Goal: Information Seeking & Learning: Find specific fact

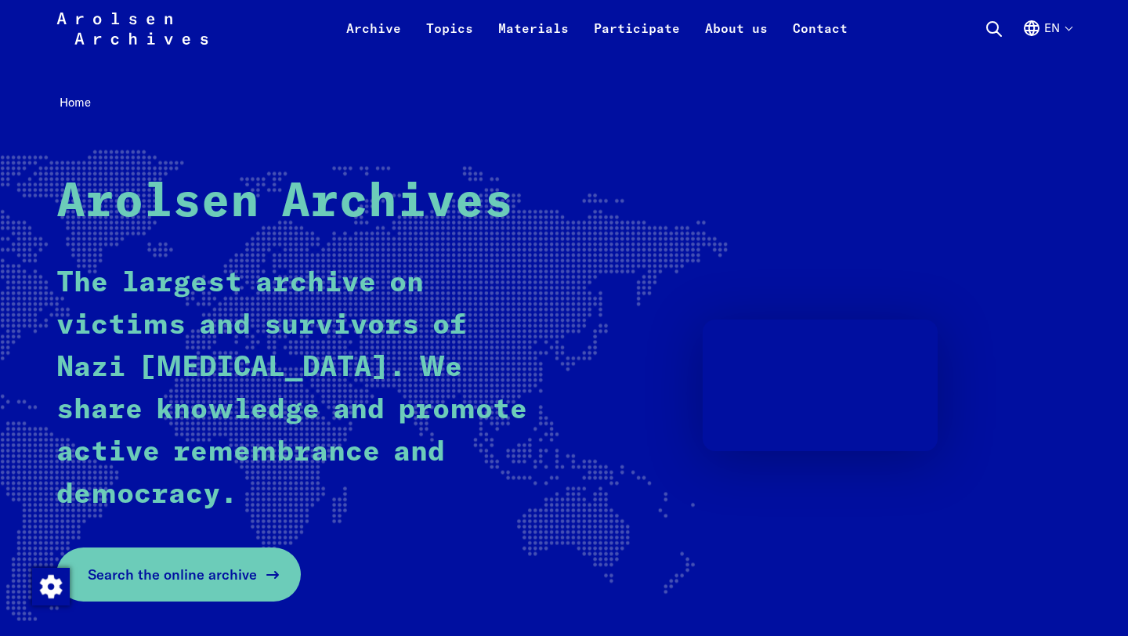
scroll to position [36, 0]
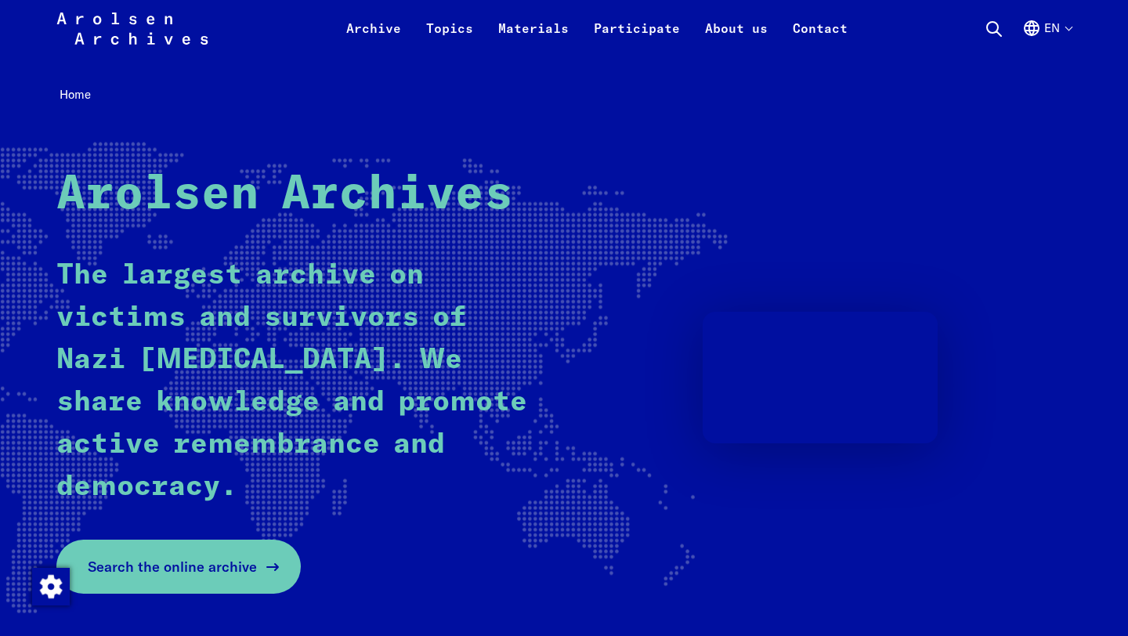
click at [239, 572] on span "Search the online archive" at bounding box center [172, 566] width 169 height 21
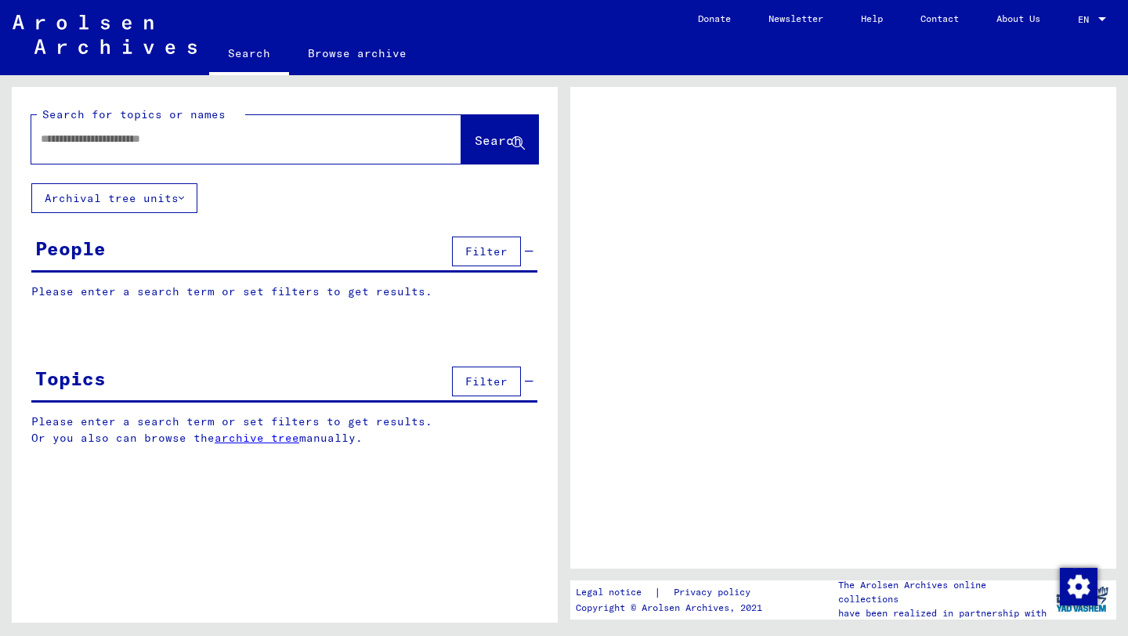
click at [230, 121] on div "Search for topics or names" at bounding box center [141, 114] width 208 height 16
click at [233, 143] on input "text" at bounding box center [232, 139] width 383 height 16
type input "**********"
click at [514, 151] on button "Search" at bounding box center [499, 139] width 77 height 49
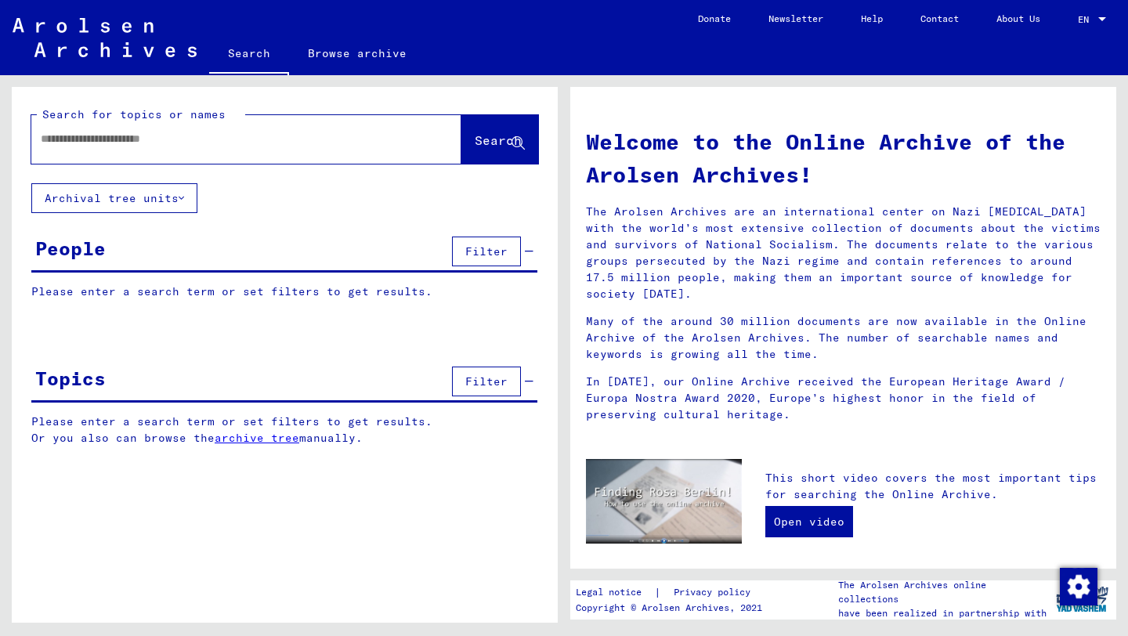
click at [496, 254] on span "Filter" at bounding box center [486, 251] width 42 height 14
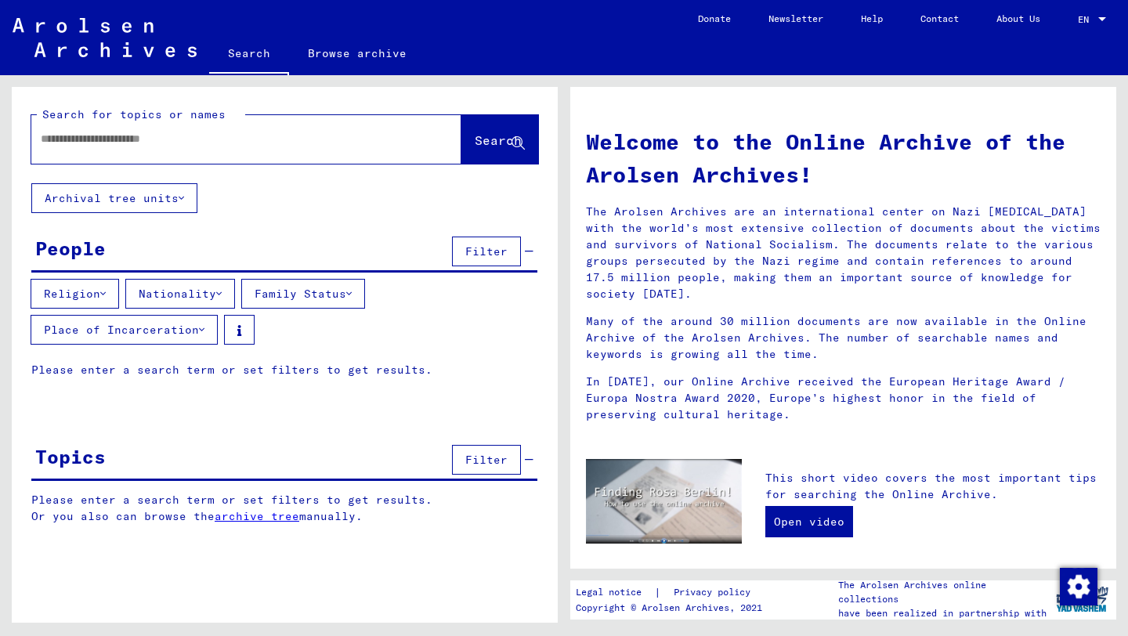
click at [280, 162] on div at bounding box center [246, 139] width 430 height 49
click at [277, 148] on div at bounding box center [222, 138] width 383 height 35
click at [270, 134] on input "text" at bounding box center [228, 139] width 374 height 16
click at [181, 203] on icon at bounding box center [181, 198] width 5 height 11
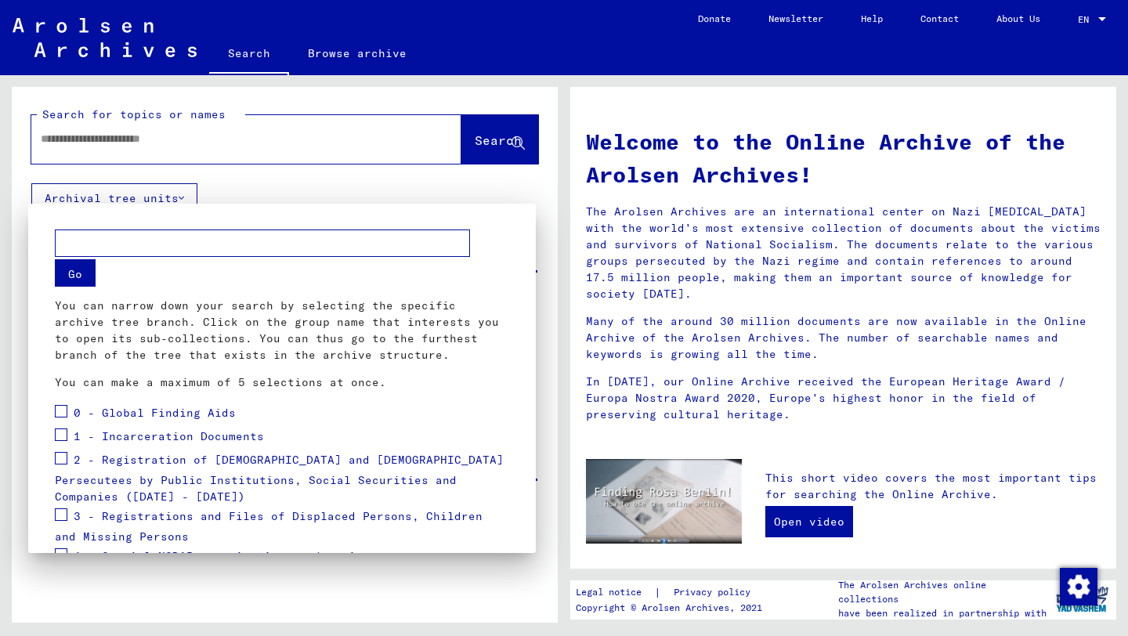
click at [388, 139] on div at bounding box center [564, 318] width 1128 height 636
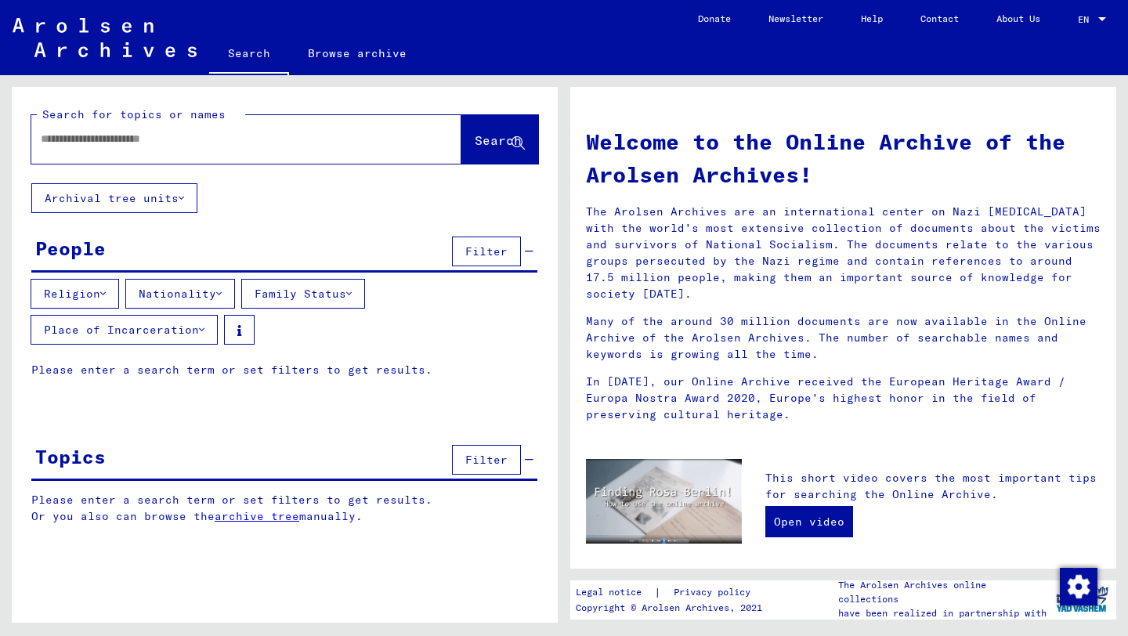
click at [228, 143] on input "text" at bounding box center [228, 139] width 374 height 16
type input "**********"
click at [461, 151] on button "Search" at bounding box center [499, 139] width 77 height 49
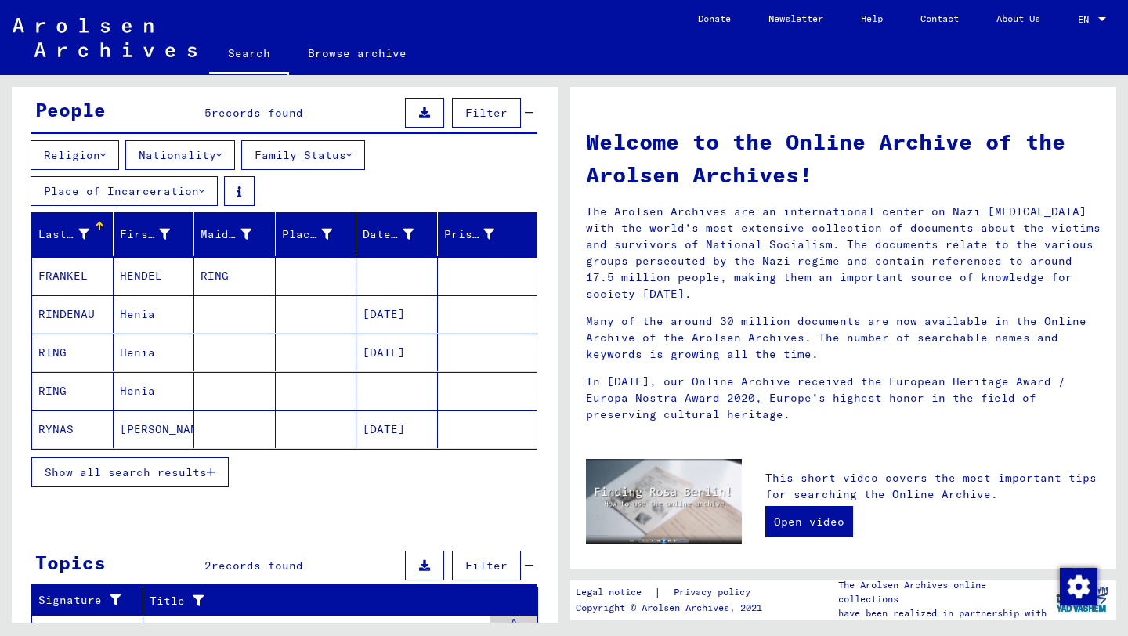
scroll to position [143, 0]
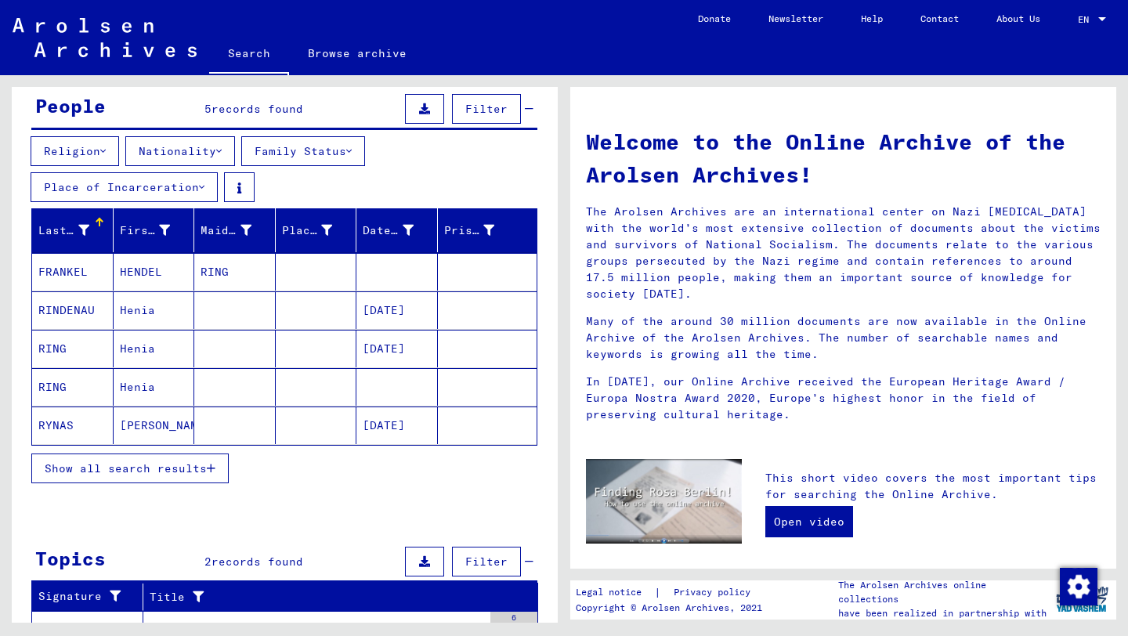
click at [190, 362] on mat-cell "Henia" at bounding box center [154, 349] width 81 height 38
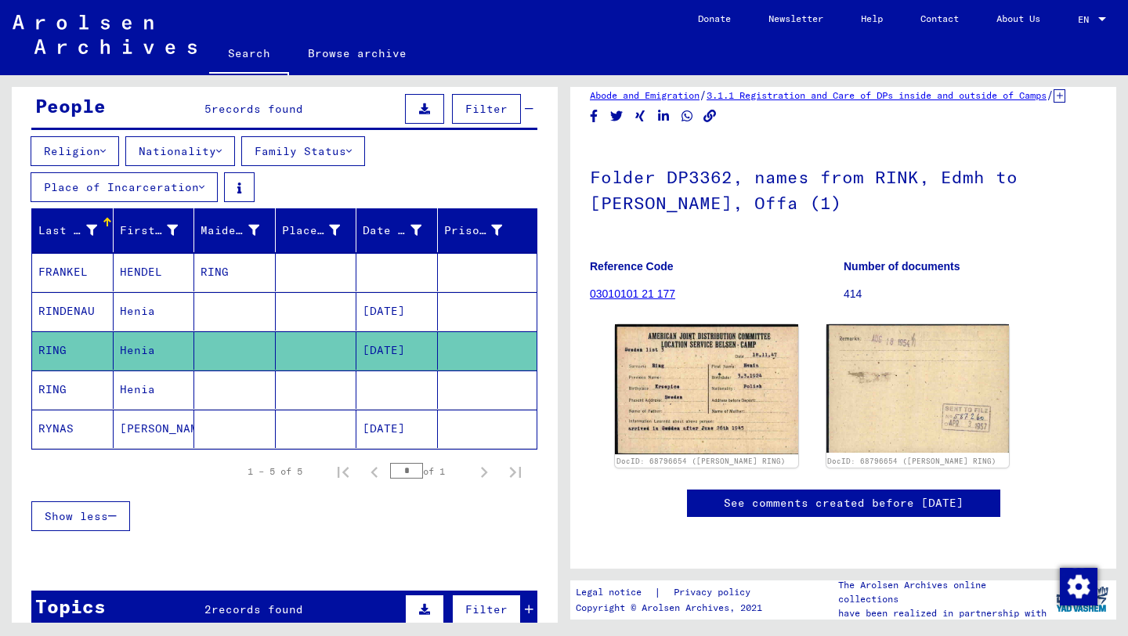
scroll to position [55, 0]
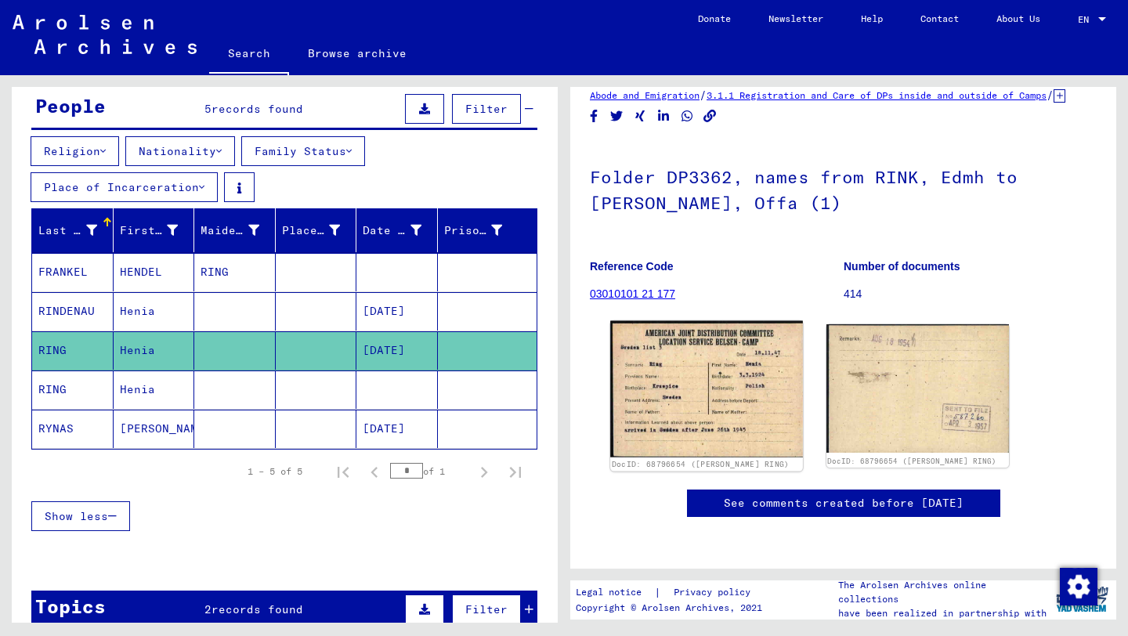
click at [694, 367] on img at bounding box center [706, 389] width 192 height 136
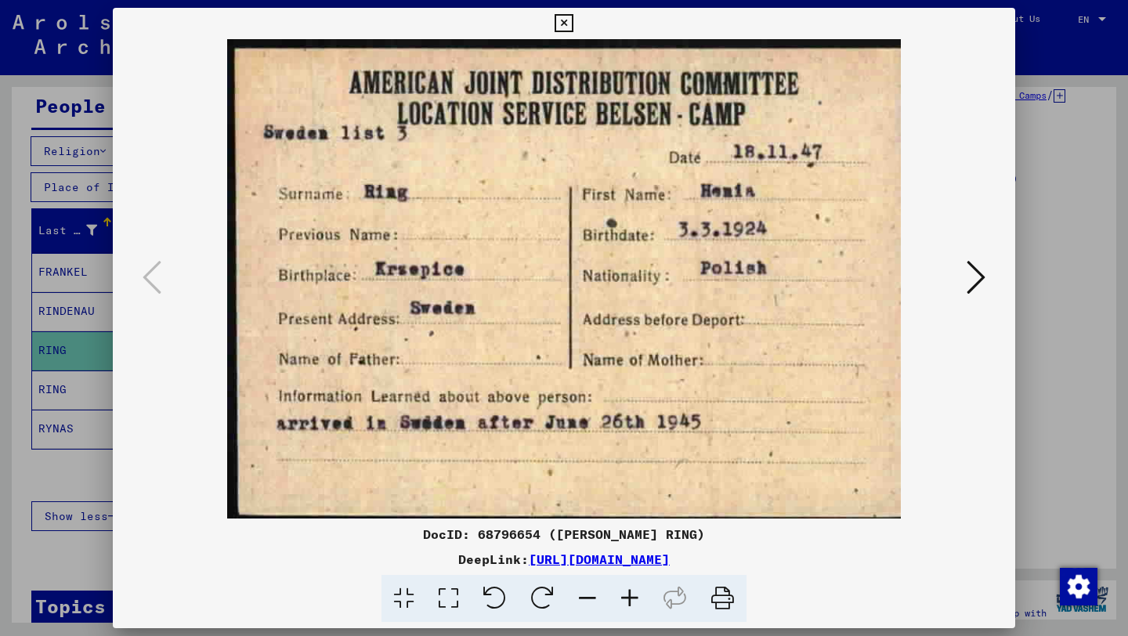
click at [962, 291] on button at bounding box center [976, 278] width 28 height 45
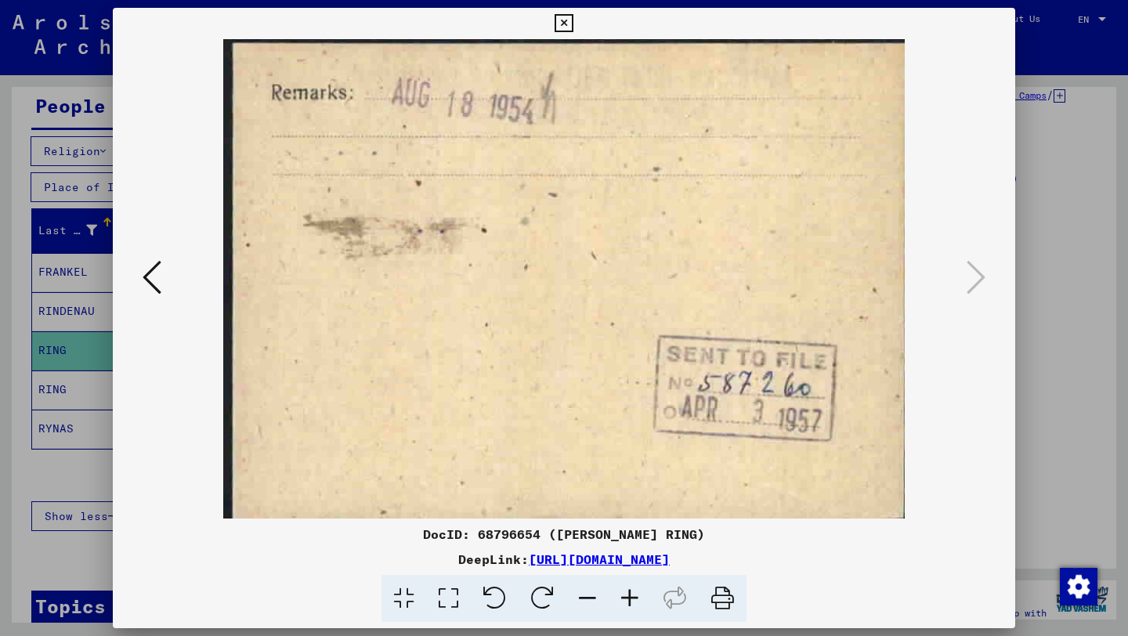
click at [126, 271] on div at bounding box center [564, 278] width 902 height 479
click at [128, 270] on div at bounding box center [564, 278] width 902 height 479
click at [143, 273] on icon at bounding box center [152, 277] width 19 height 38
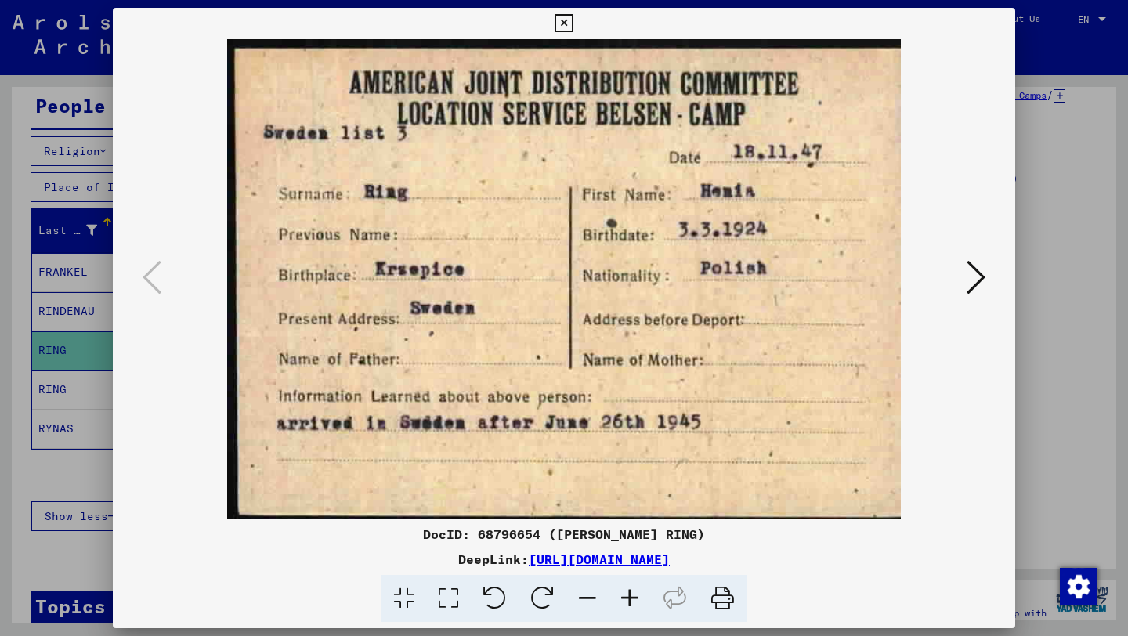
click at [972, 276] on icon at bounding box center [975, 277] width 19 height 38
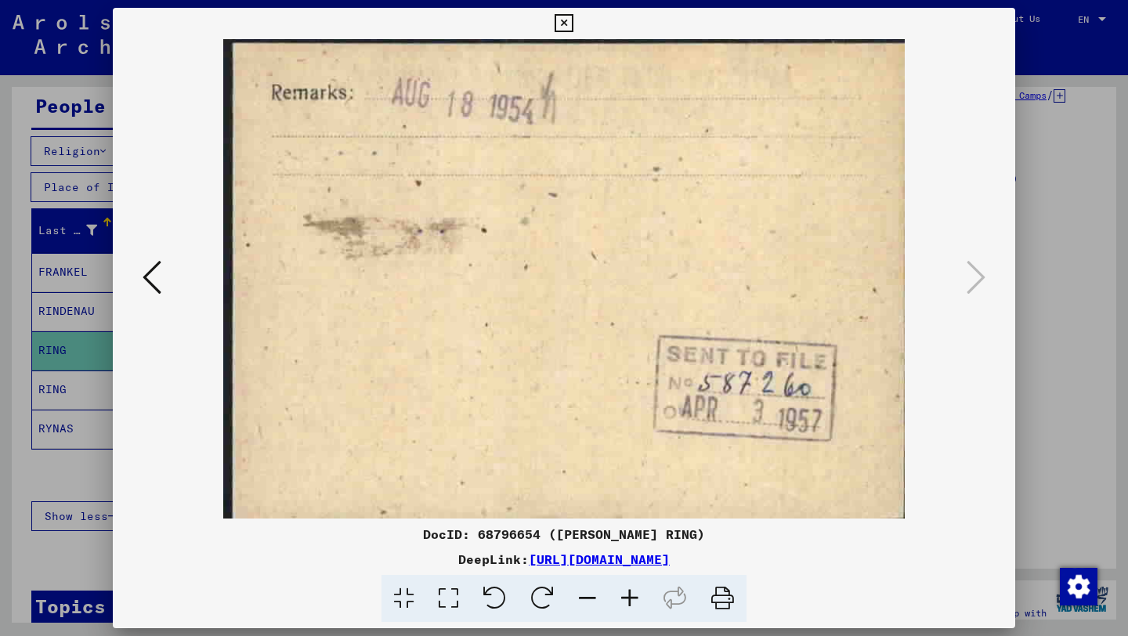
click at [576, 23] on button at bounding box center [563, 23] width 27 height 31
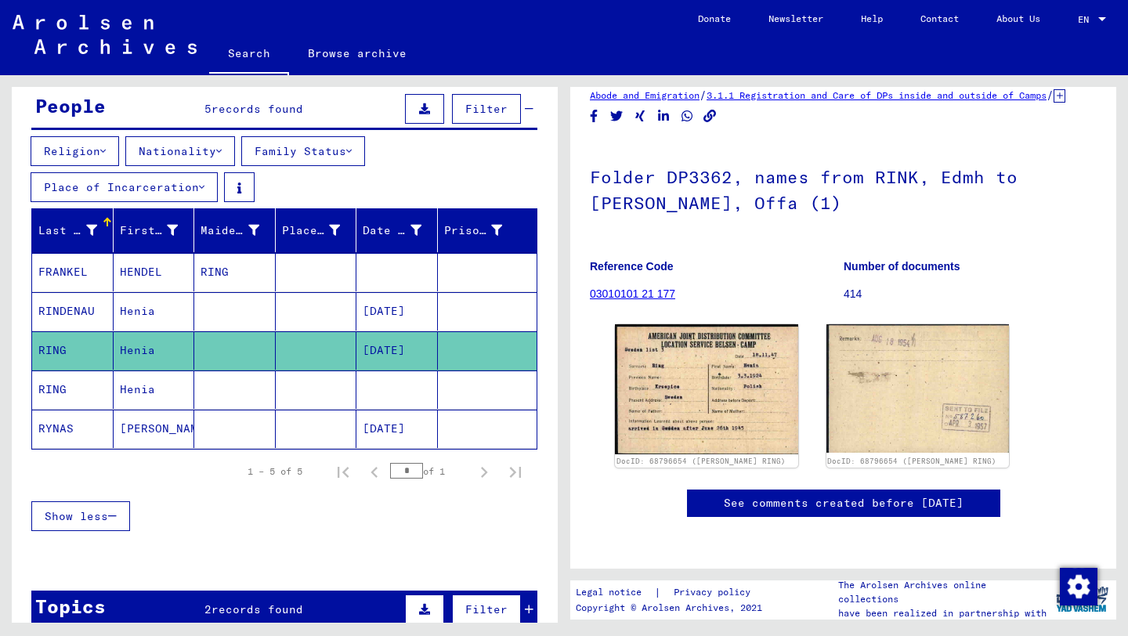
scroll to position [56, 0]
click at [861, 291] on p "414" at bounding box center [969, 294] width 253 height 16
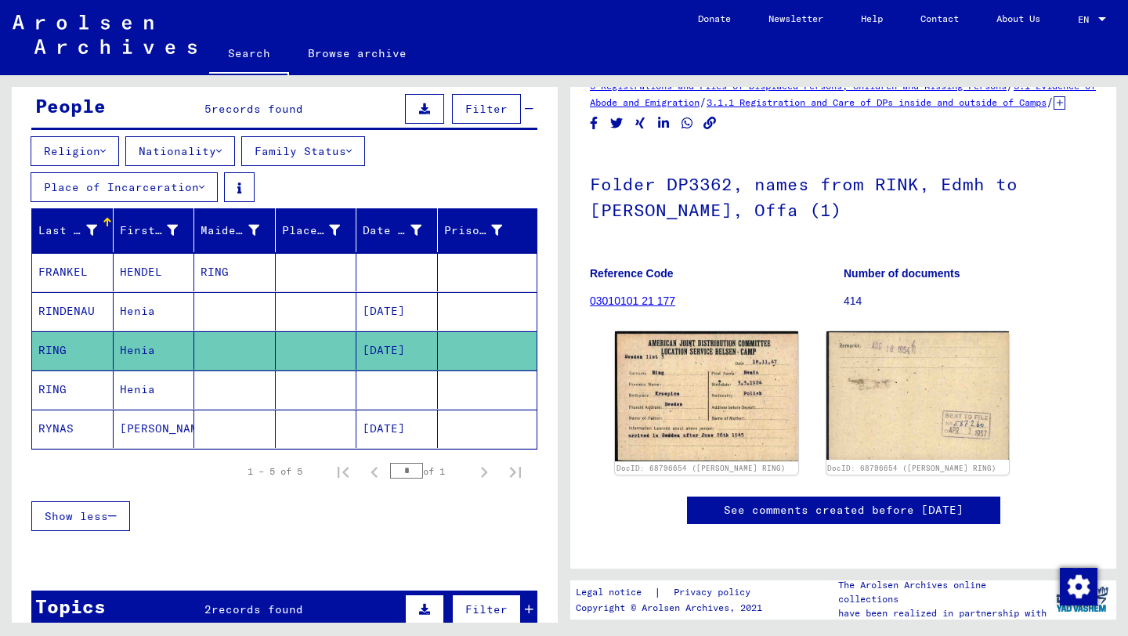
scroll to position [23, 0]
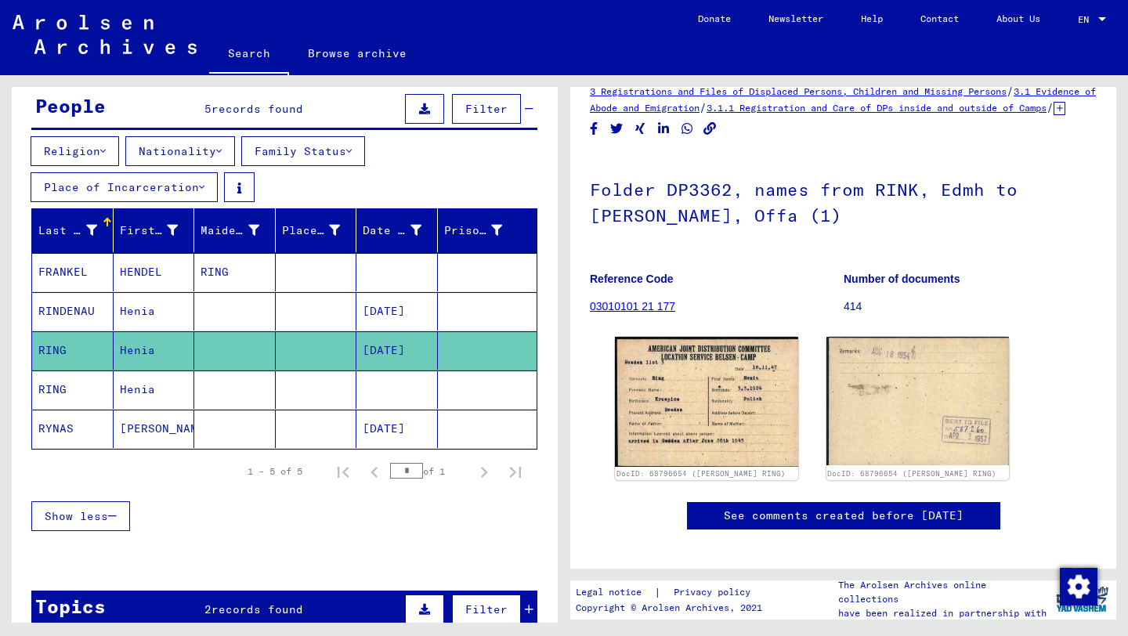
click at [655, 312] on link "03010101 21 177" at bounding box center [632, 306] width 85 height 13
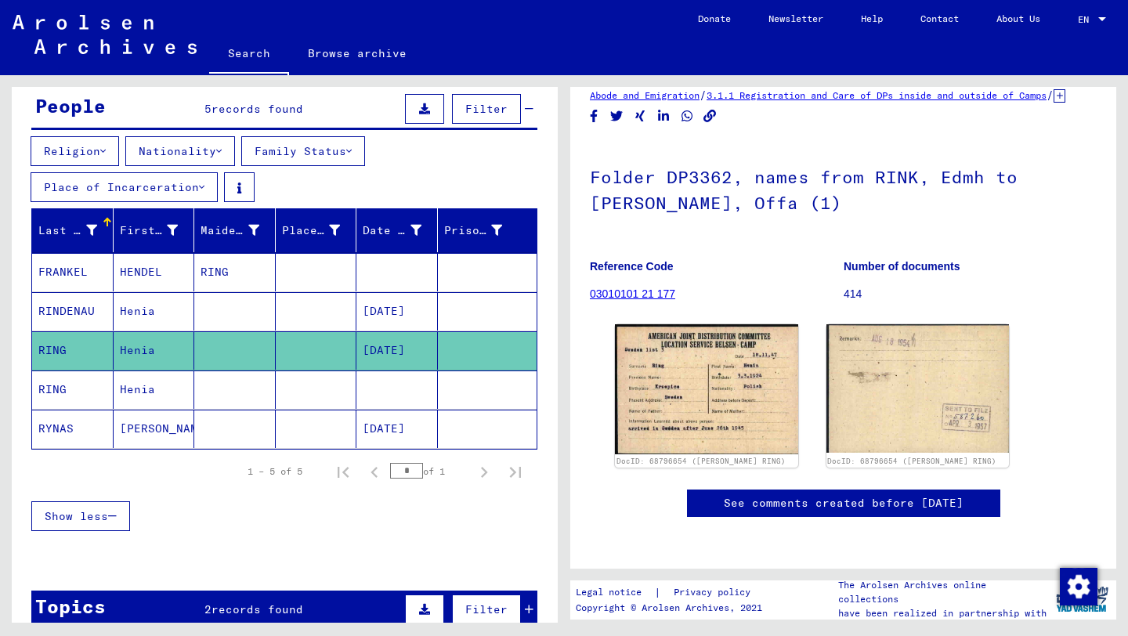
scroll to position [325, 0]
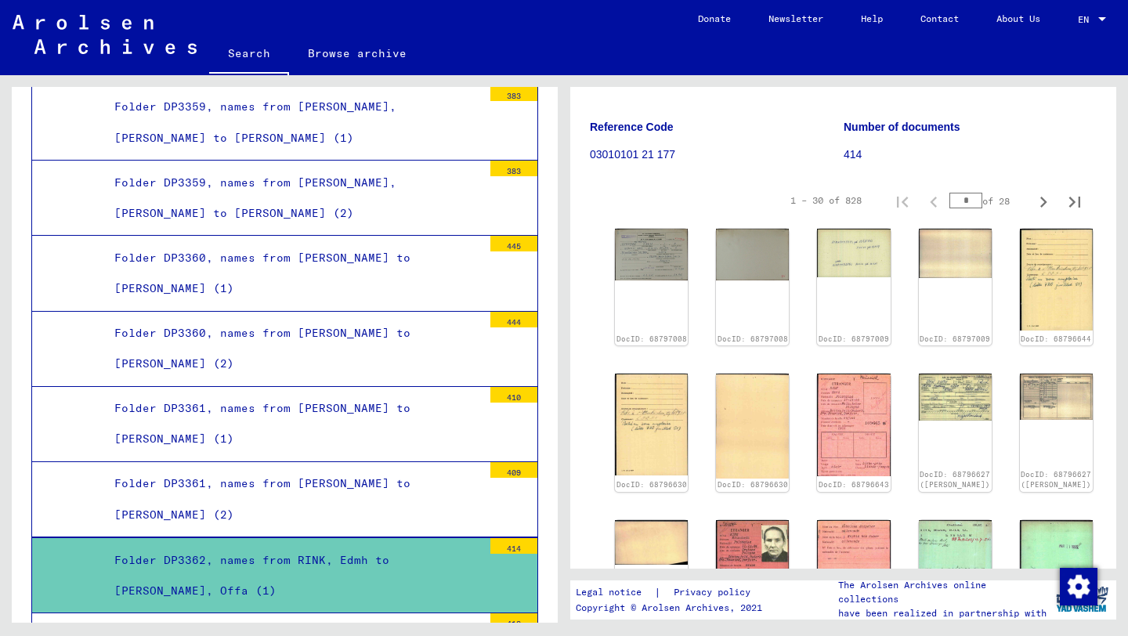
scroll to position [202, 0]
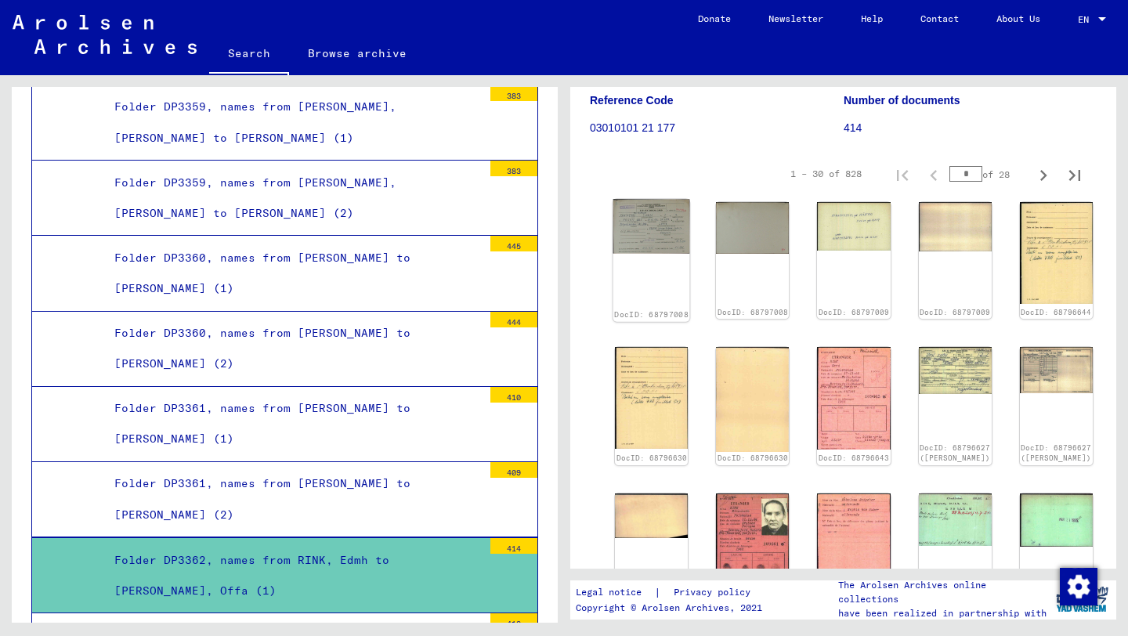
click at [642, 240] on img at bounding box center [651, 226] width 77 height 54
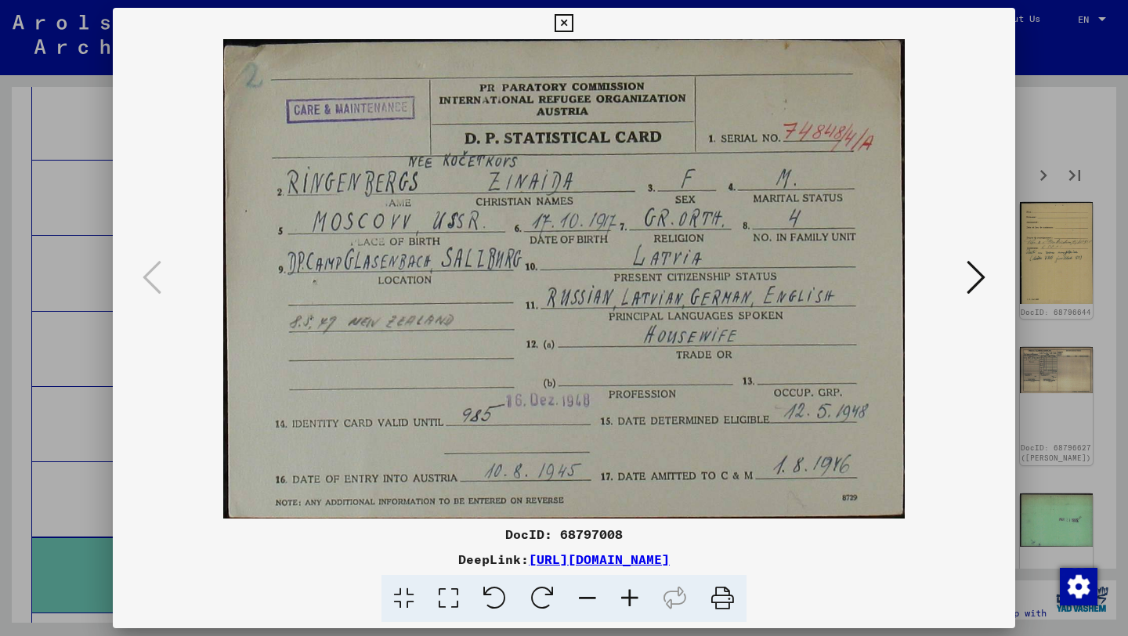
click at [991, 280] on div at bounding box center [564, 278] width 902 height 479
click at [974, 270] on icon at bounding box center [975, 277] width 19 height 38
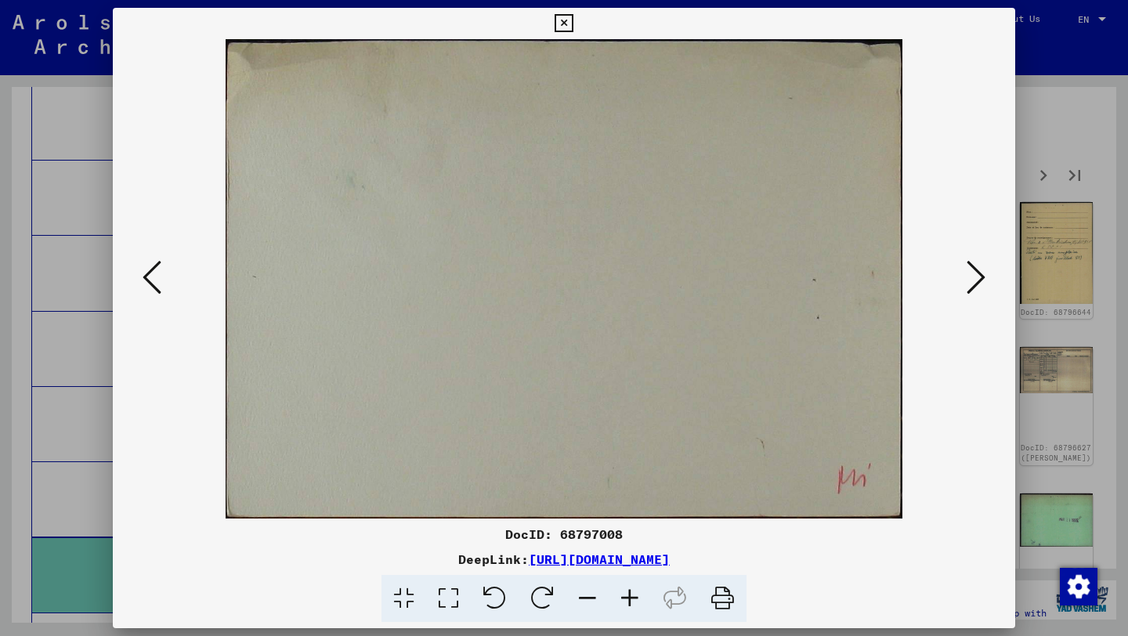
click at [973, 270] on icon at bounding box center [975, 277] width 19 height 38
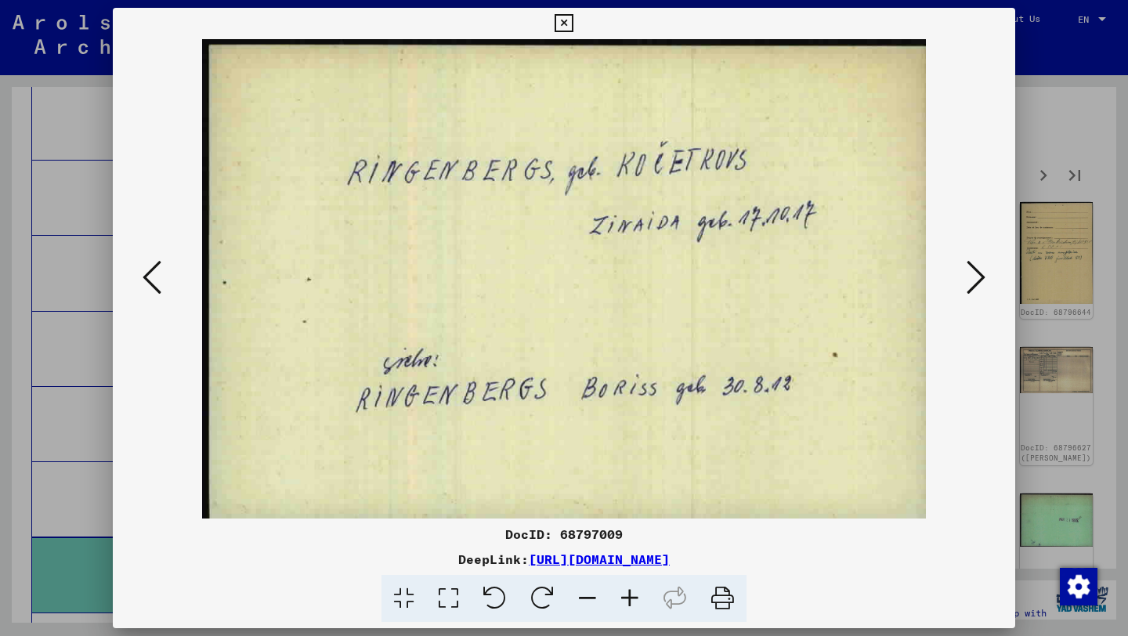
click at [973, 270] on icon at bounding box center [975, 277] width 19 height 38
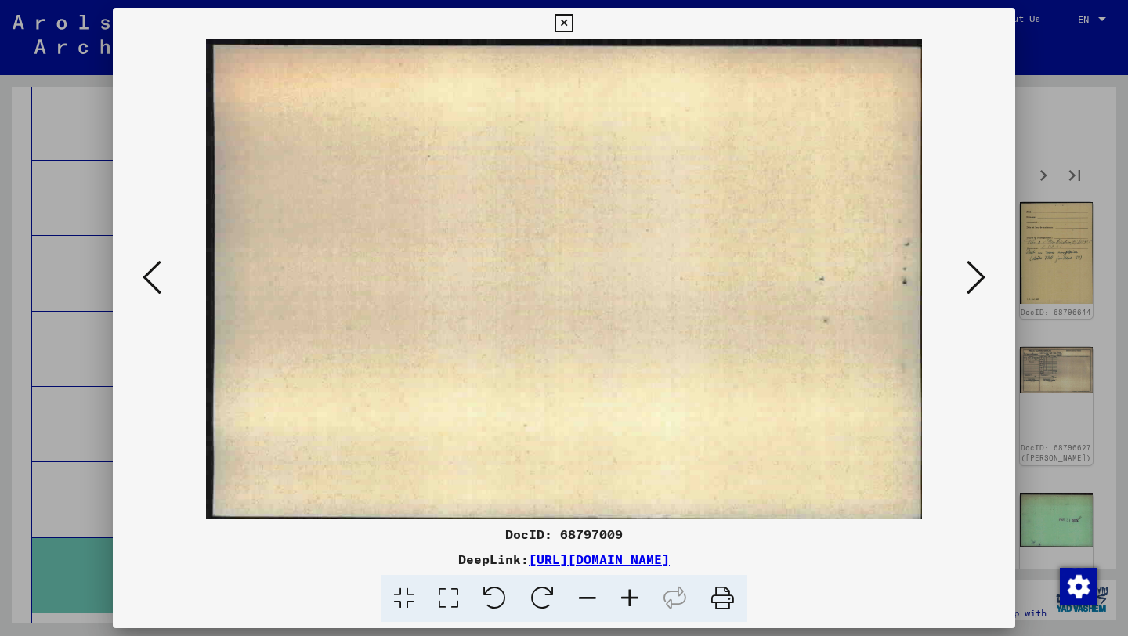
click at [973, 270] on icon at bounding box center [975, 277] width 19 height 38
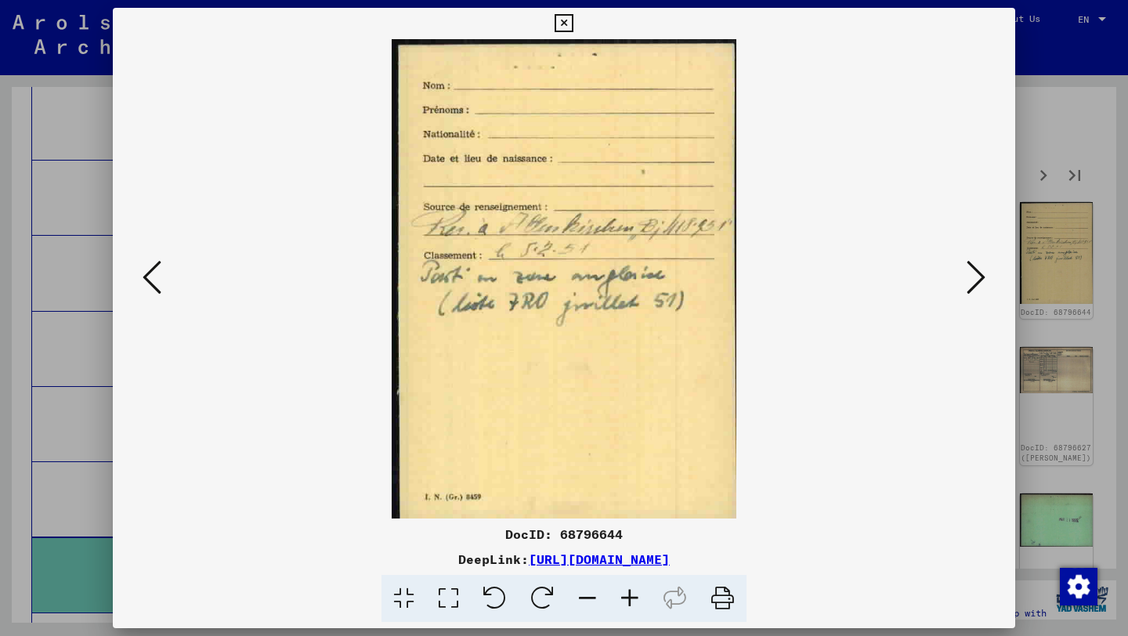
click at [973, 270] on icon at bounding box center [975, 277] width 19 height 38
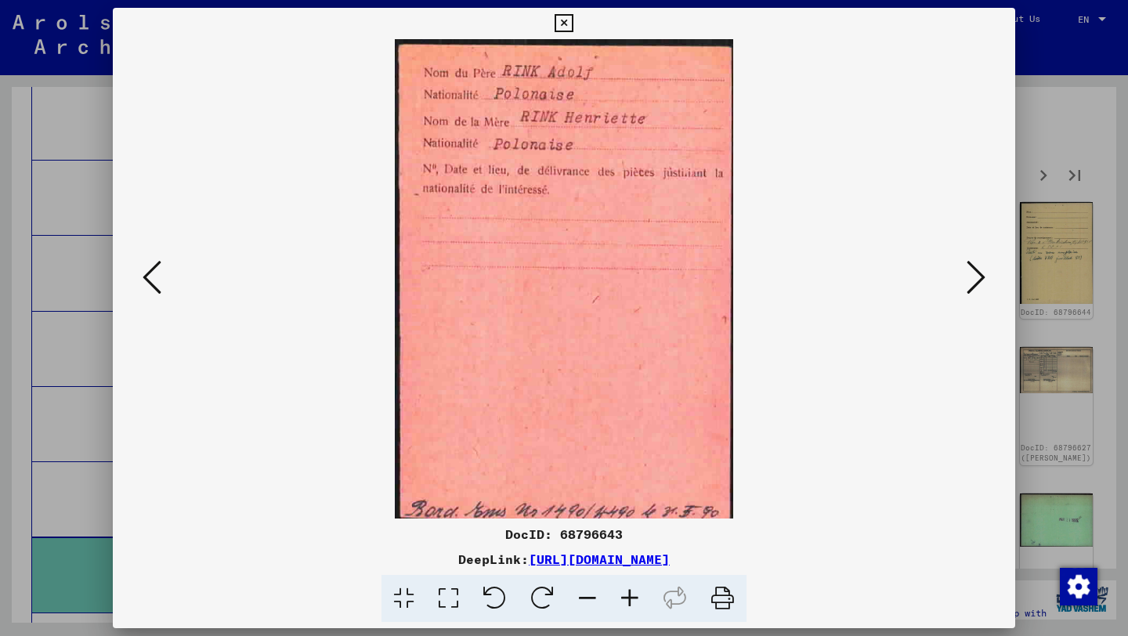
click at [973, 270] on icon at bounding box center [975, 277] width 19 height 38
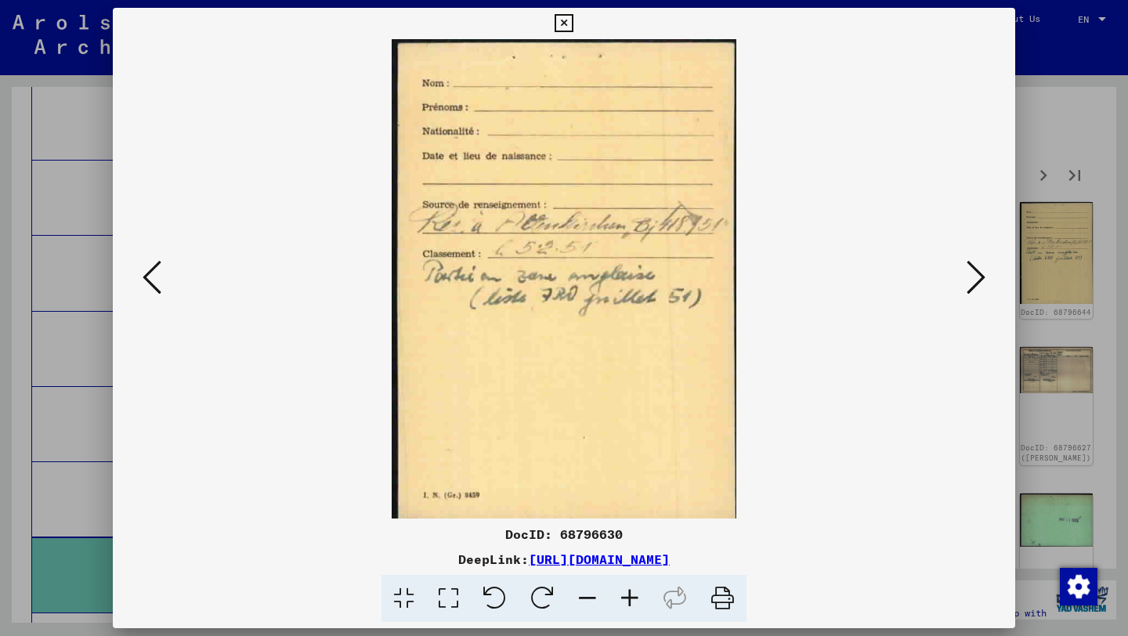
click at [973, 270] on icon at bounding box center [975, 277] width 19 height 38
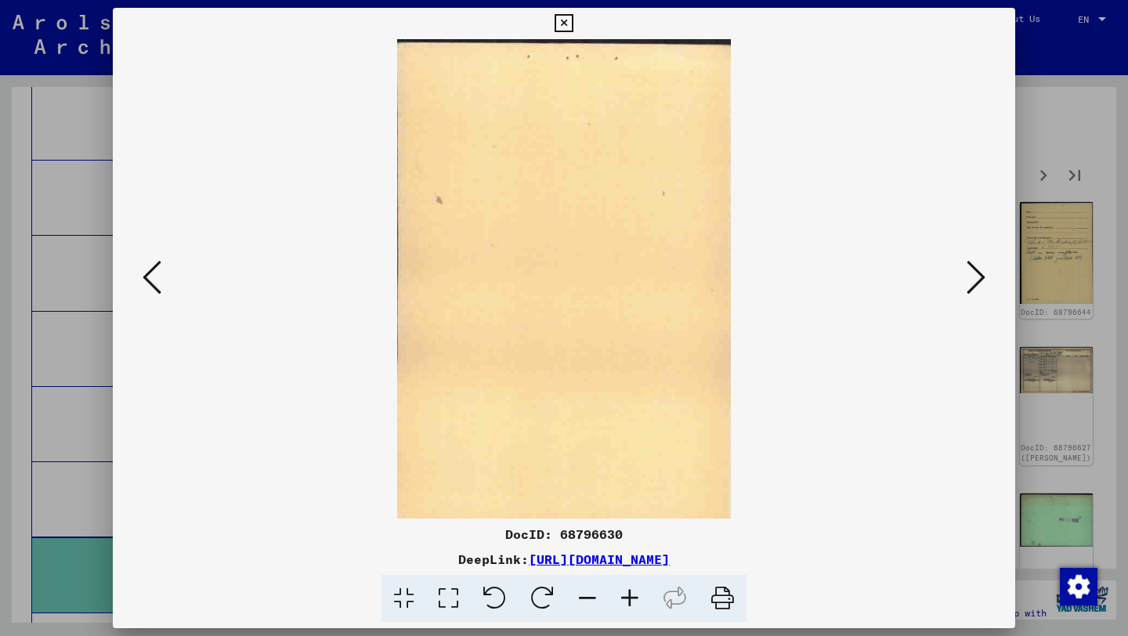
click at [1059, 119] on div at bounding box center [564, 318] width 1128 height 636
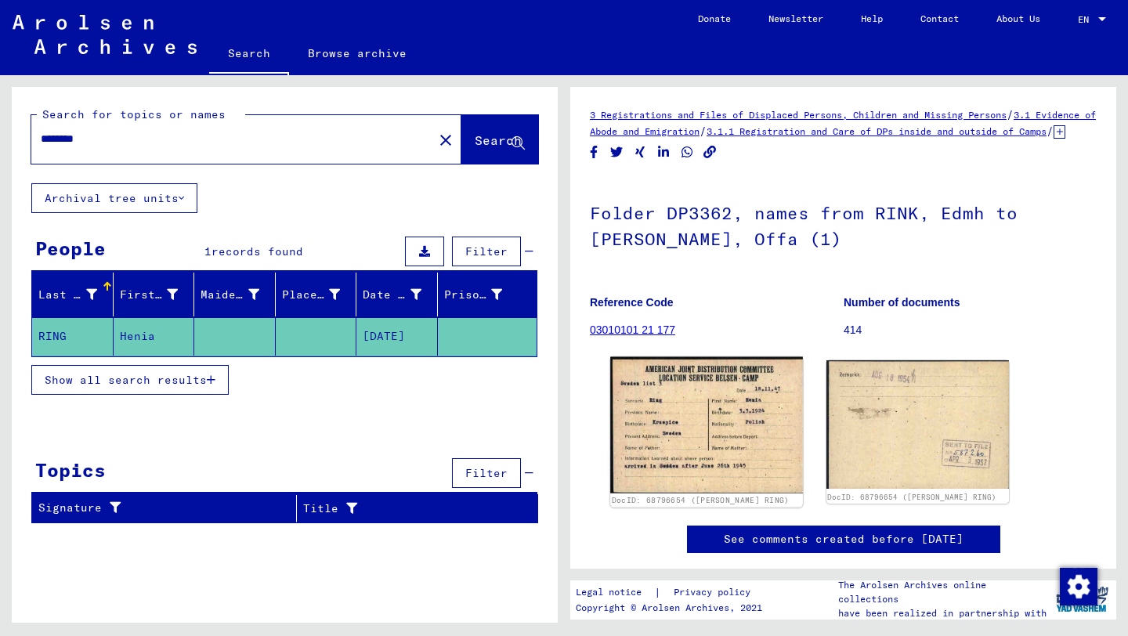
click at [731, 433] on img at bounding box center [706, 425] width 192 height 136
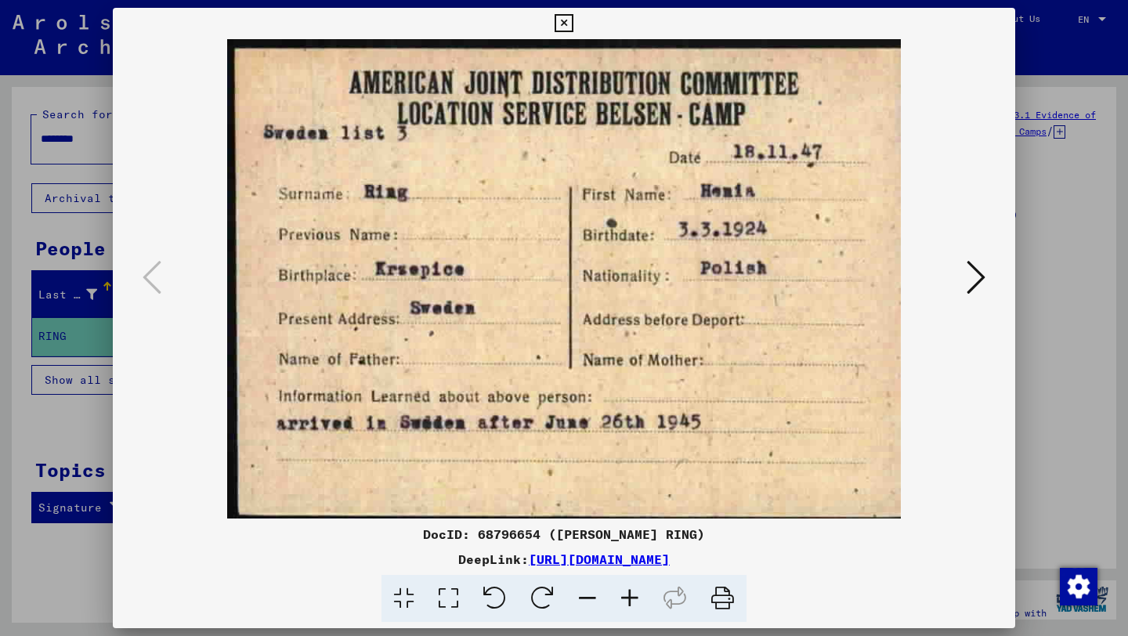
click at [977, 272] on icon at bounding box center [975, 277] width 19 height 38
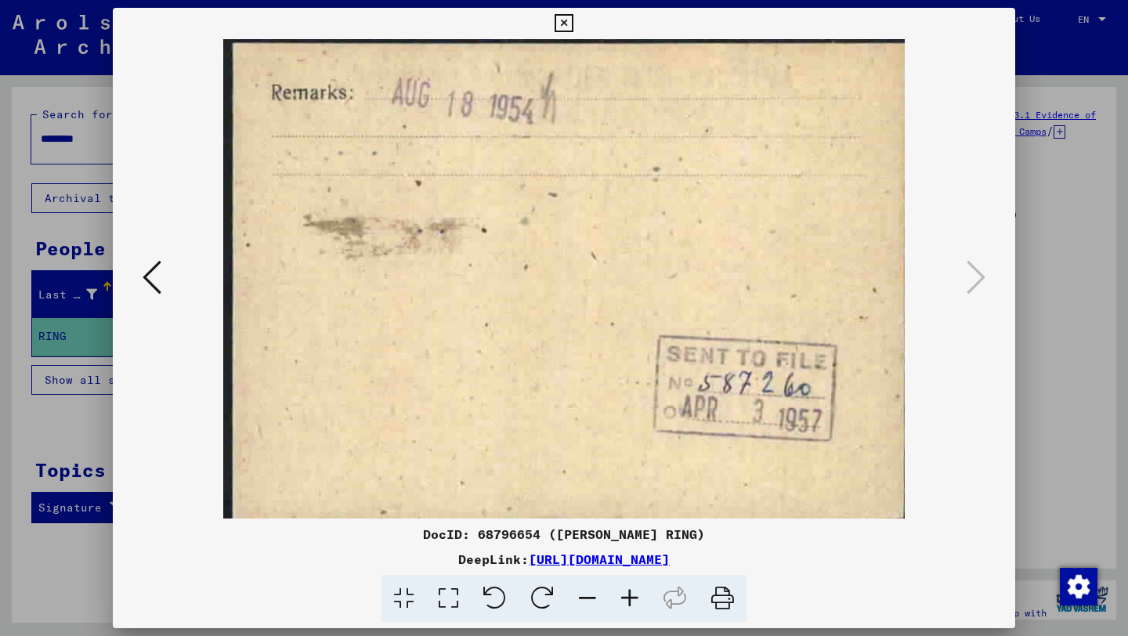
click at [164, 283] on button at bounding box center [152, 278] width 28 height 45
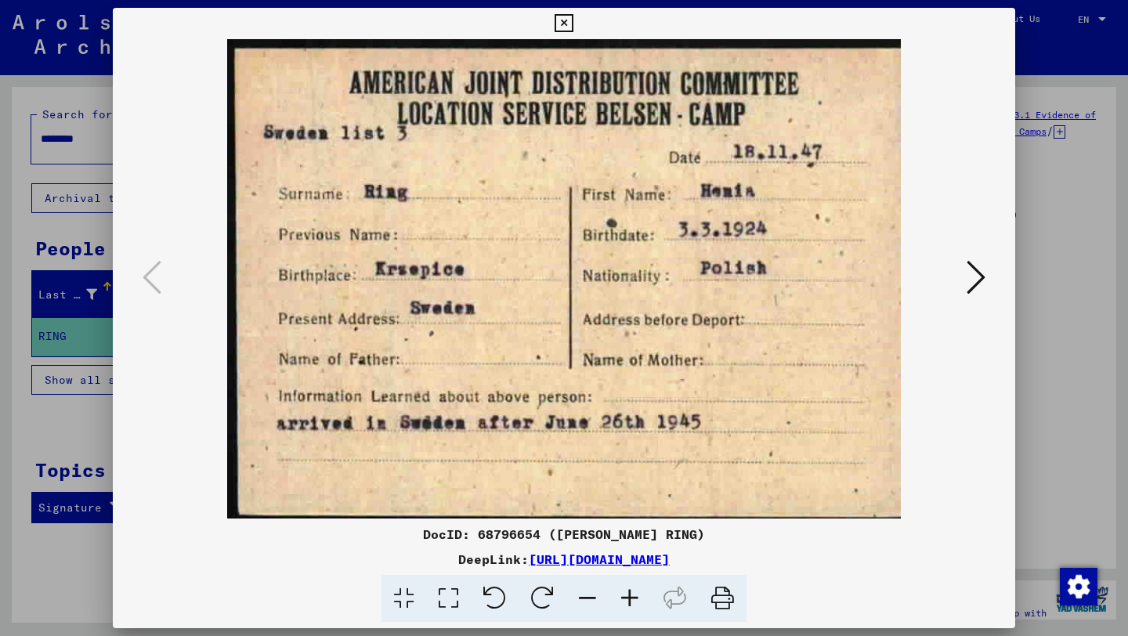
click at [969, 269] on icon at bounding box center [975, 277] width 19 height 38
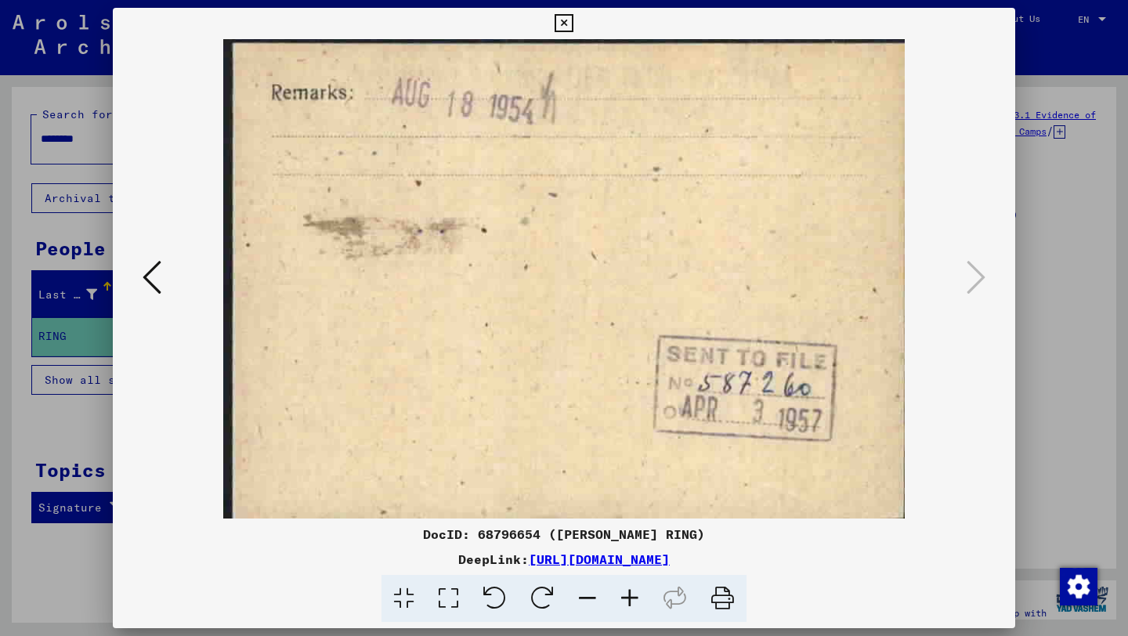
click at [151, 275] on icon at bounding box center [152, 277] width 19 height 38
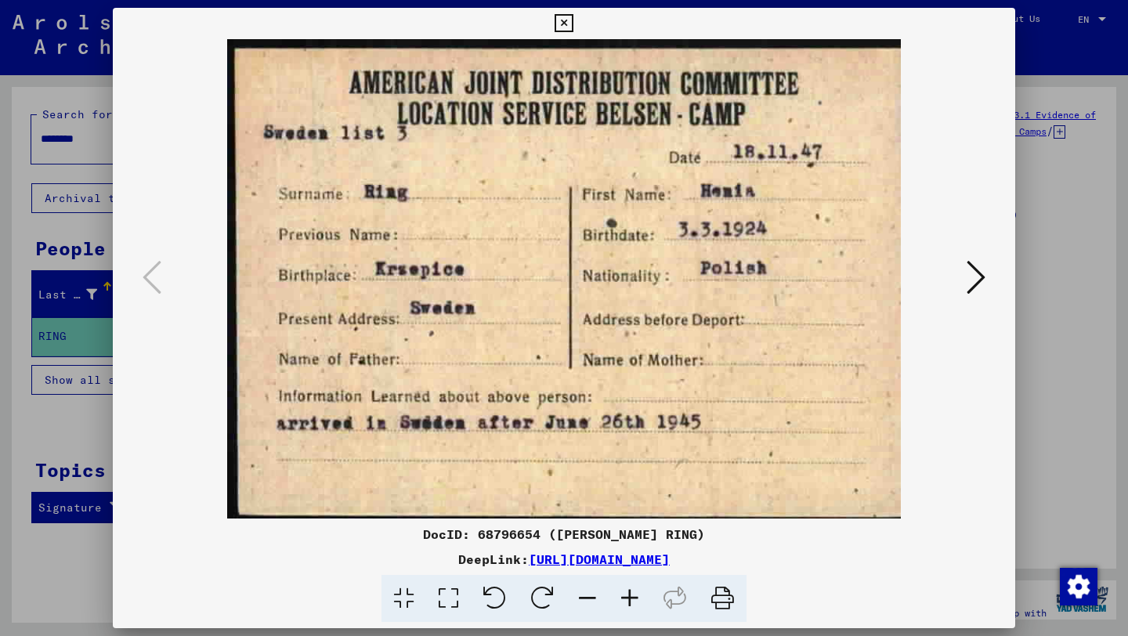
click at [565, 21] on icon at bounding box center [563, 23] width 18 height 19
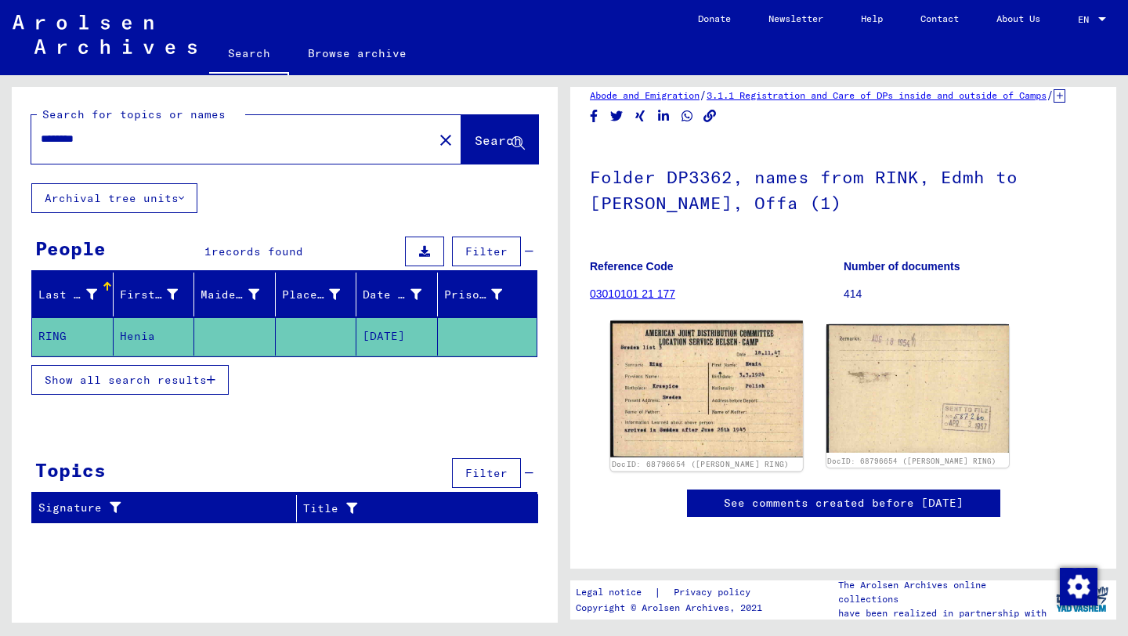
scroll to position [131, 0]
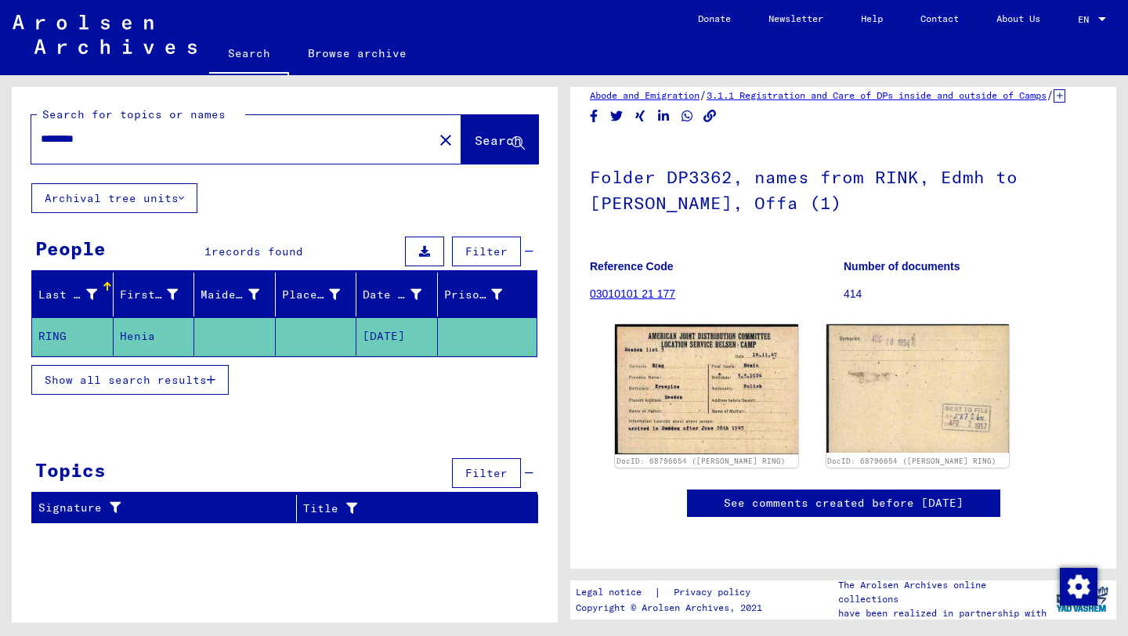
click at [774, 489] on div "See comments created before [DATE]" at bounding box center [843, 502] width 313 height 27
click at [774, 495] on link "See comments created before [DATE]" at bounding box center [844, 503] width 240 height 16
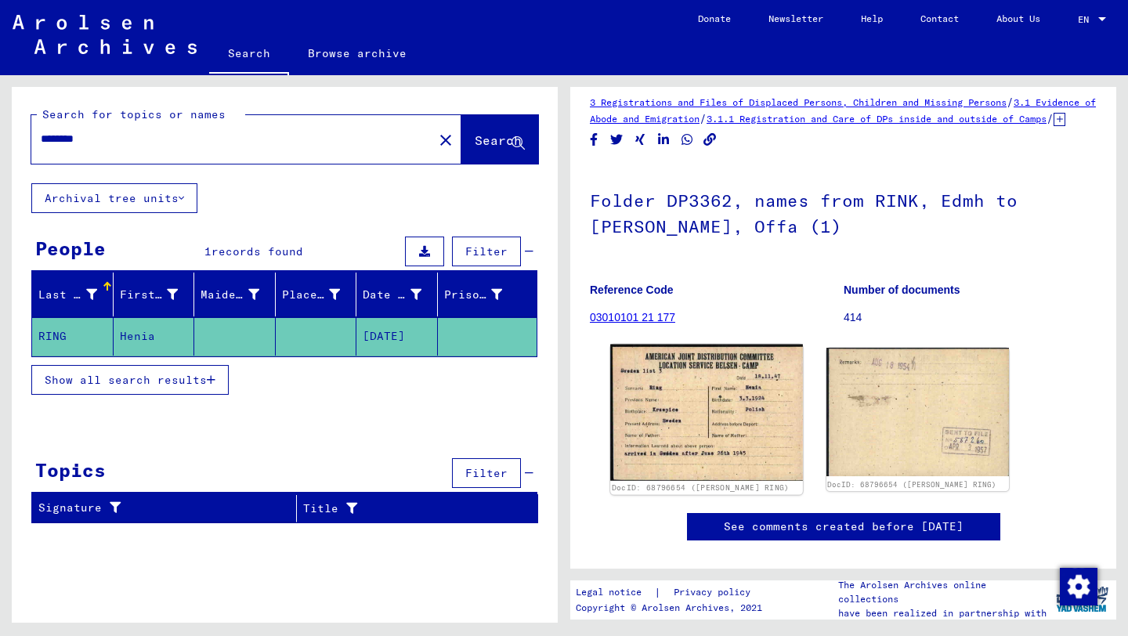
click at [727, 434] on img at bounding box center [706, 413] width 192 height 136
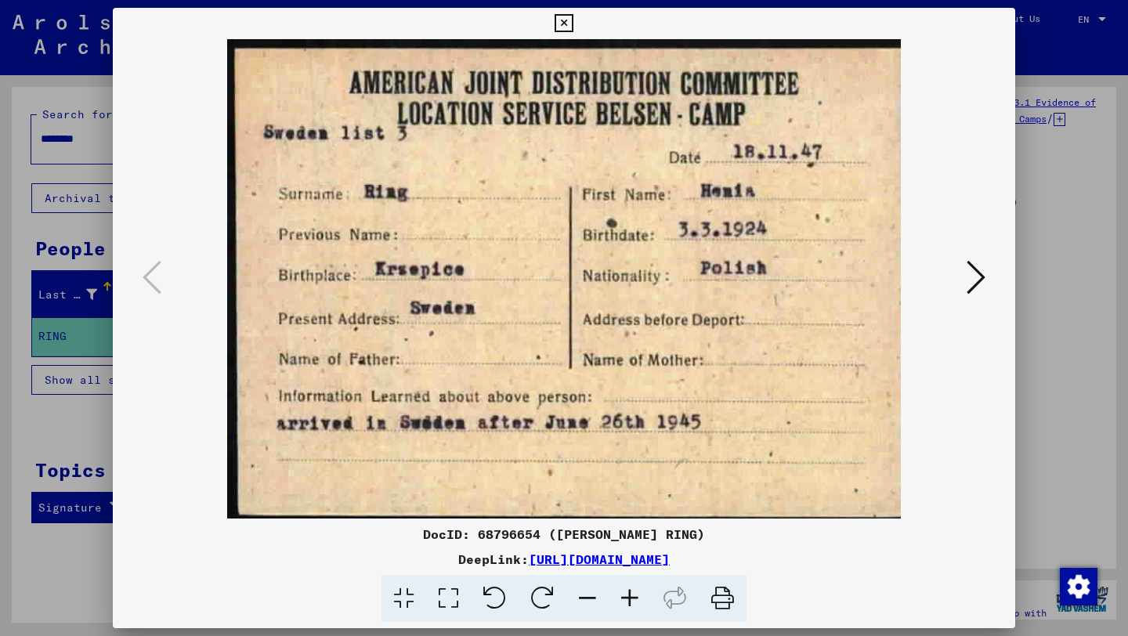
click at [570, 18] on icon at bounding box center [563, 23] width 18 height 19
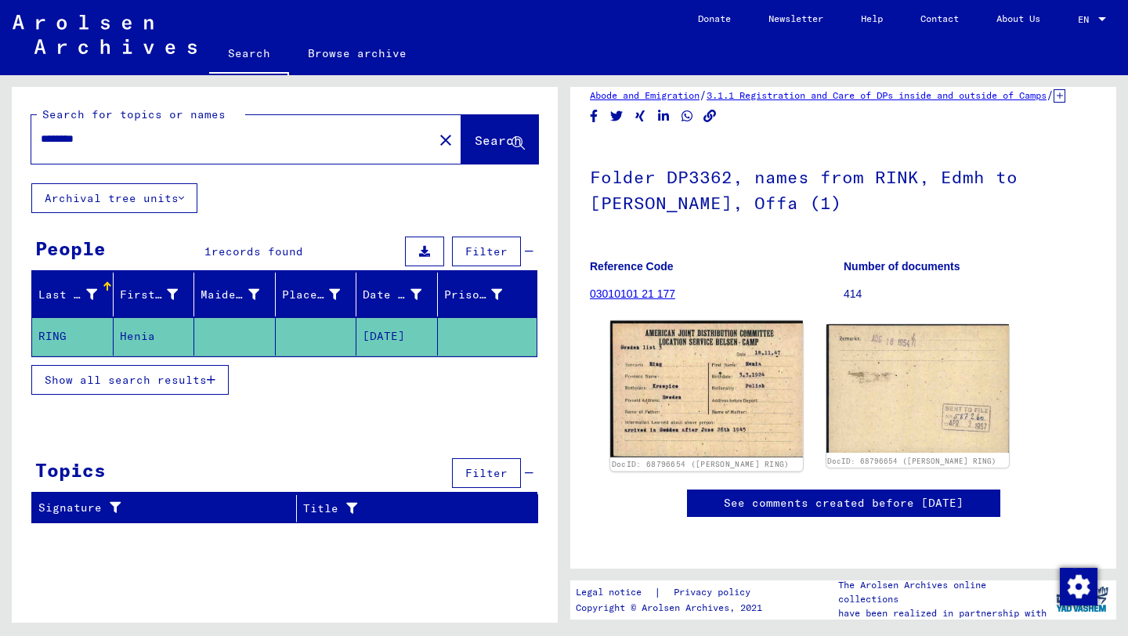
scroll to position [550, 0]
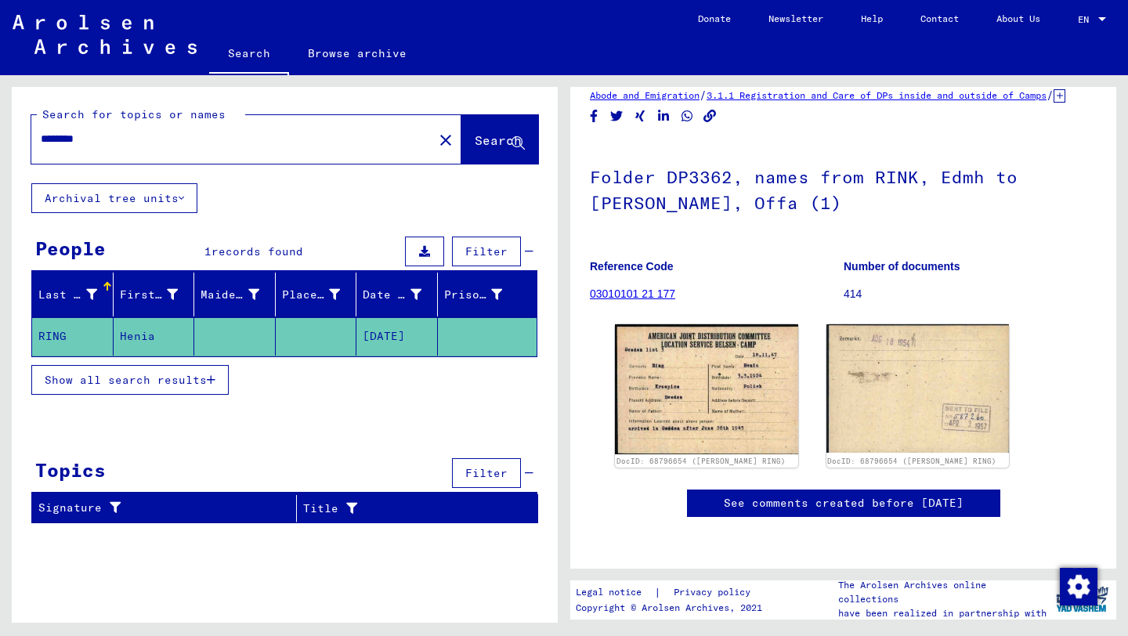
click at [279, 147] on div "********" at bounding box center [227, 138] width 392 height 35
click at [253, 139] on input "********" at bounding box center [232, 139] width 383 height 16
type input "**********"
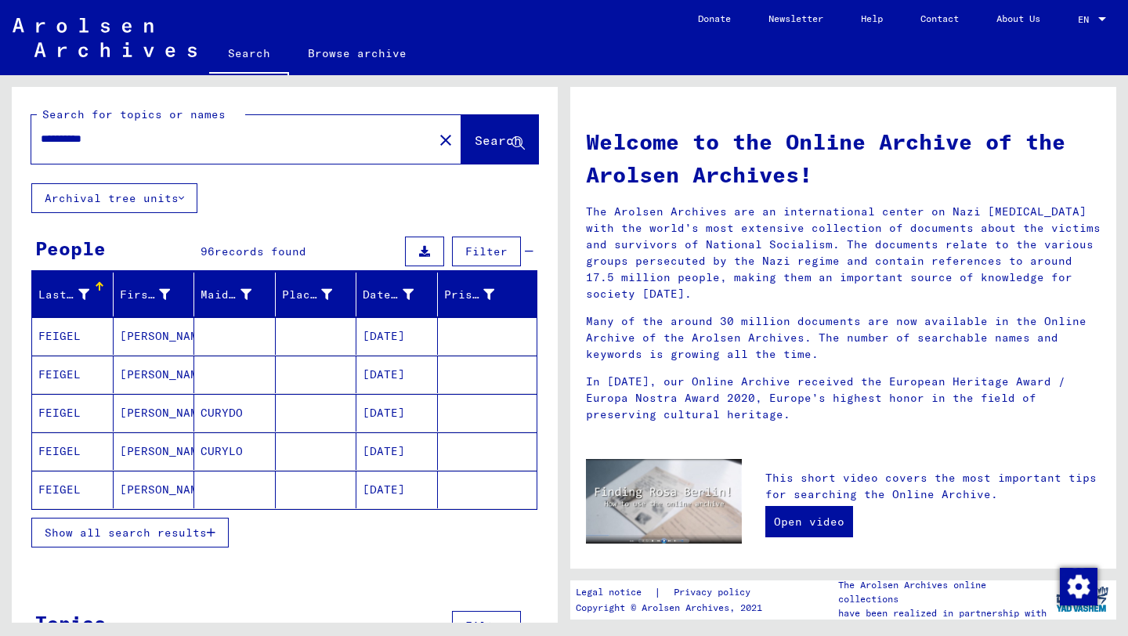
scroll to position [9, 0]
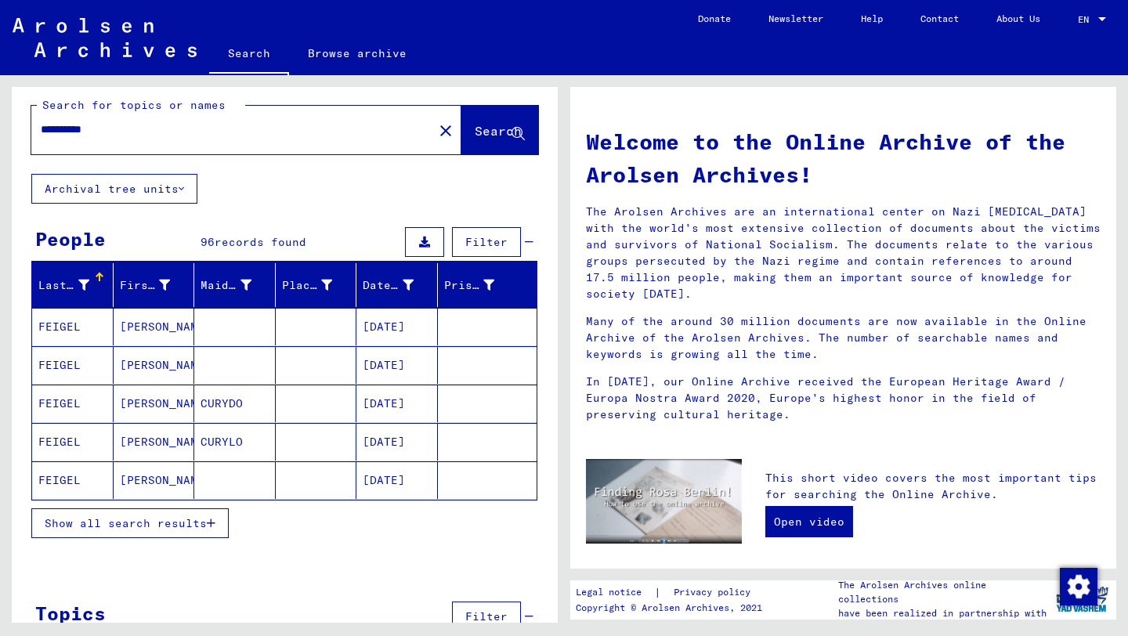
click at [205, 524] on span "Show all search results" at bounding box center [126, 523] width 162 height 14
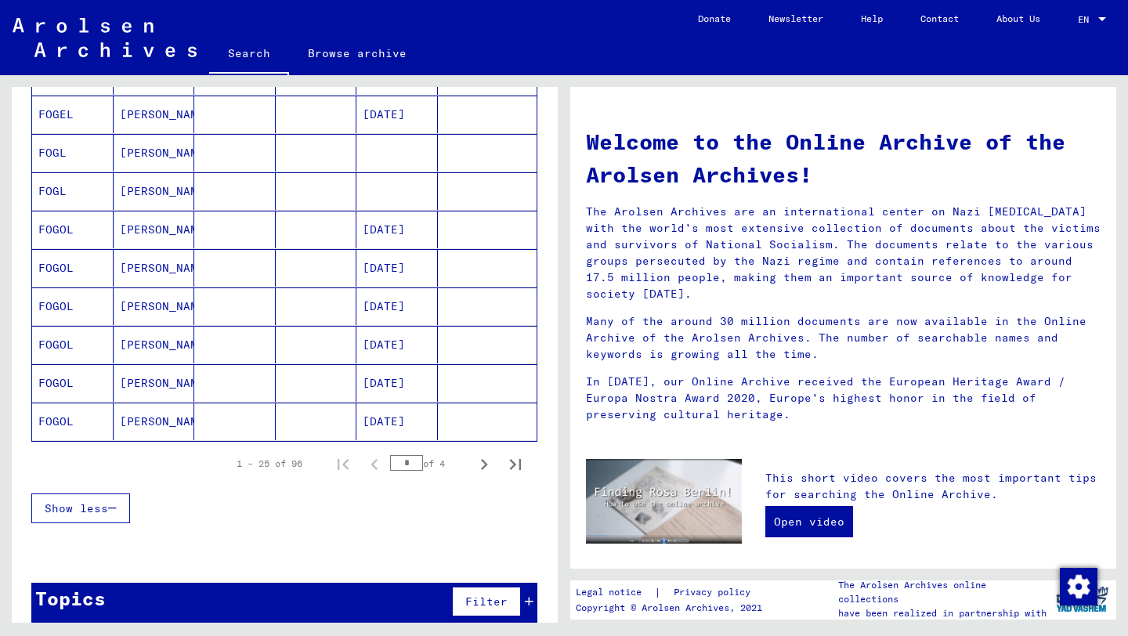
scroll to position [837, 0]
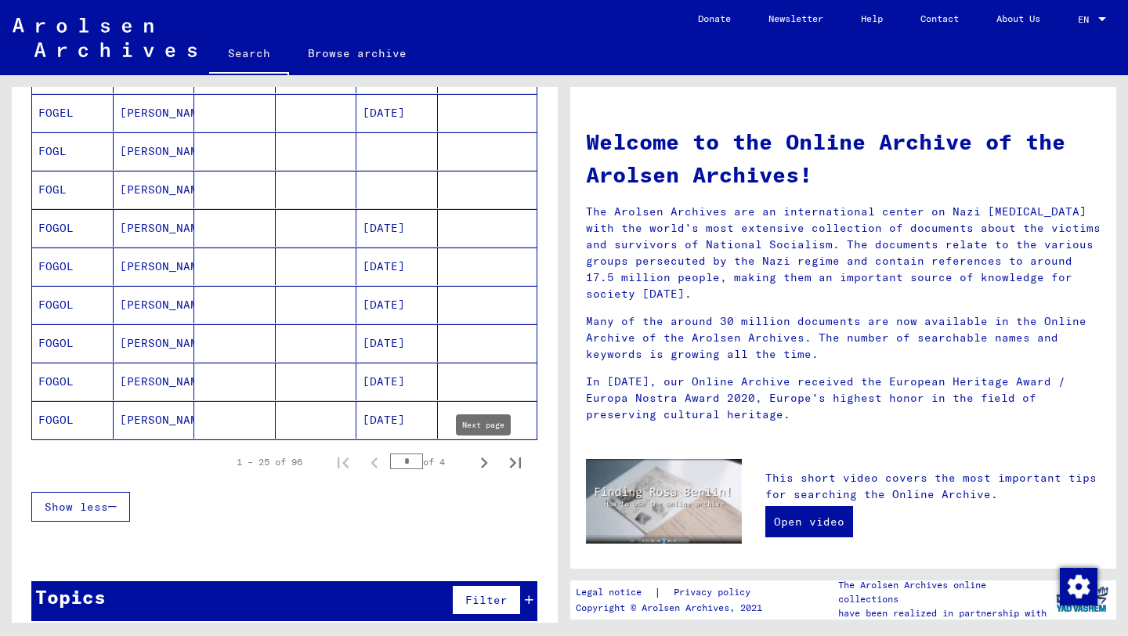
click at [482, 466] on icon "Next page" at bounding box center [484, 462] width 7 height 11
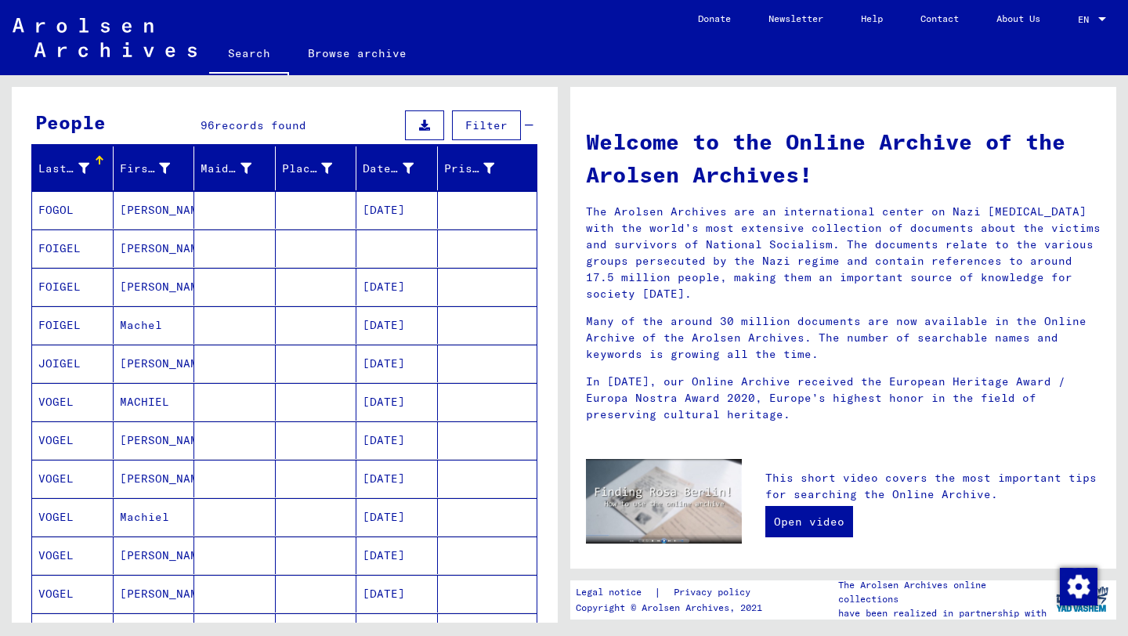
scroll to position [127, 0]
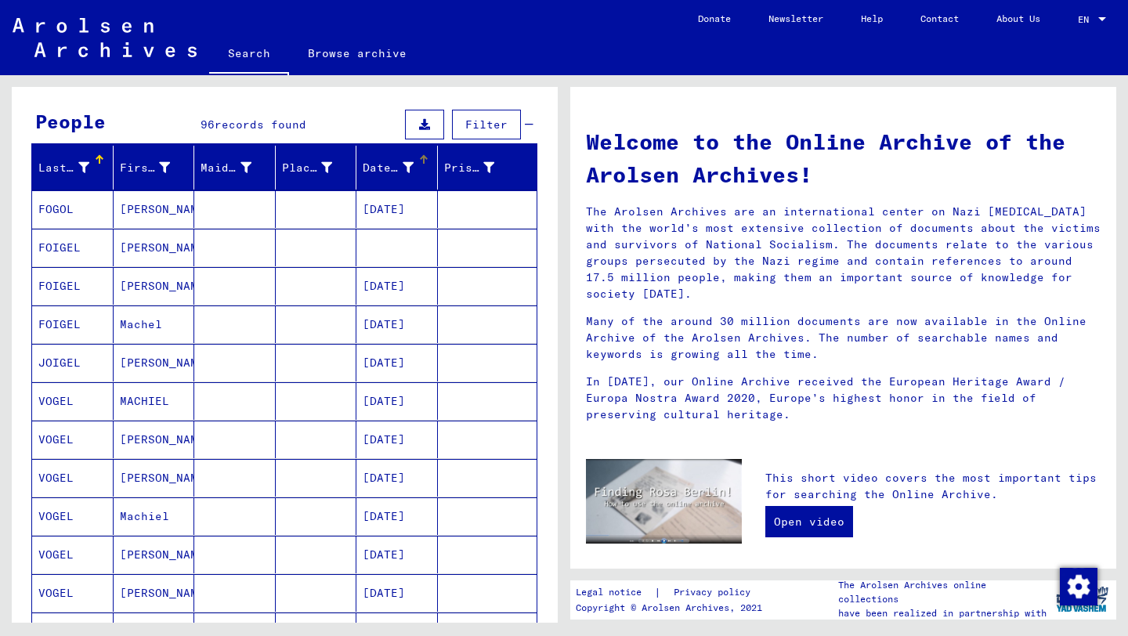
click at [419, 161] on div at bounding box center [423, 159] width 9 height 9
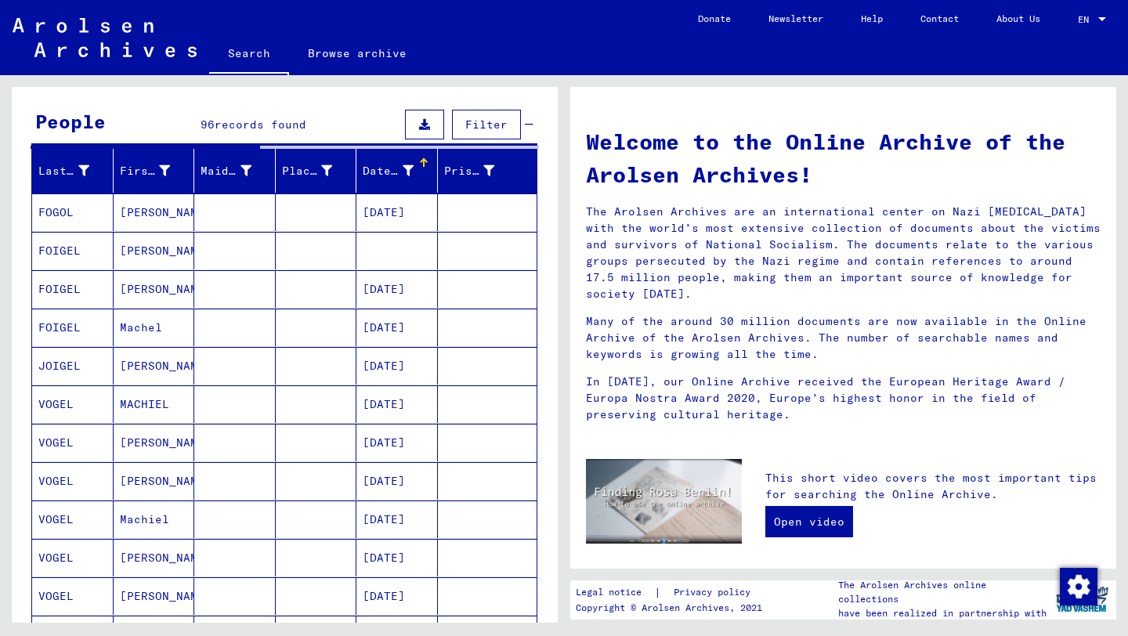
scroll to position [85, 0]
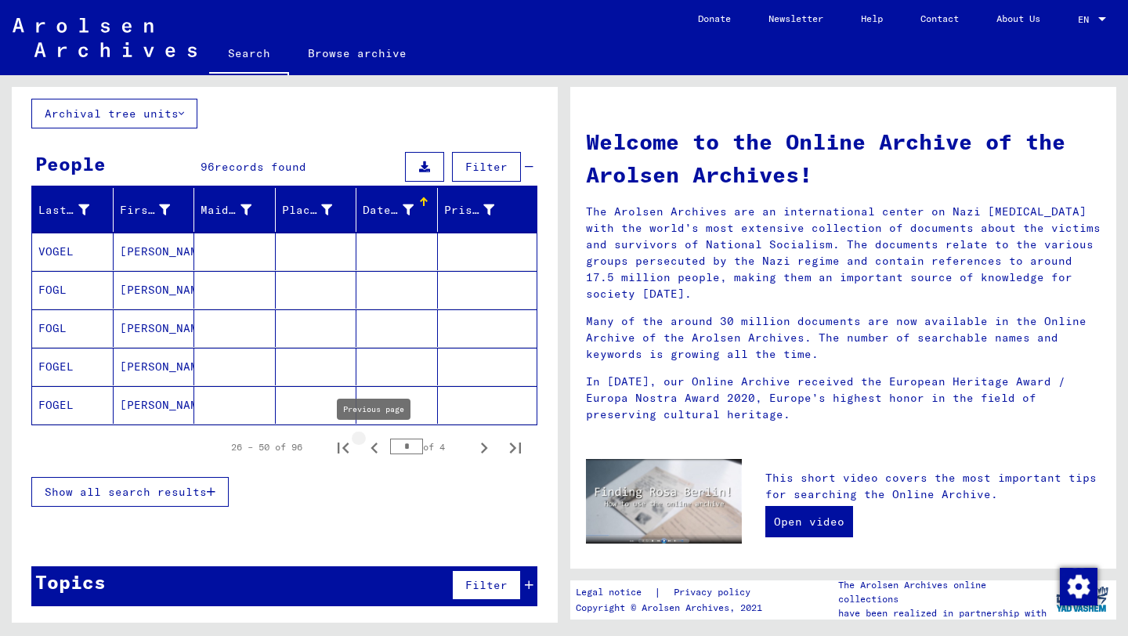
click at [365, 445] on icon "Previous page" at bounding box center [374, 448] width 22 height 22
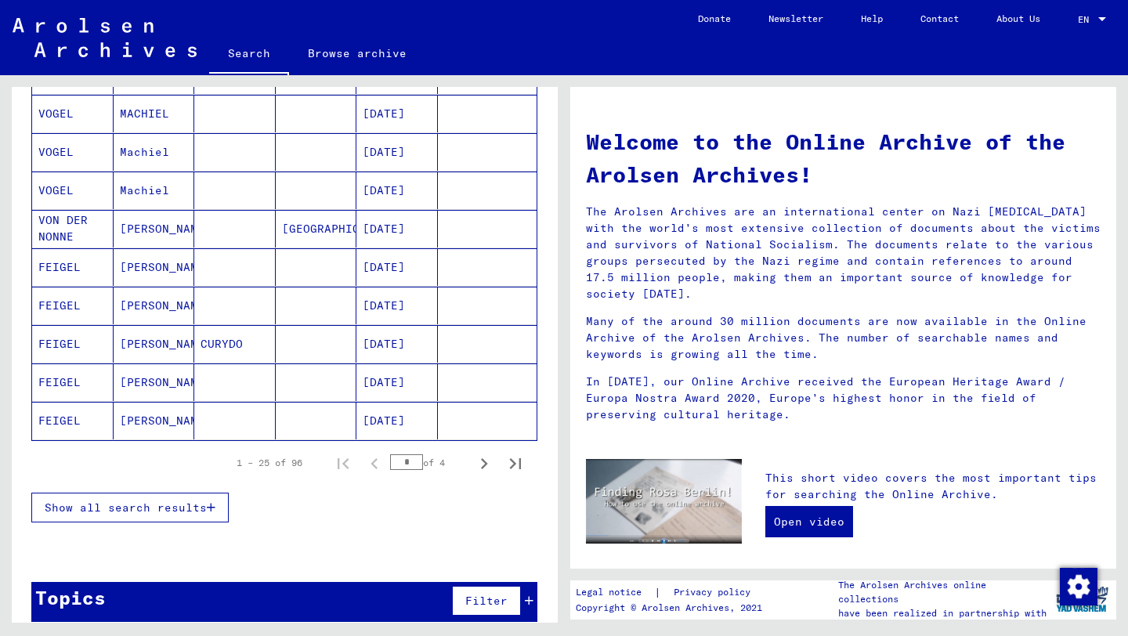
scroll to position [852, 0]
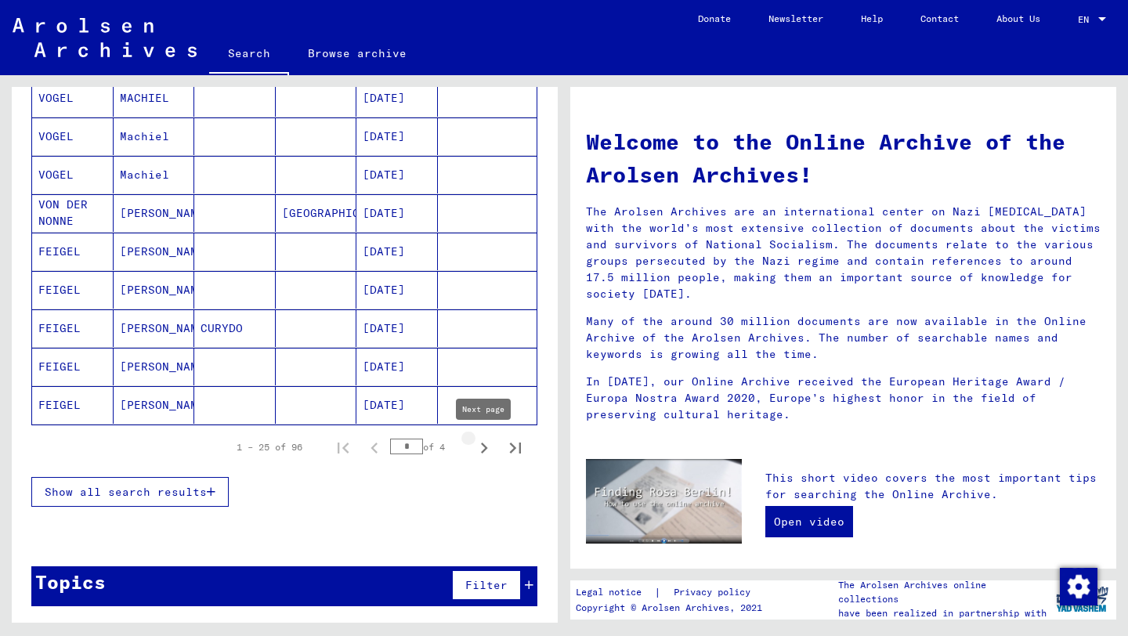
click at [480, 450] on icon "Next page" at bounding box center [484, 448] width 22 height 22
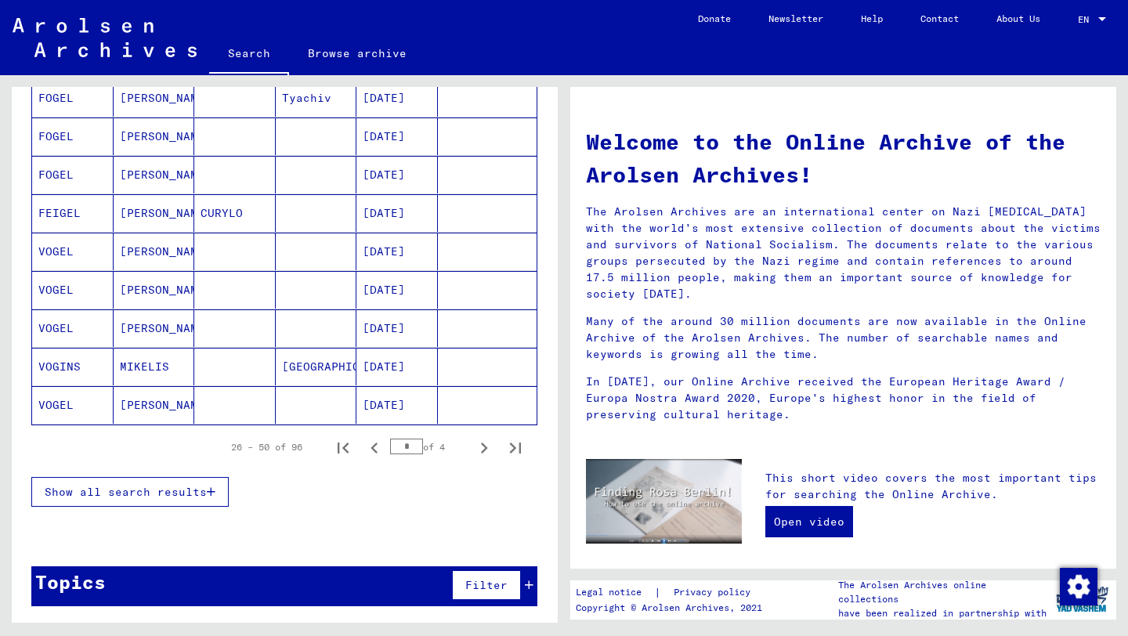
scroll to position [850, 0]
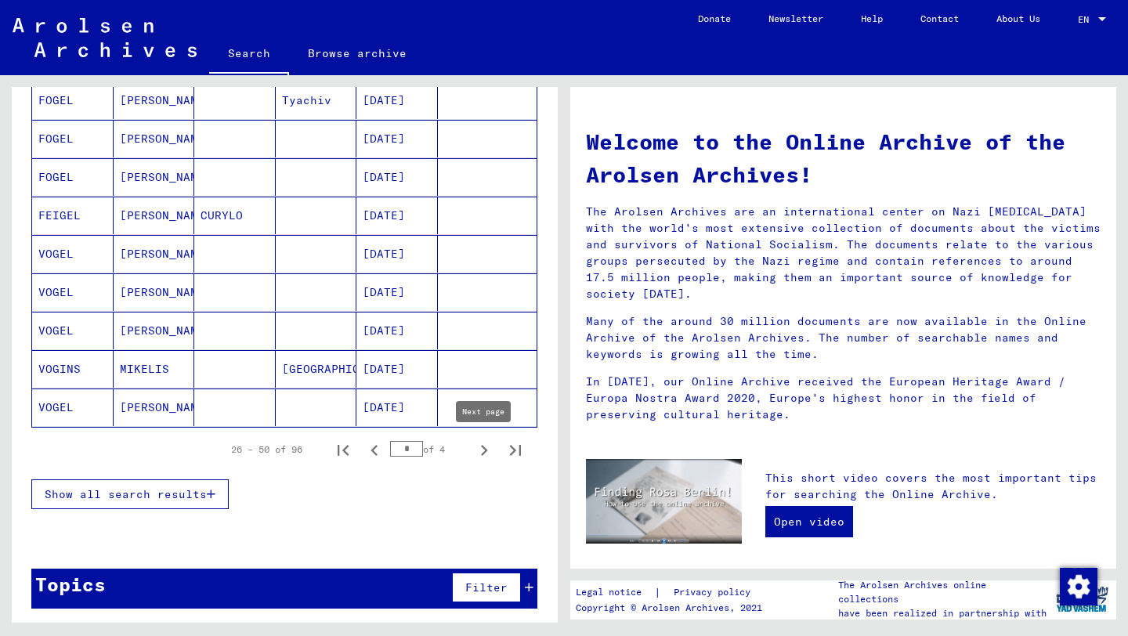
click at [491, 451] on icon "Next page" at bounding box center [484, 450] width 22 height 22
type input "*"
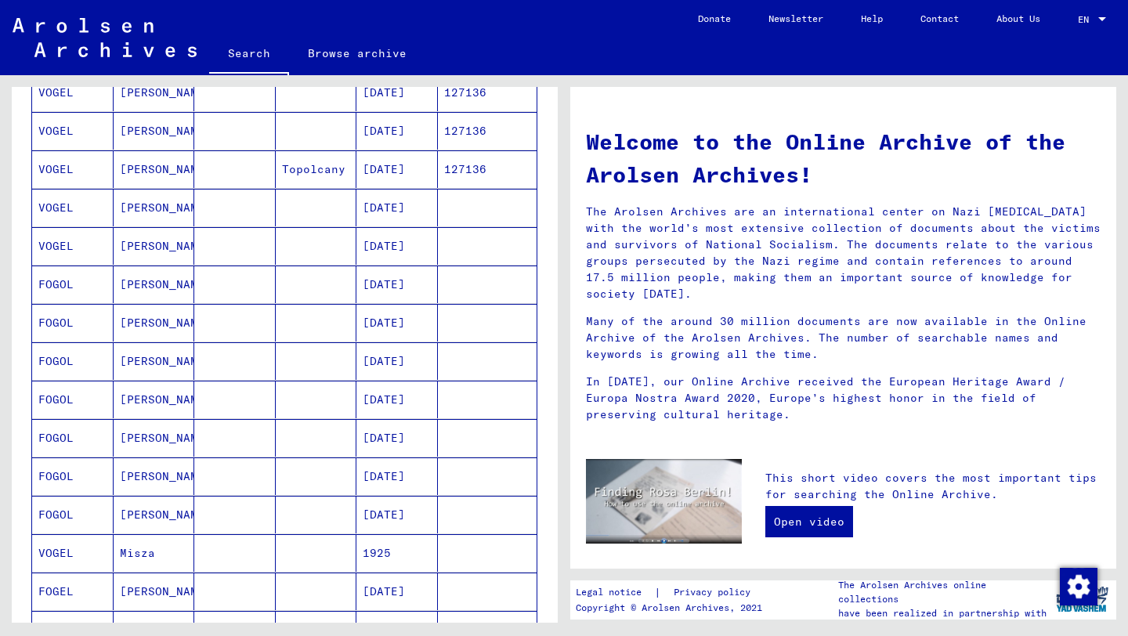
scroll to position [464, 0]
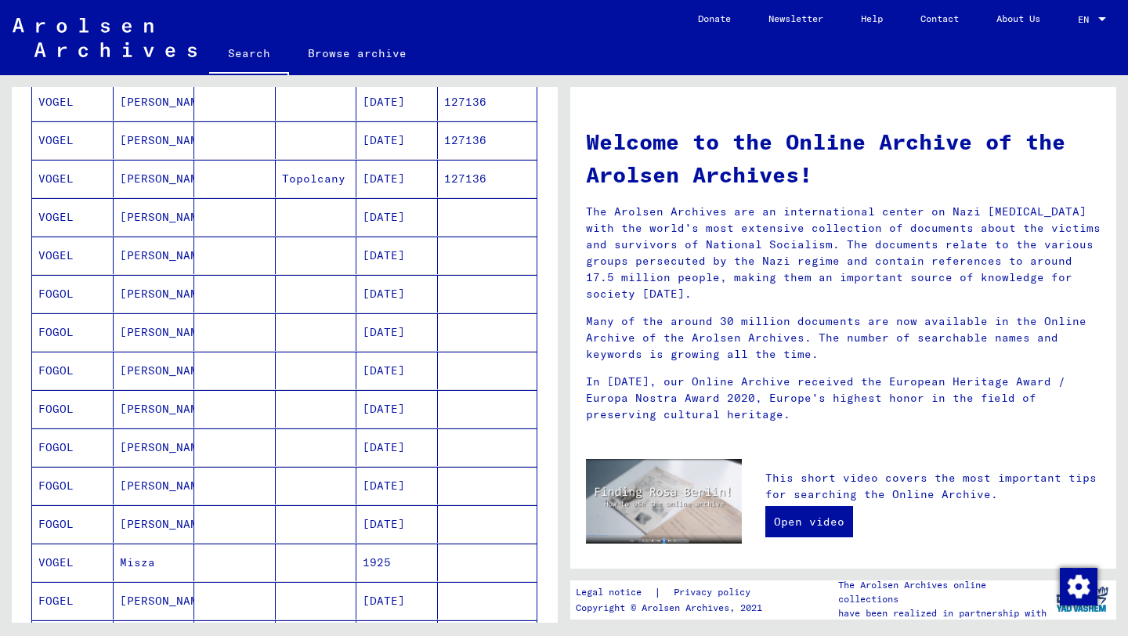
click at [411, 184] on mat-cell "[DATE]" at bounding box center [396, 179] width 81 height 38
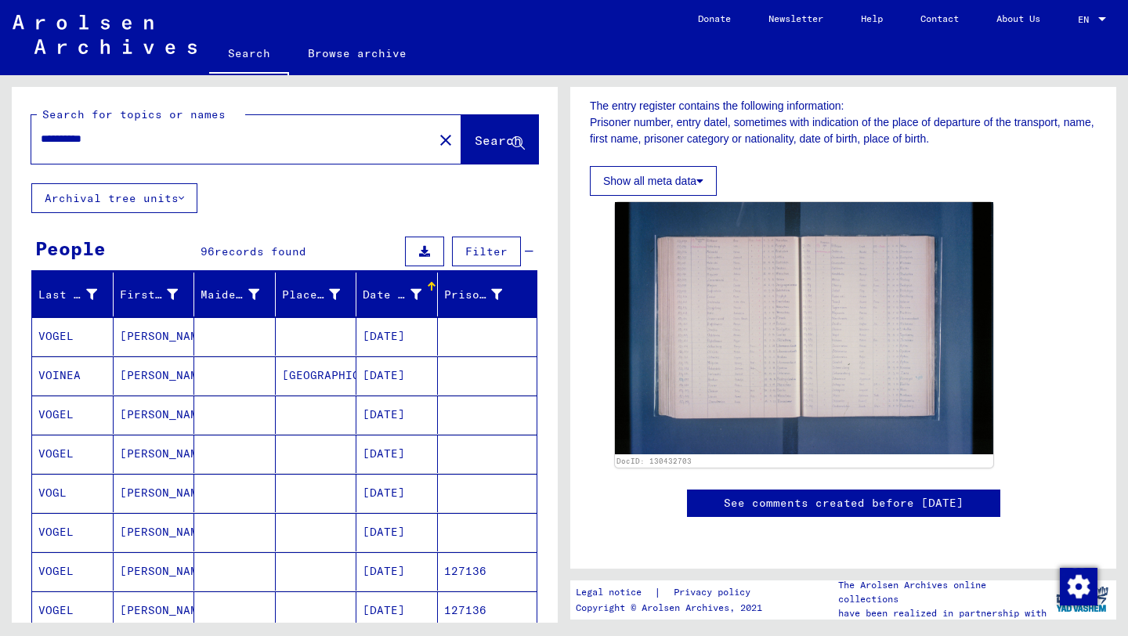
click at [177, 143] on input "**********" at bounding box center [232, 139] width 383 height 16
type input "**********"
click at [475, 145] on span "Search" at bounding box center [498, 140] width 47 height 16
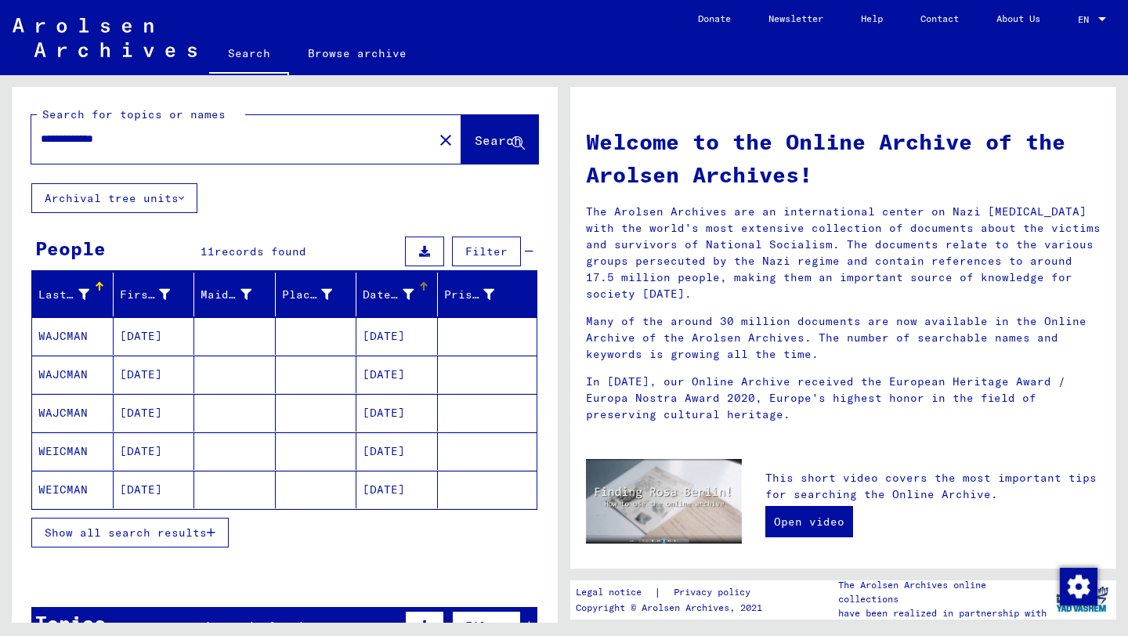
click at [421, 280] on mat-header-cell "Date of Birth" at bounding box center [396, 295] width 81 height 44
click at [200, 546] on button "Show all search results" at bounding box center [129, 533] width 197 height 30
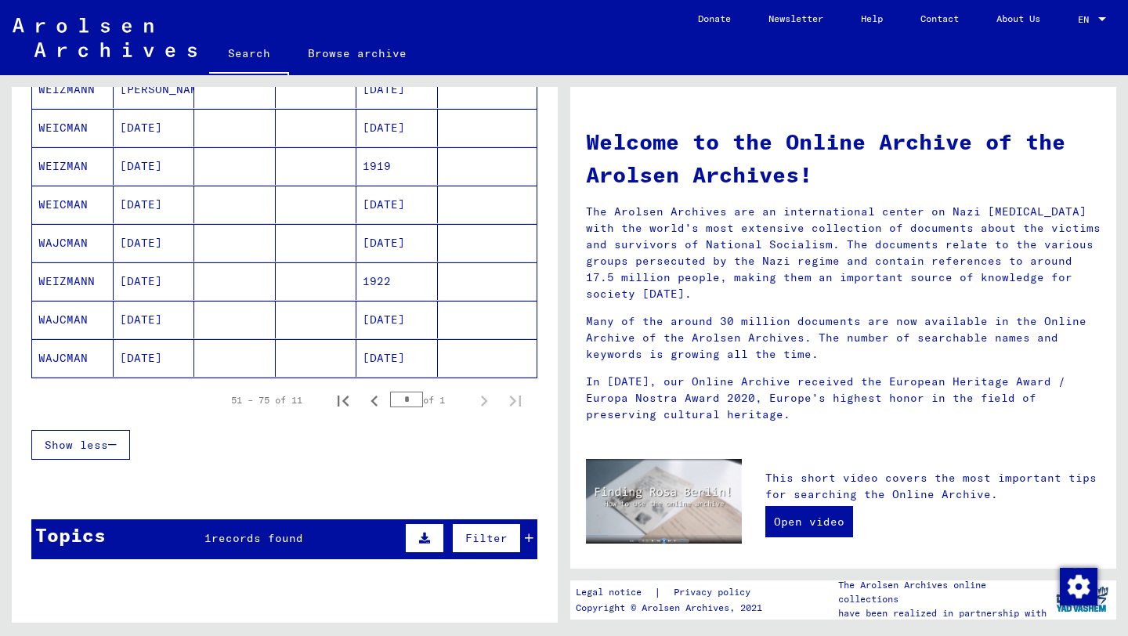
scroll to position [363, 0]
click at [366, 401] on icon "Previous page" at bounding box center [374, 400] width 22 height 22
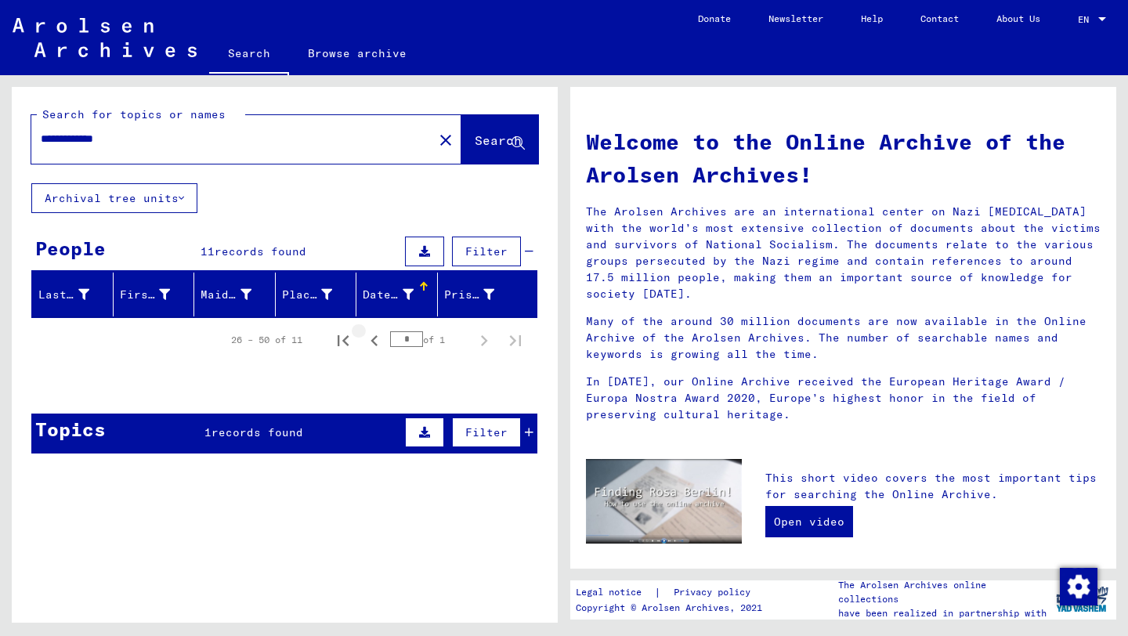
scroll to position [0, 0]
click at [342, 342] on icon "First page" at bounding box center [343, 341] width 22 height 22
type input "*"
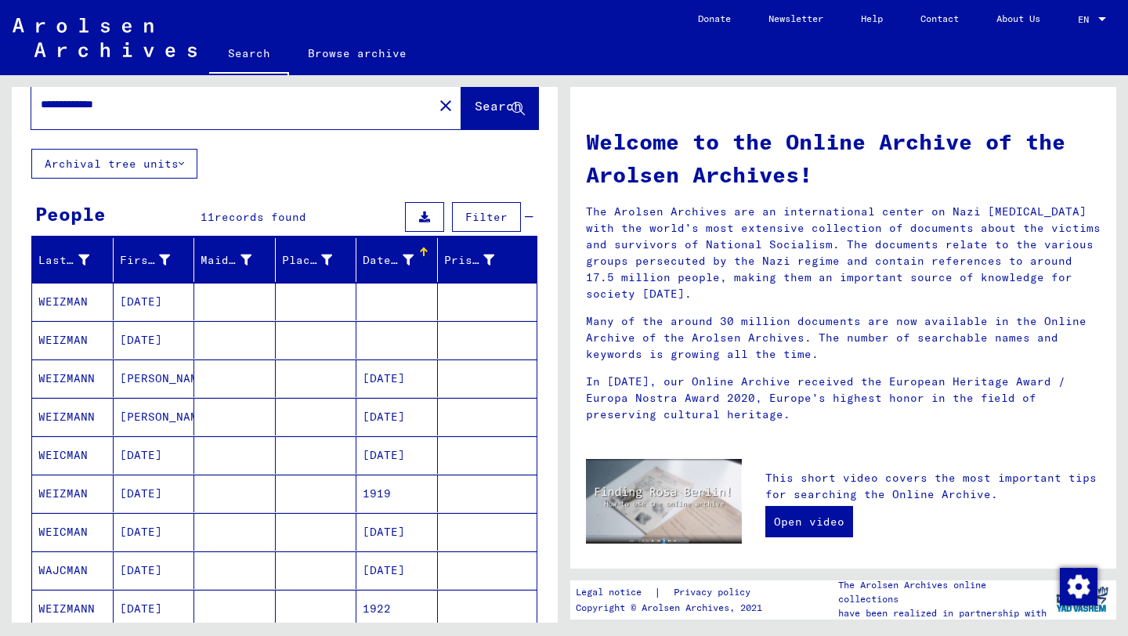
scroll to position [21, 0]
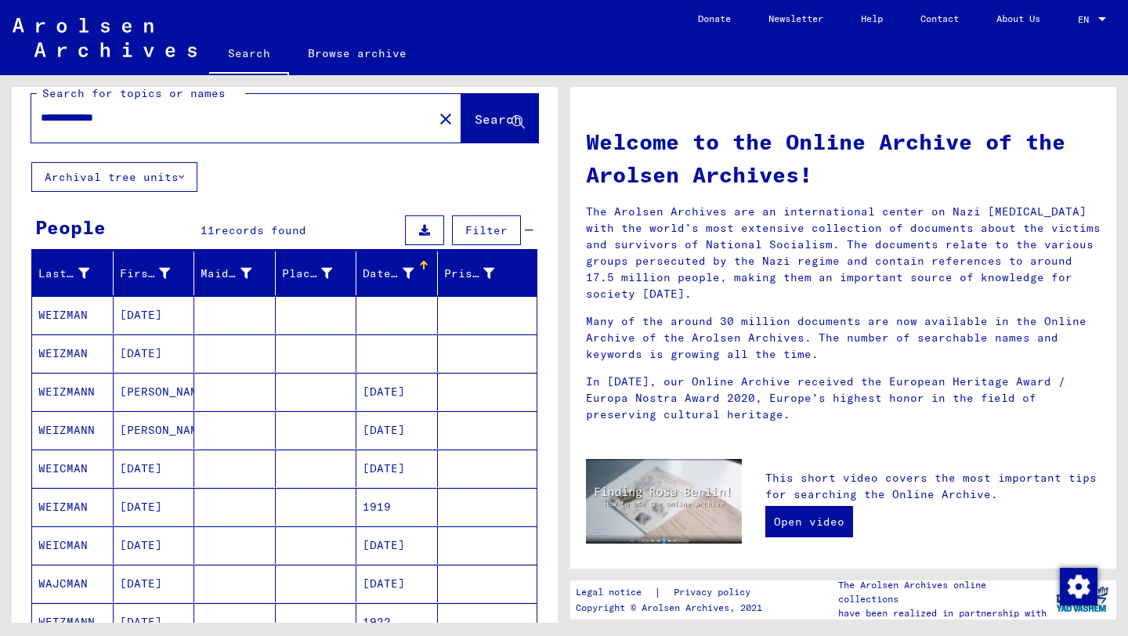
click at [208, 117] on input "**********" at bounding box center [228, 118] width 374 height 16
click at [132, 111] on input "**********" at bounding box center [228, 118] width 374 height 16
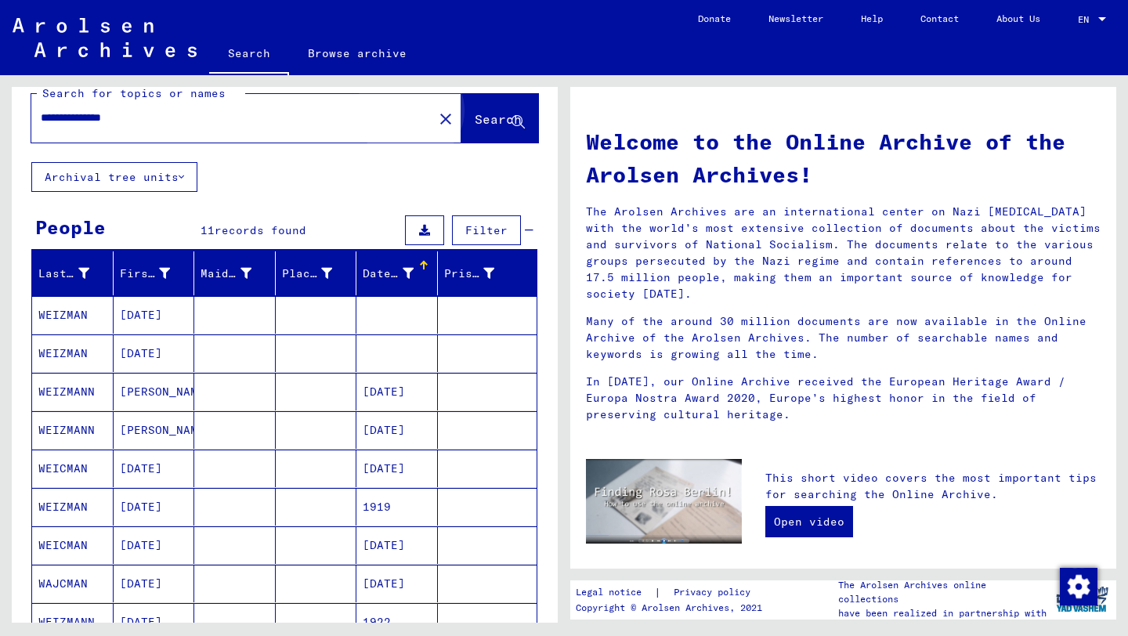
click at [474, 129] on button "Search" at bounding box center [499, 118] width 77 height 49
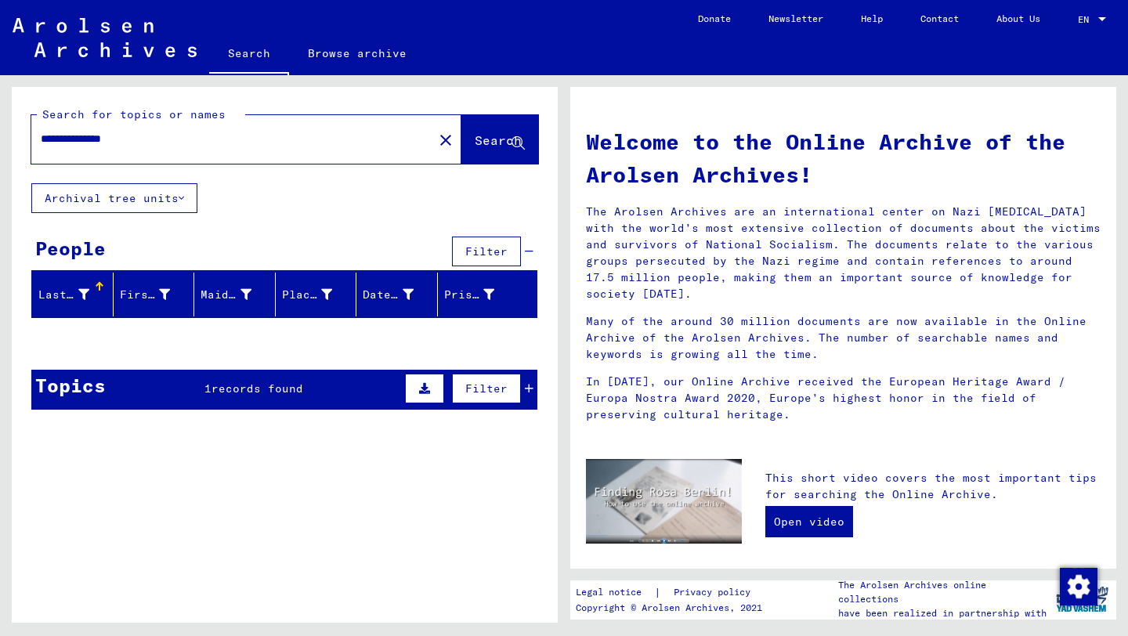
click at [497, 140] on span "Search" at bounding box center [498, 140] width 47 height 16
click at [519, 140] on icon at bounding box center [517, 143] width 13 height 13
click at [330, 152] on div "**********" at bounding box center [222, 138] width 383 height 35
click at [330, 139] on input "**********" at bounding box center [228, 139] width 374 height 16
click at [204, 145] on input "**********" at bounding box center [228, 139] width 374 height 16
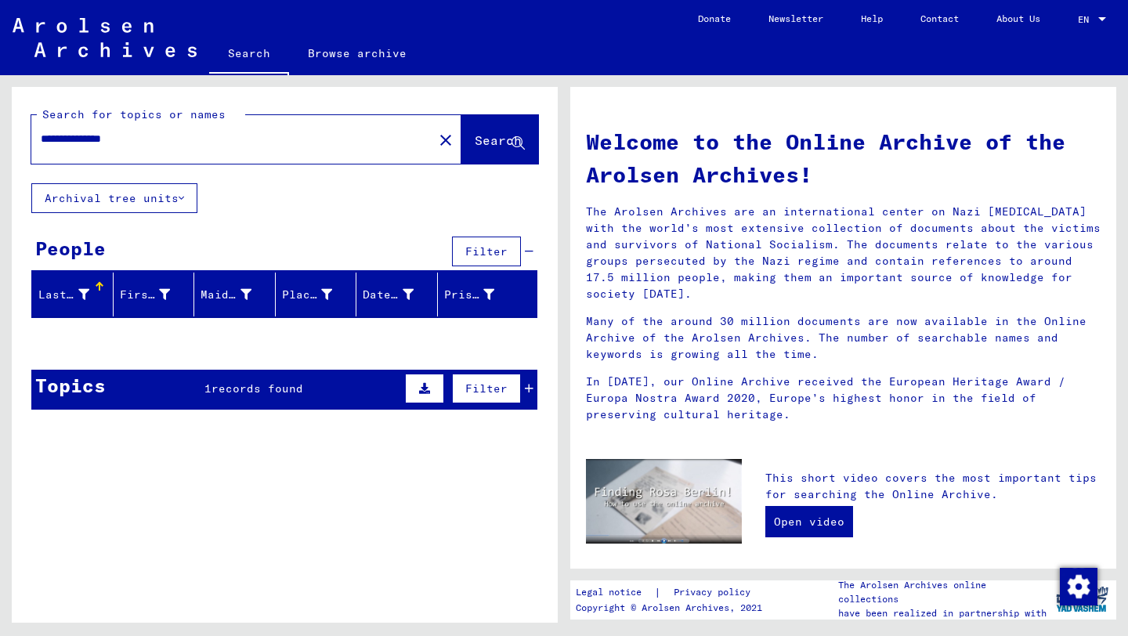
click at [204, 144] on input "**********" at bounding box center [228, 139] width 374 height 16
click at [313, 410] on table "Signature Title [TECHNICAL_ID] Records of the ITS and its predecessors / Inquir…" at bounding box center [284, 460] width 507 height 101
click at [529, 388] on icon at bounding box center [529, 388] width 9 height 11
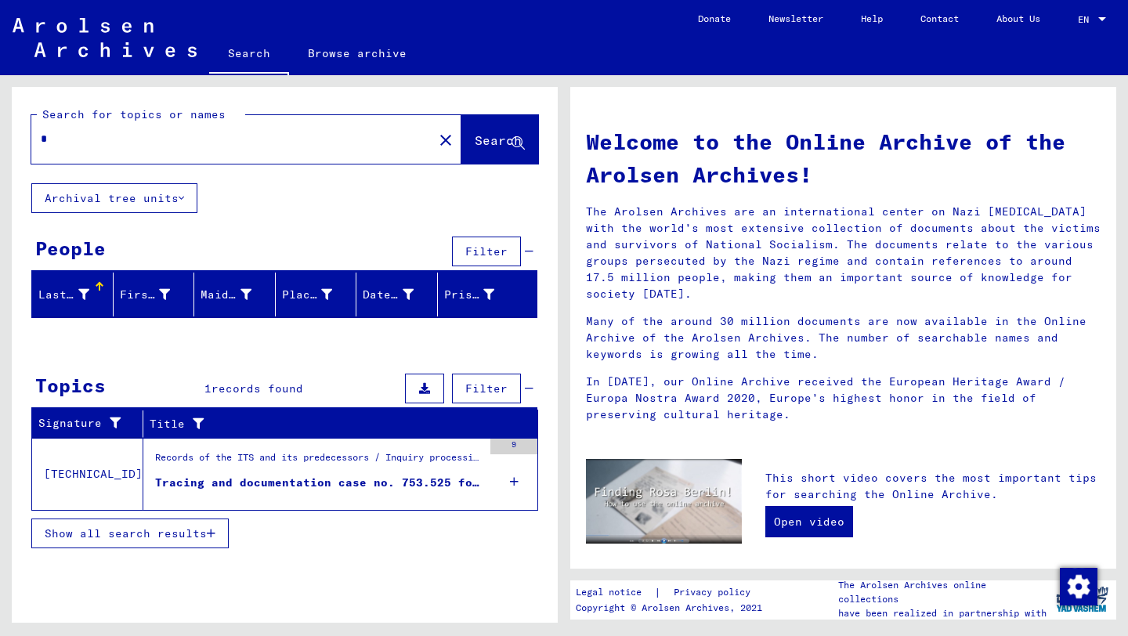
click at [177, 144] on input "*" at bounding box center [228, 139] width 374 height 16
click at [177, 143] on input "*" at bounding box center [228, 139] width 374 height 16
type input "**********"
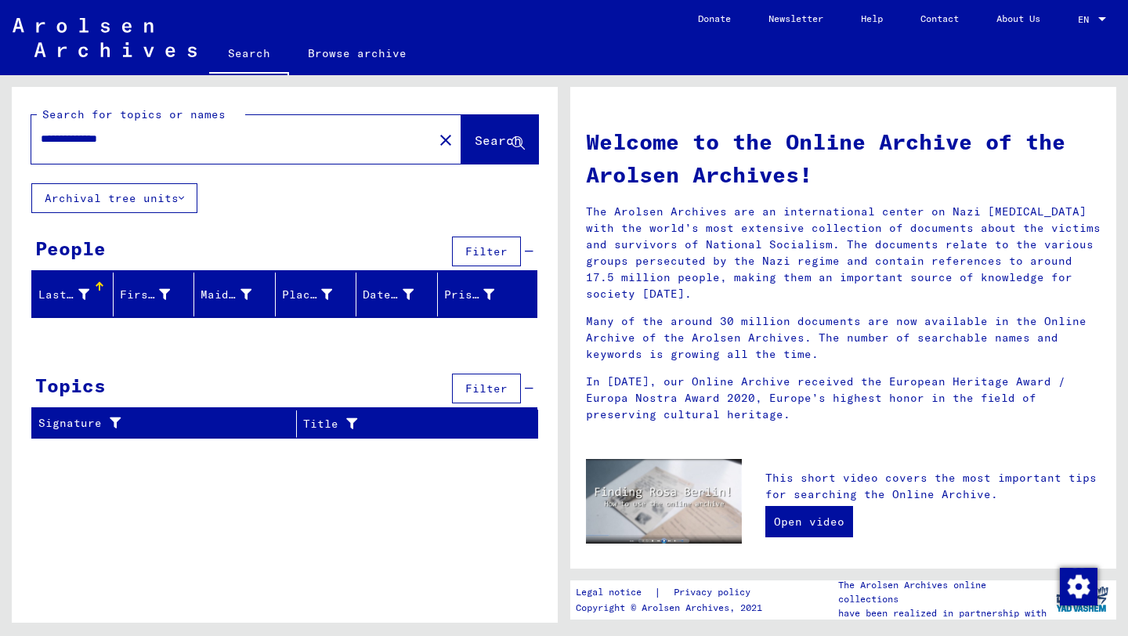
click at [436, 145] on mat-icon "close" at bounding box center [445, 140] width 19 height 19
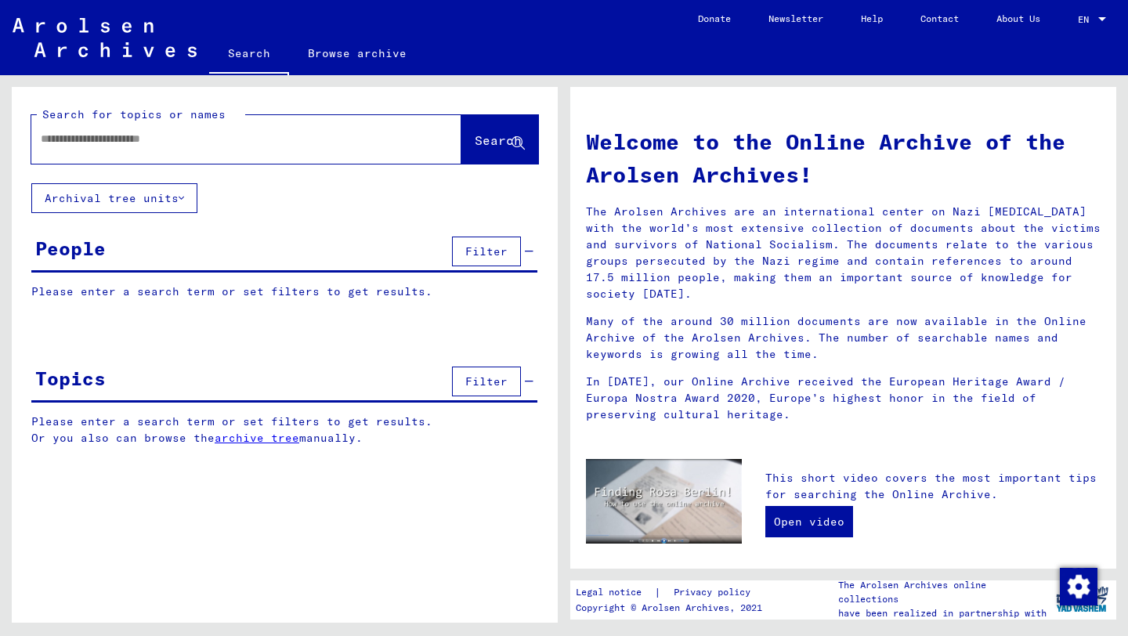
click at [234, 124] on div at bounding box center [222, 138] width 383 height 35
click at [235, 138] on input "text" at bounding box center [228, 139] width 374 height 16
type input "**********"
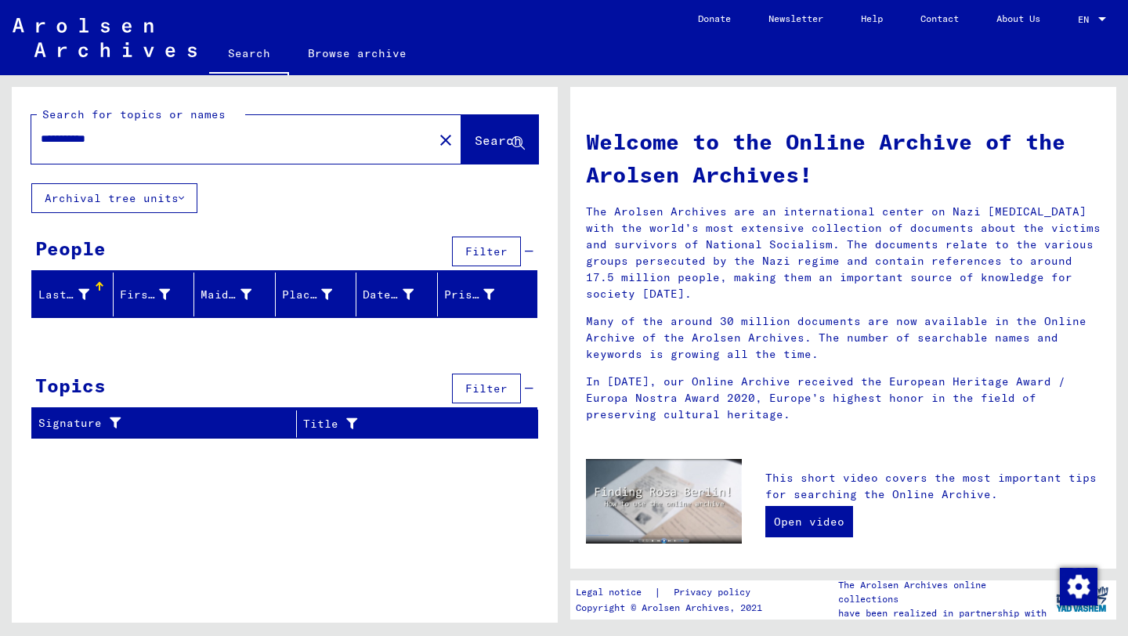
click at [436, 144] on mat-icon "close" at bounding box center [445, 140] width 19 height 19
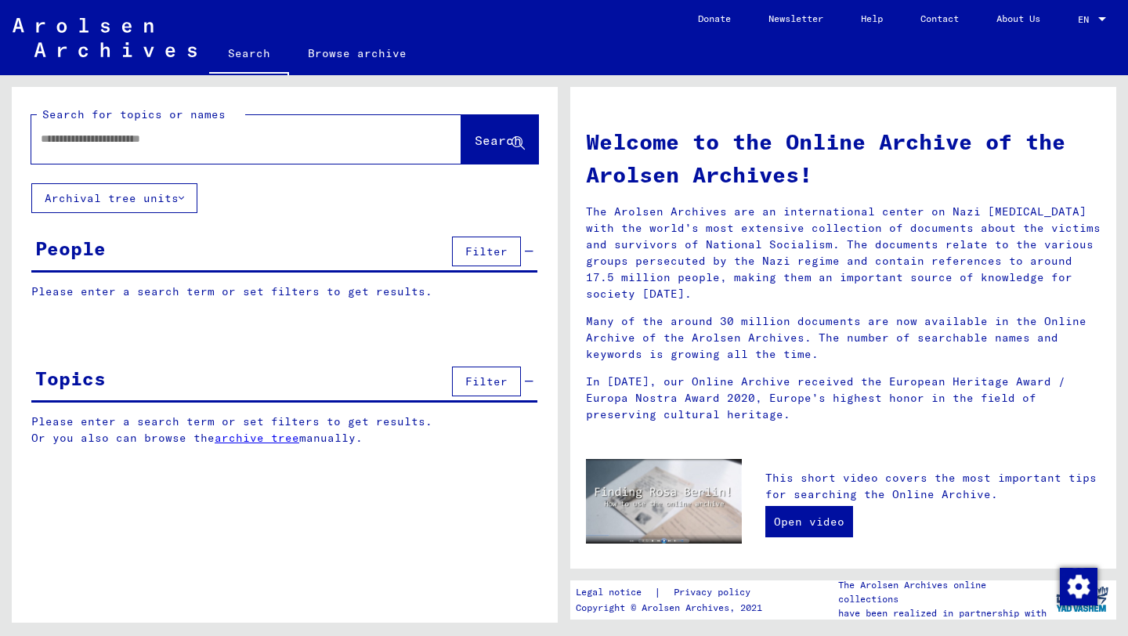
click at [197, 146] on input "text" at bounding box center [228, 139] width 374 height 16
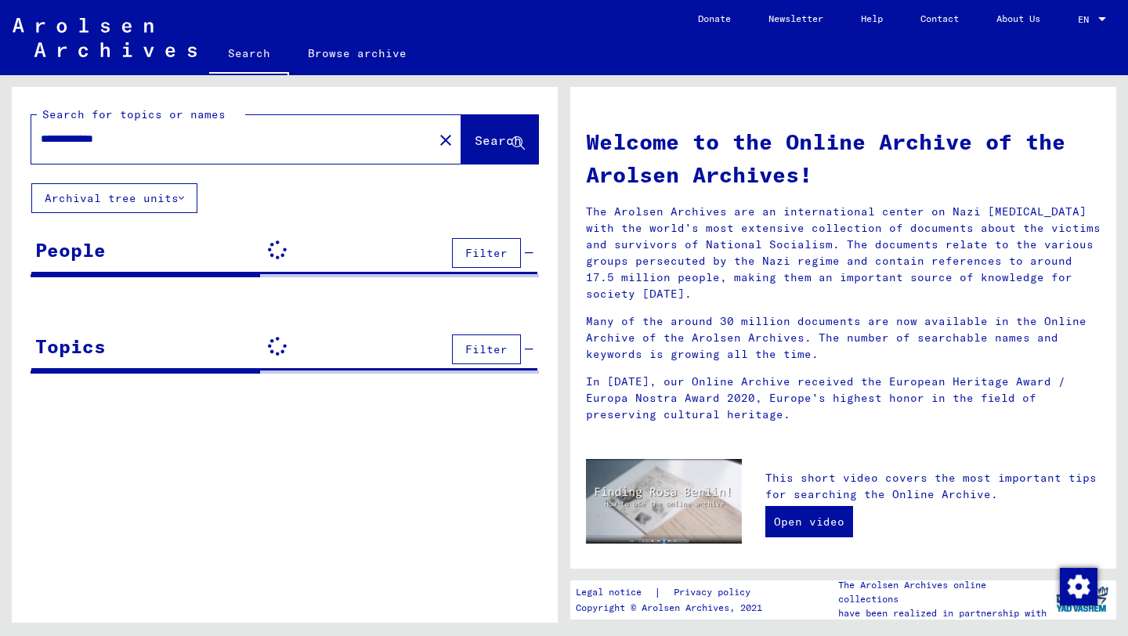
click at [514, 143] on icon at bounding box center [517, 143] width 13 height 13
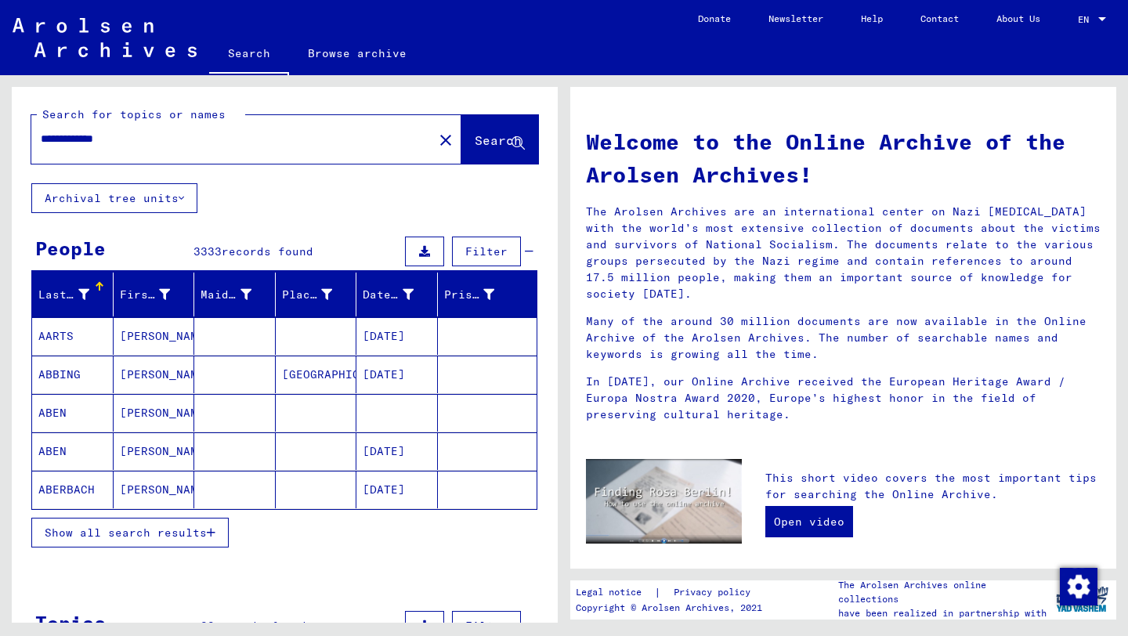
click at [171, 146] on input "**********" at bounding box center [228, 139] width 374 height 16
click at [465, 131] on button "Search" at bounding box center [499, 139] width 77 height 49
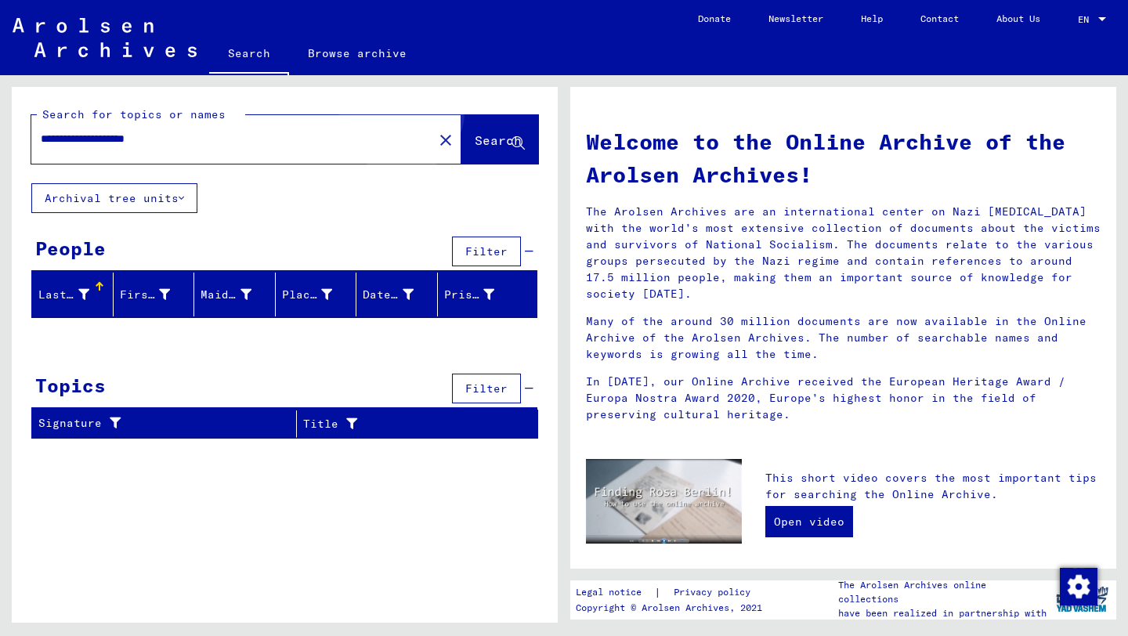
click at [466, 131] on button "Search" at bounding box center [499, 139] width 77 height 49
click at [117, 141] on input "**********" at bounding box center [228, 139] width 374 height 16
click at [461, 123] on button "Search" at bounding box center [499, 139] width 77 height 49
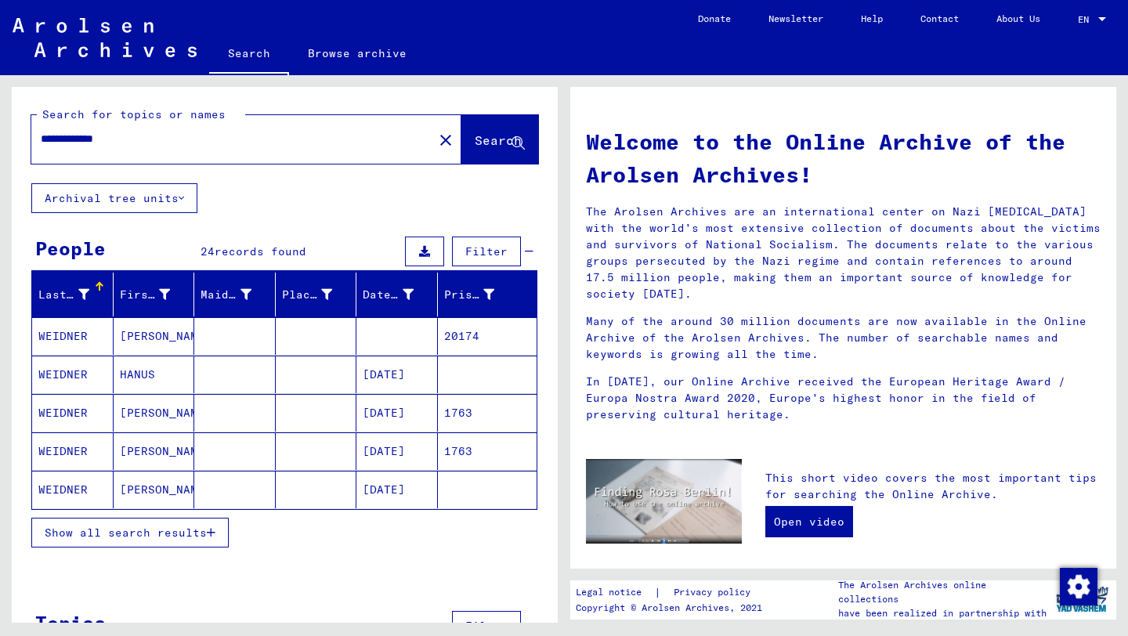
click at [197, 536] on span "Show all search results" at bounding box center [126, 532] width 162 height 14
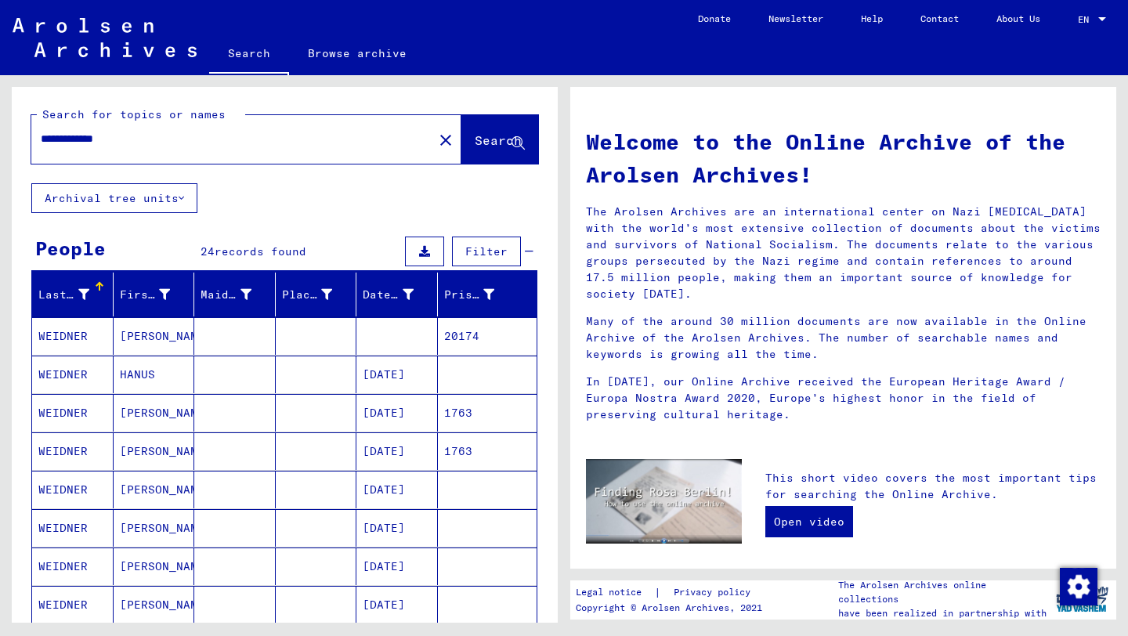
click at [324, 107] on div "**********" at bounding box center [284, 134] width 507 height 57
click at [325, 107] on div "**********" at bounding box center [284, 134] width 507 height 57
click at [325, 122] on div "**********" at bounding box center [222, 138] width 383 height 35
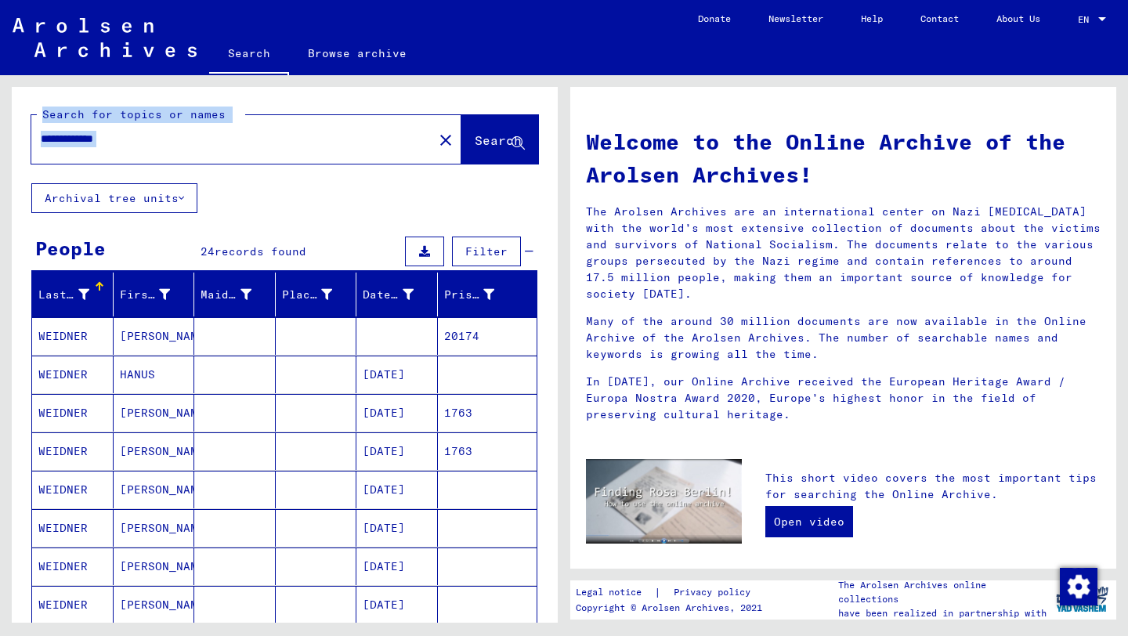
click at [319, 125] on div "**********" at bounding box center [222, 138] width 383 height 35
click at [304, 131] on input "**********" at bounding box center [228, 139] width 374 height 16
click at [303, 131] on input "**********" at bounding box center [228, 139] width 374 height 16
type input "*"
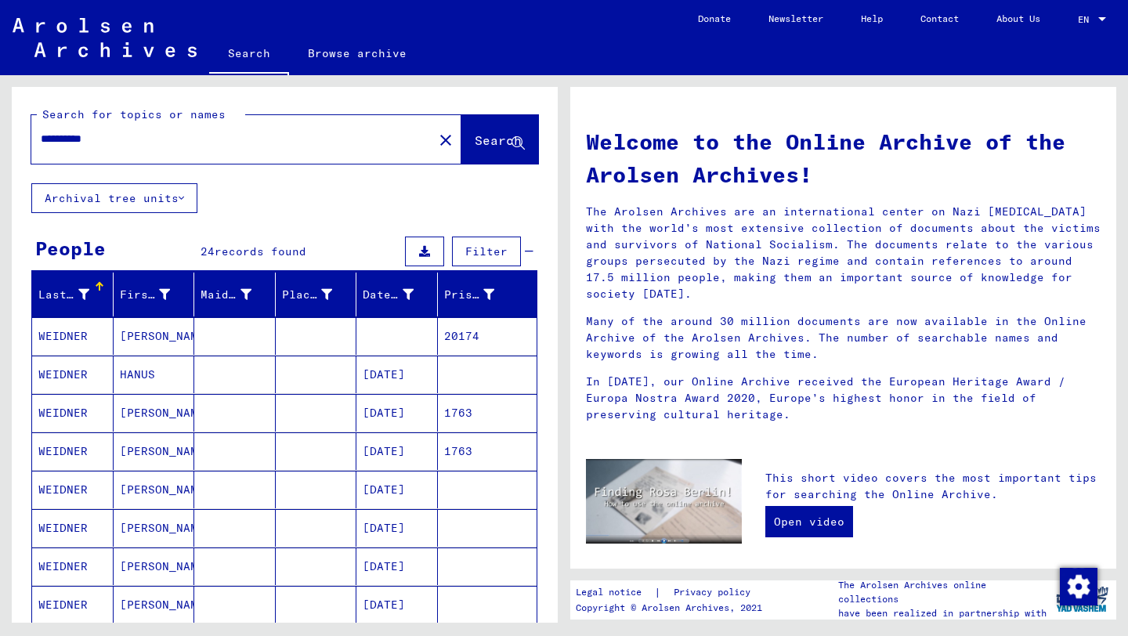
type input "**********"
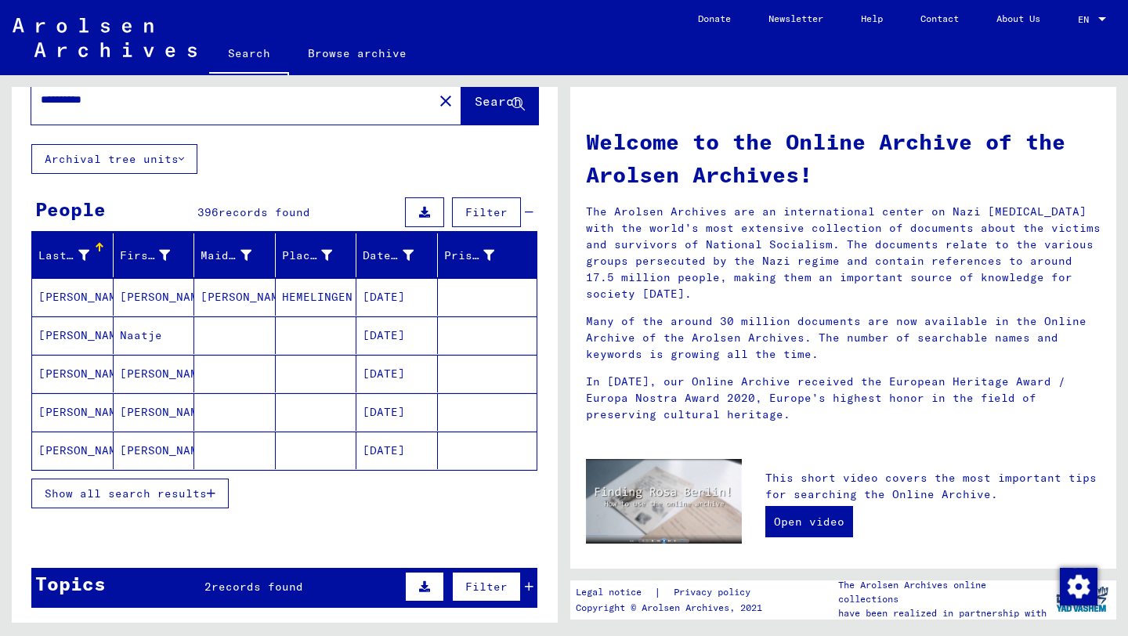
scroll to position [40, 0]
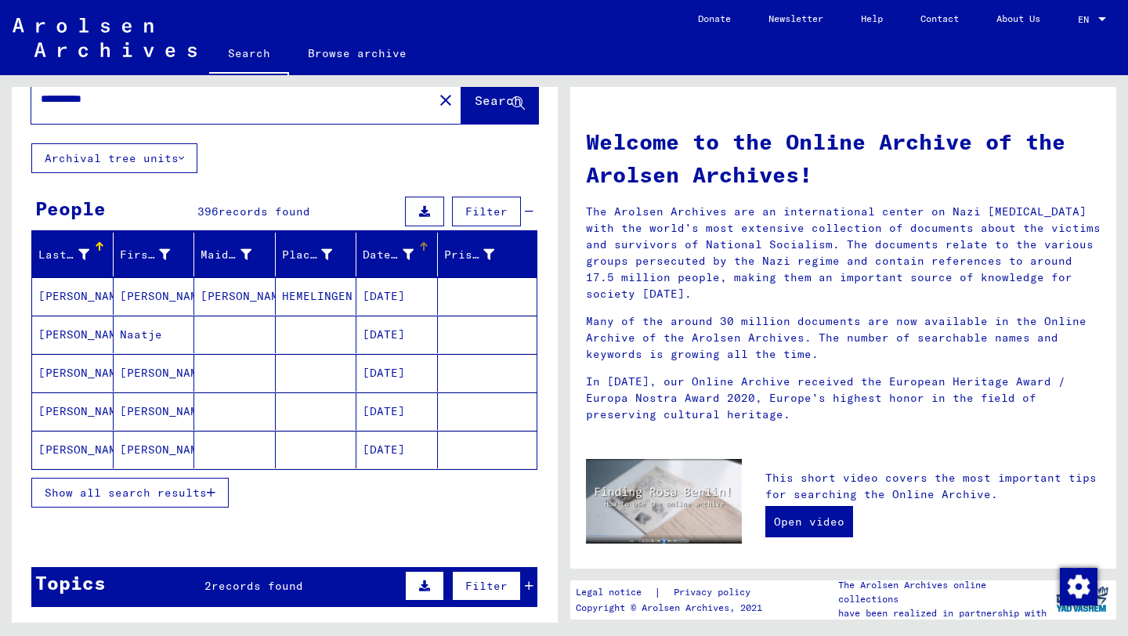
click at [428, 242] on div "Date of Birth" at bounding box center [400, 254] width 74 height 25
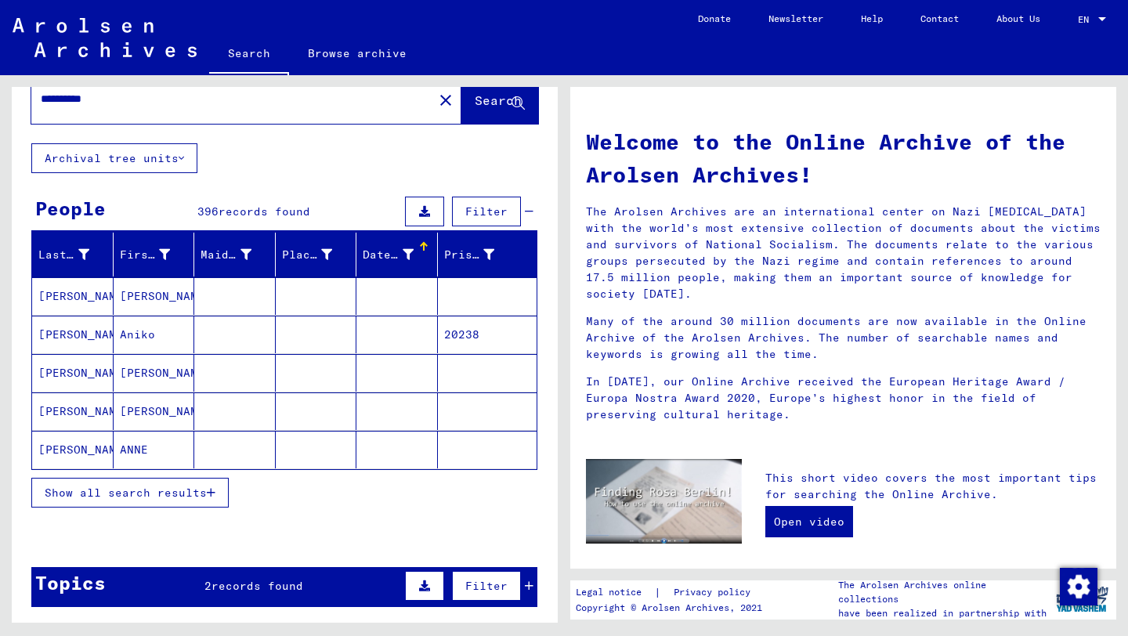
click at [202, 503] on button "Show all search results" at bounding box center [129, 493] width 197 height 30
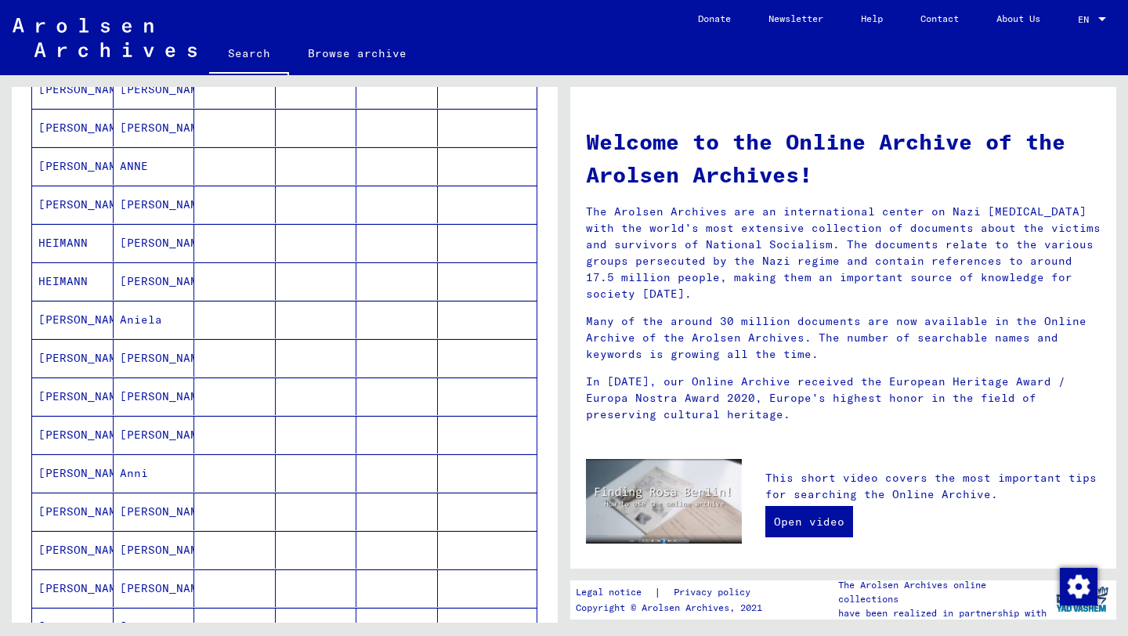
scroll to position [1041, 0]
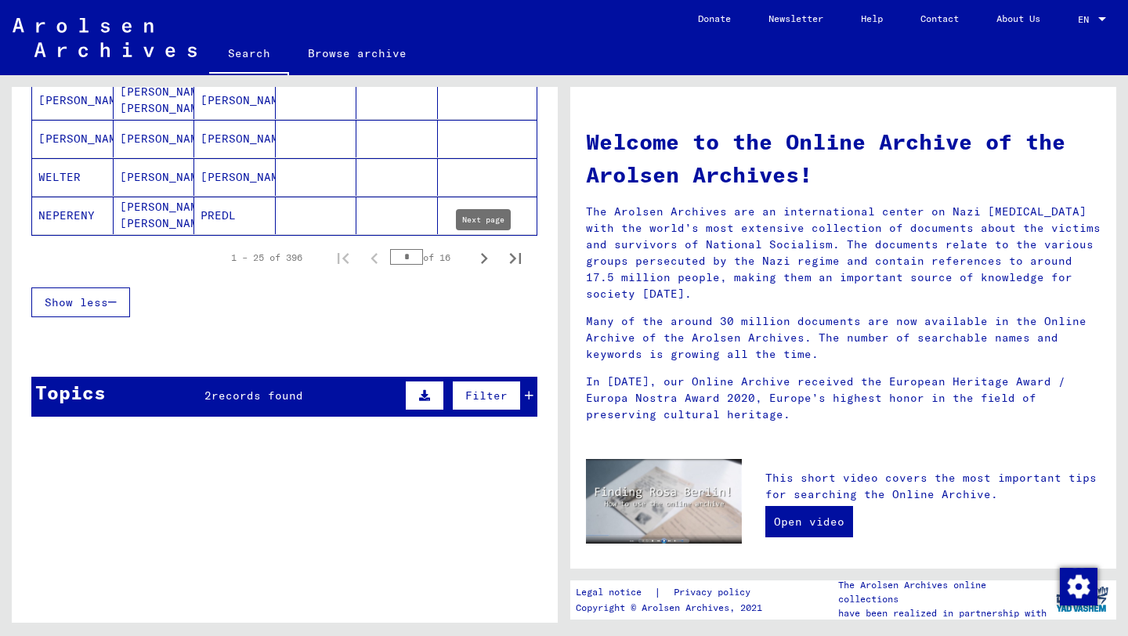
click at [482, 262] on icon "Next page" at bounding box center [484, 258] width 7 height 11
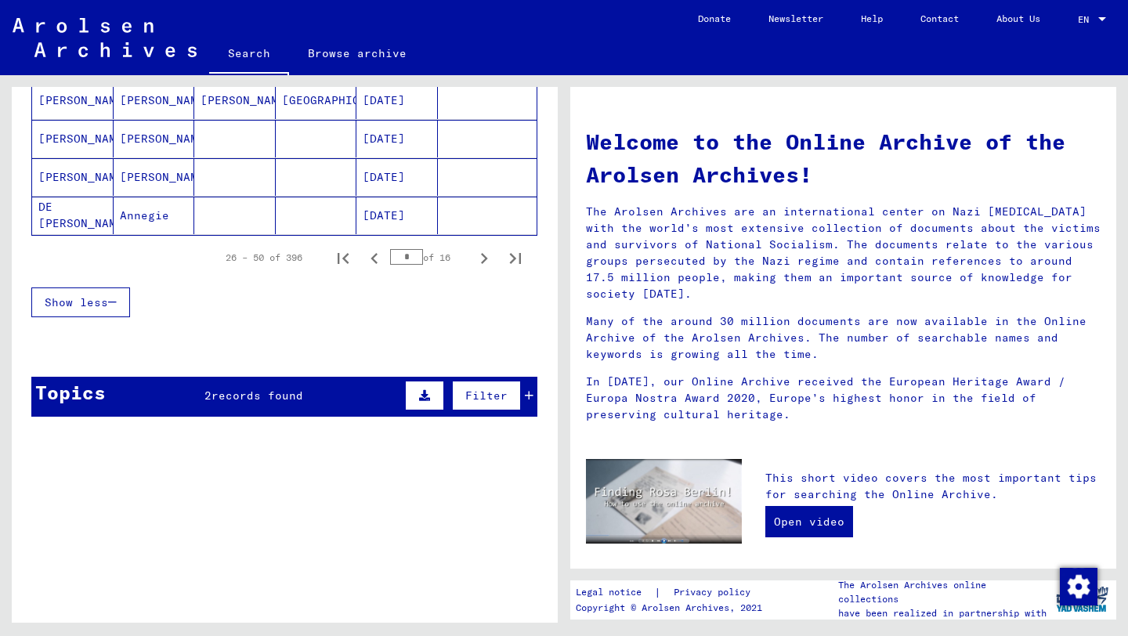
scroll to position [991, 0]
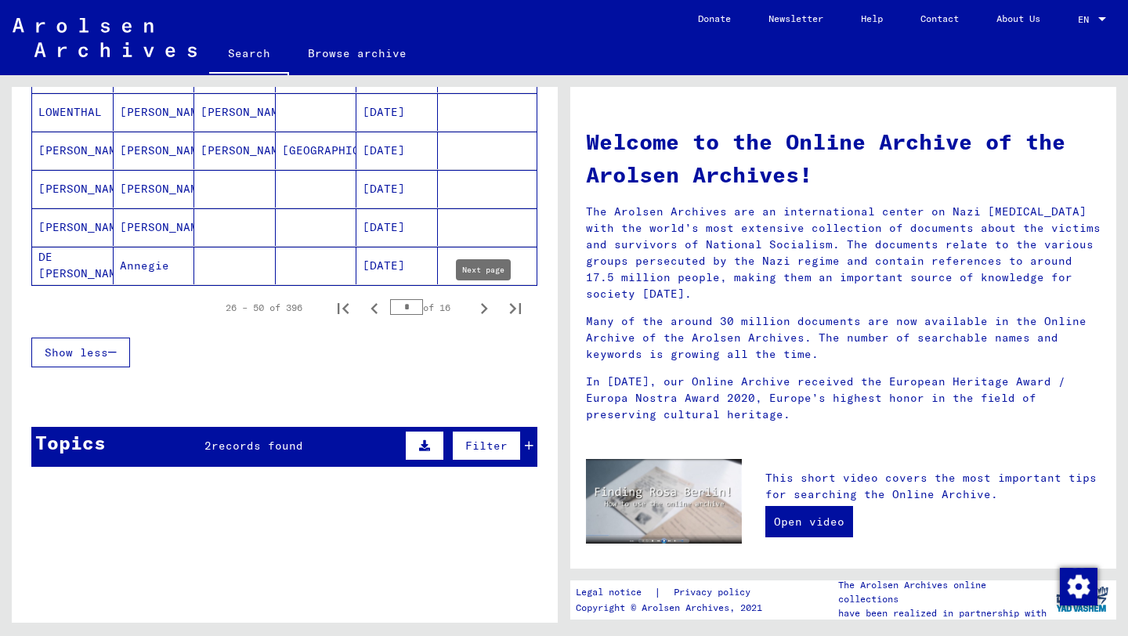
click at [489, 305] on icon "Next page" at bounding box center [484, 309] width 22 height 22
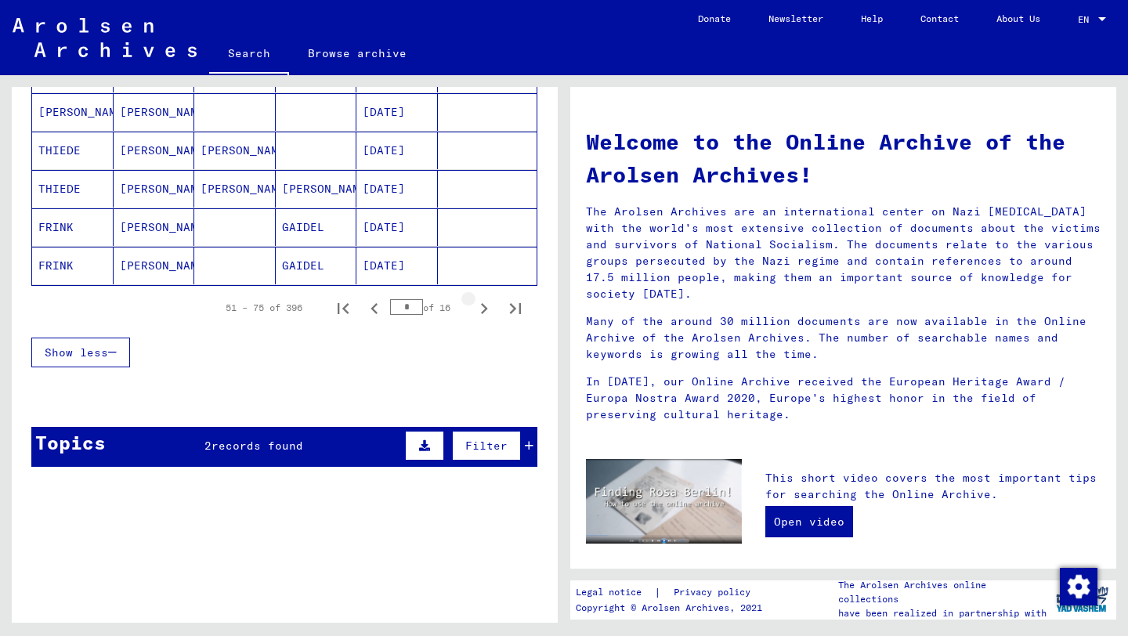
click at [487, 313] on icon "Next page" at bounding box center [484, 309] width 22 height 22
click at [486, 313] on icon "Next page" at bounding box center [484, 309] width 22 height 22
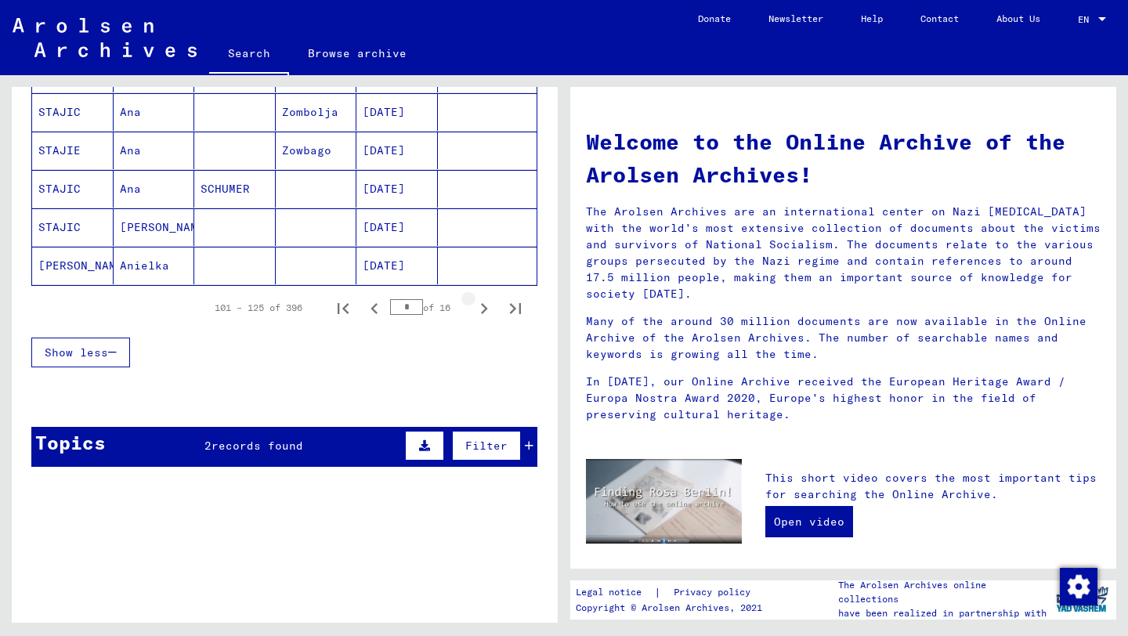
click at [486, 313] on icon "Next page" at bounding box center [484, 309] width 22 height 22
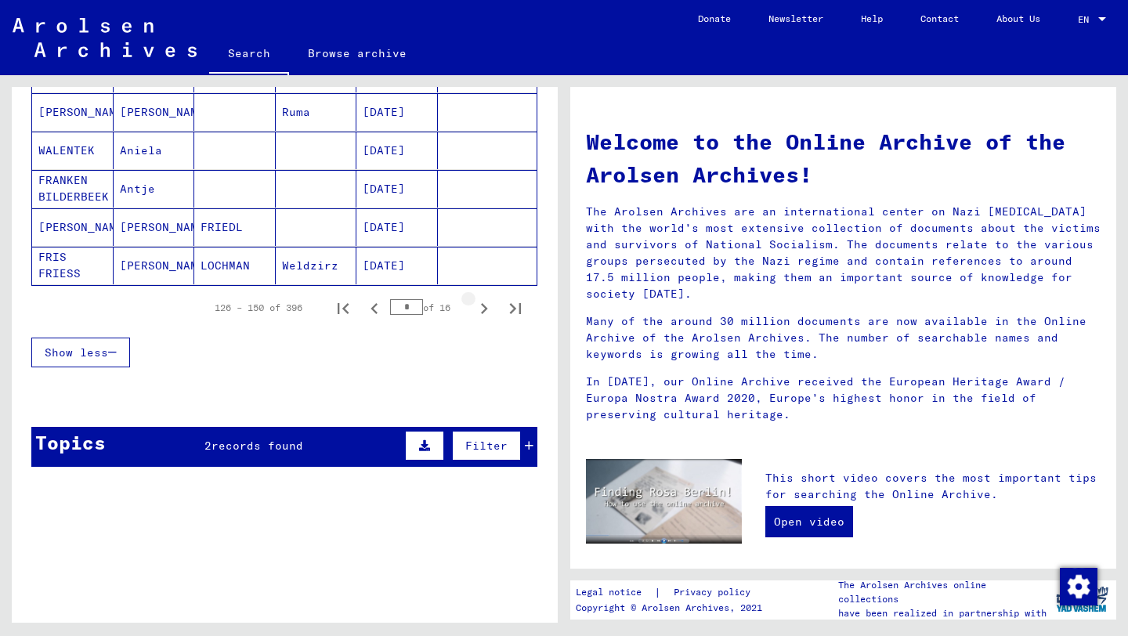
click at [486, 313] on icon "Next page" at bounding box center [484, 309] width 22 height 22
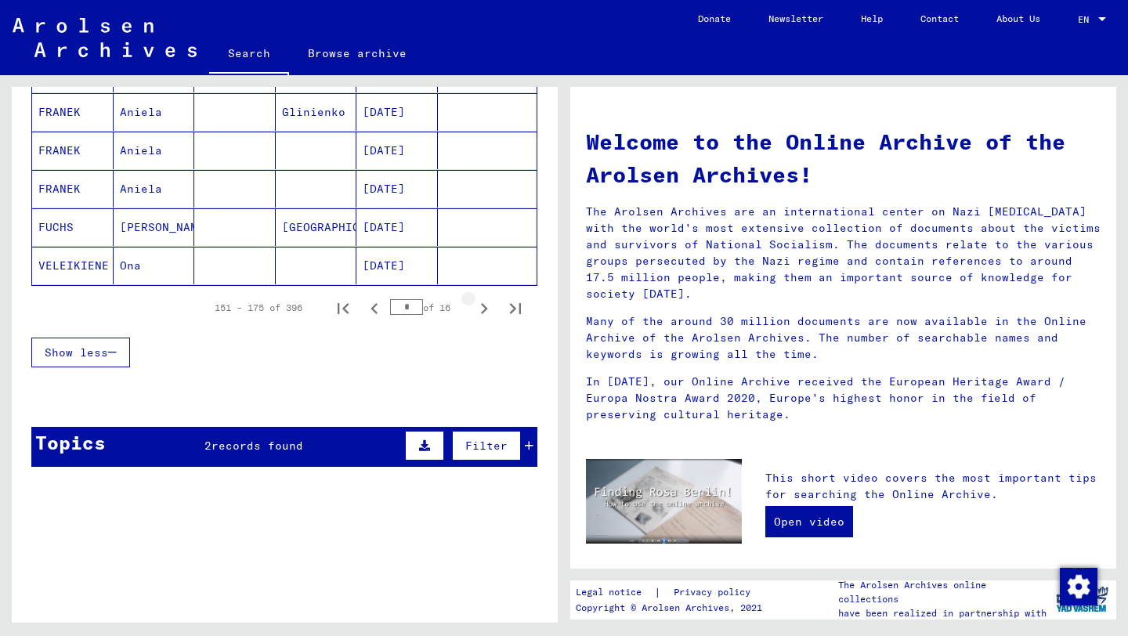
click at [486, 313] on icon "Next page" at bounding box center [484, 309] width 22 height 22
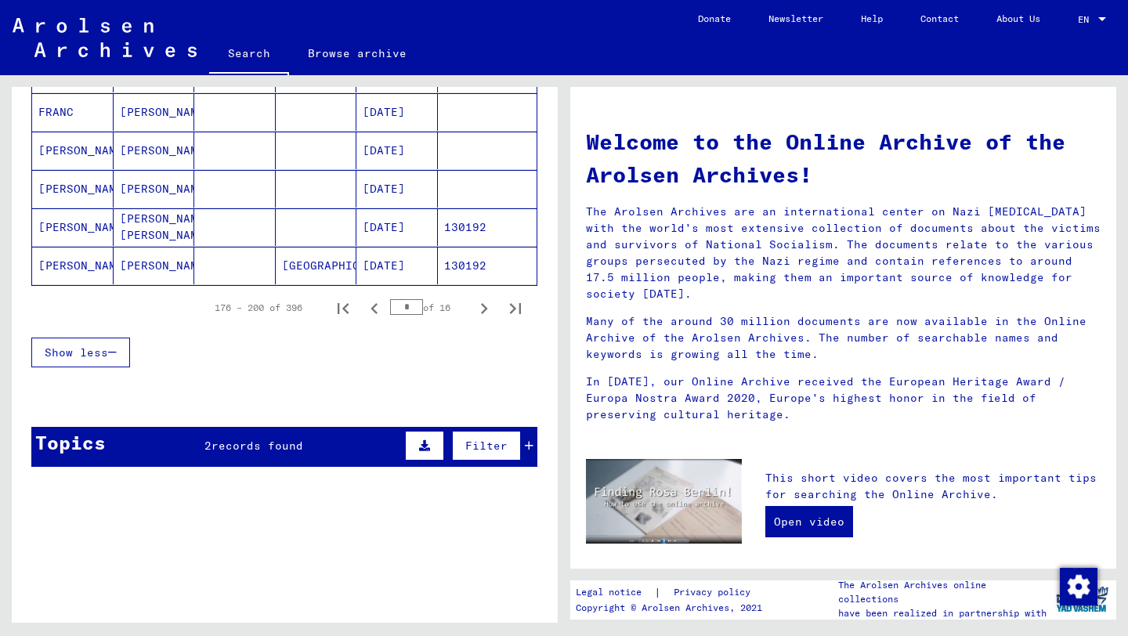
click at [486, 313] on icon "Next page" at bounding box center [484, 309] width 22 height 22
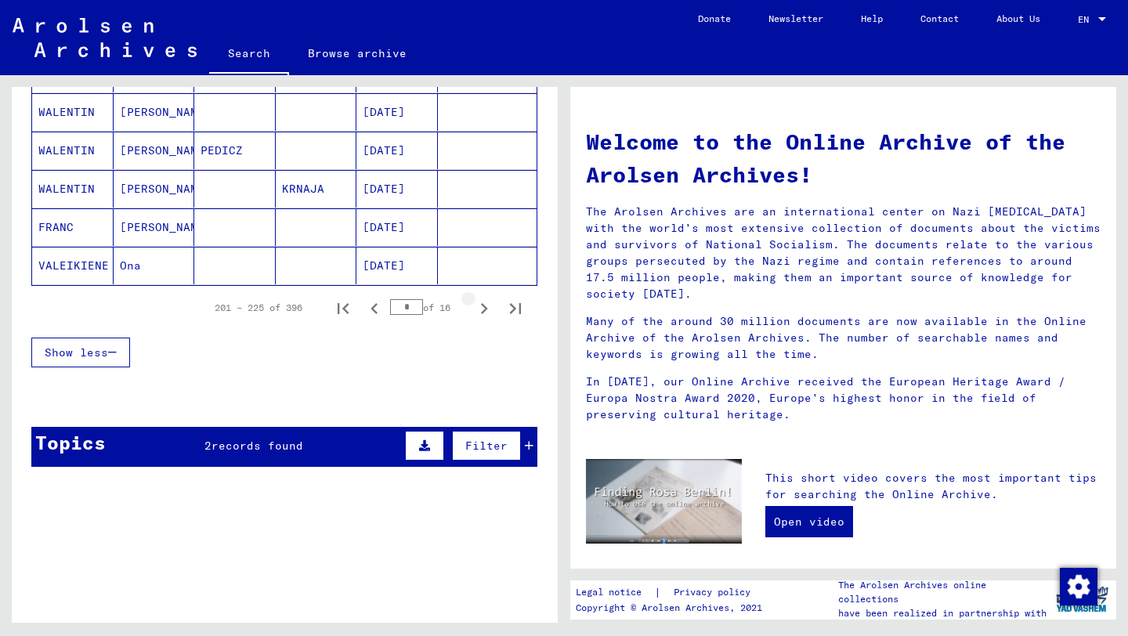
click at [486, 313] on icon "Next page" at bounding box center [484, 309] width 22 height 22
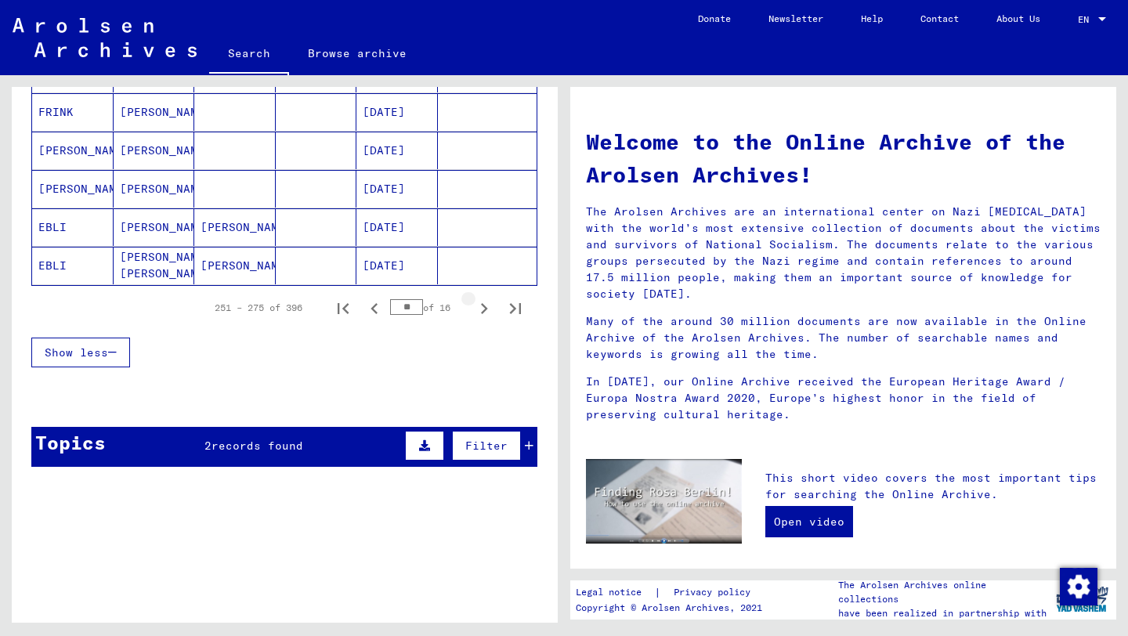
click at [486, 313] on icon "Next page" at bounding box center [484, 309] width 22 height 22
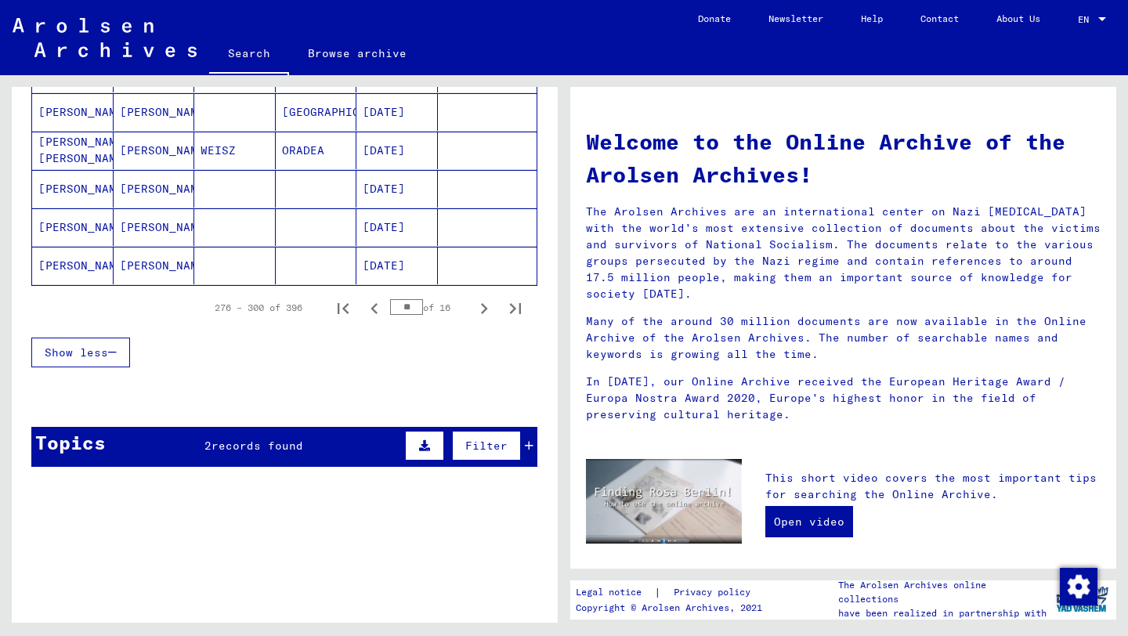
click at [486, 313] on icon "Next page" at bounding box center [484, 309] width 22 height 22
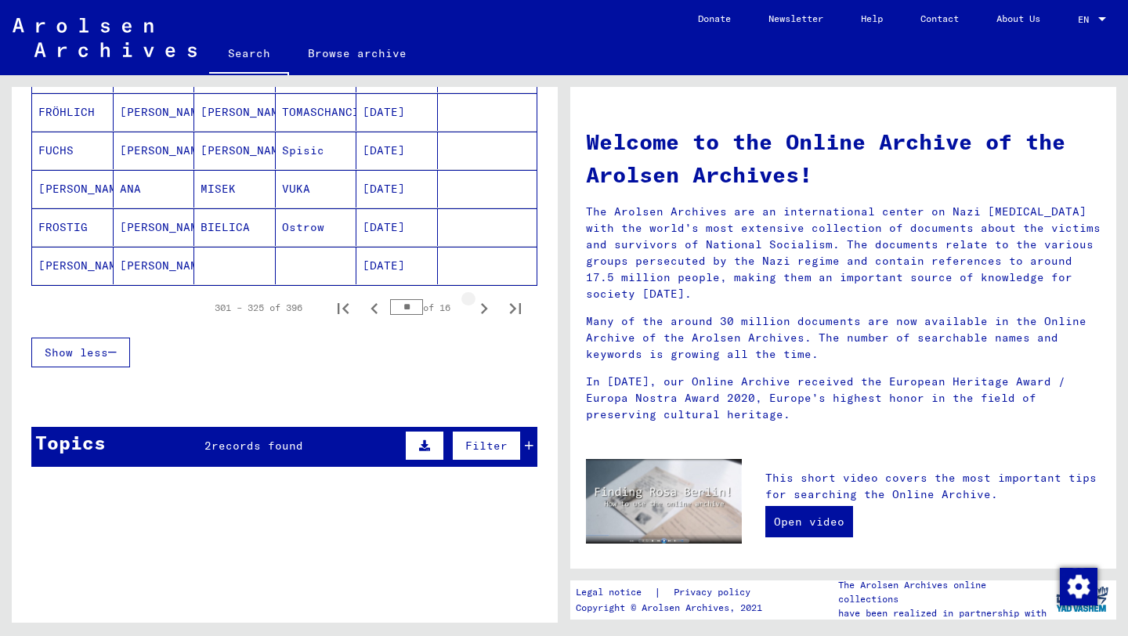
click at [486, 313] on icon "Next page" at bounding box center [484, 309] width 22 height 22
type input "**"
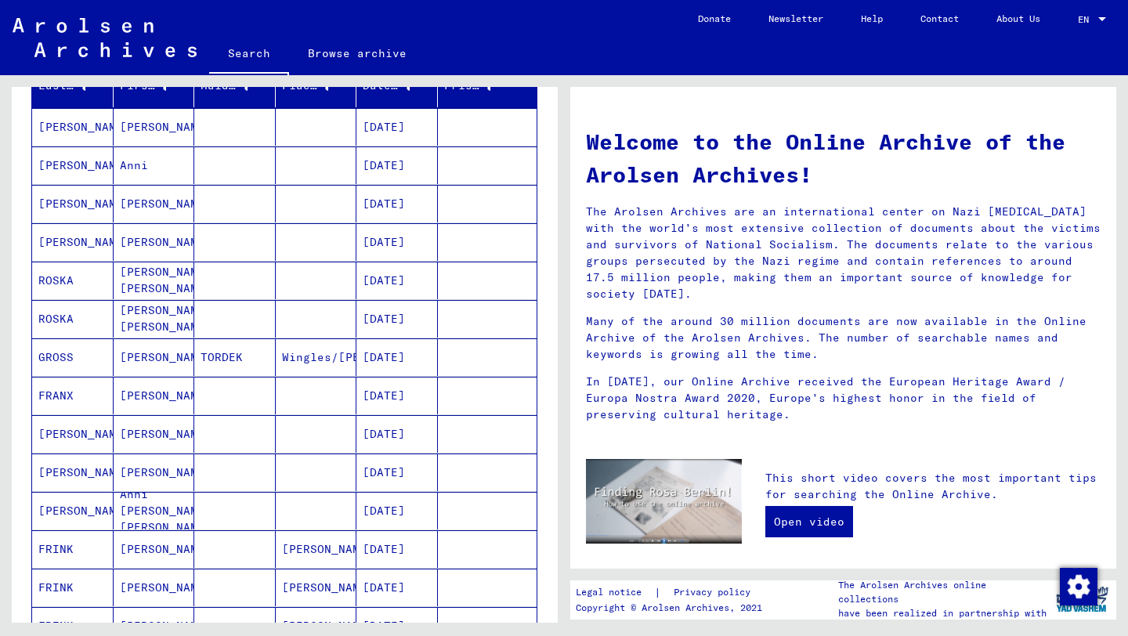
scroll to position [207, 0]
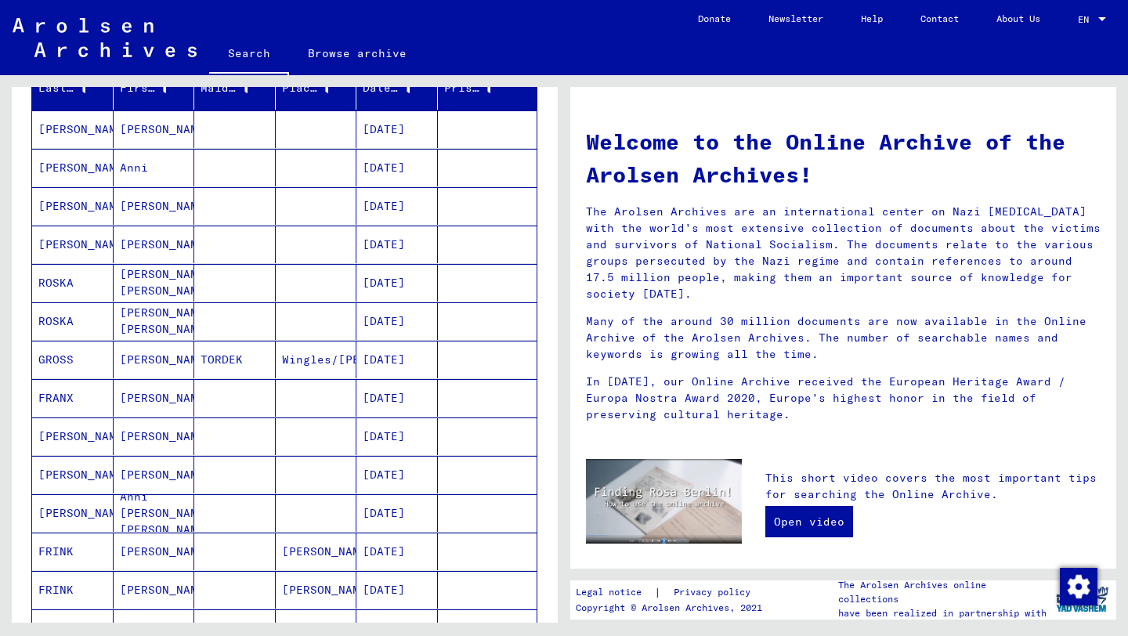
click at [390, 256] on mat-cell "[DATE]" at bounding box center [396, 245] width 81 height 38
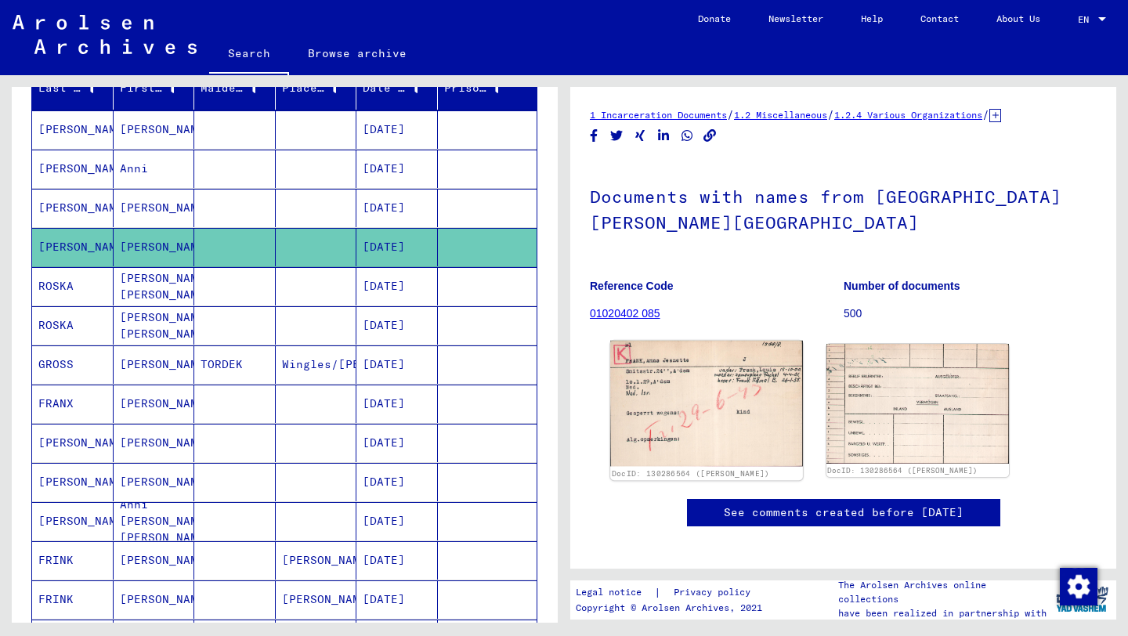
click at [735, 402] on img at bounding box center [706, 404] width 192 height 126
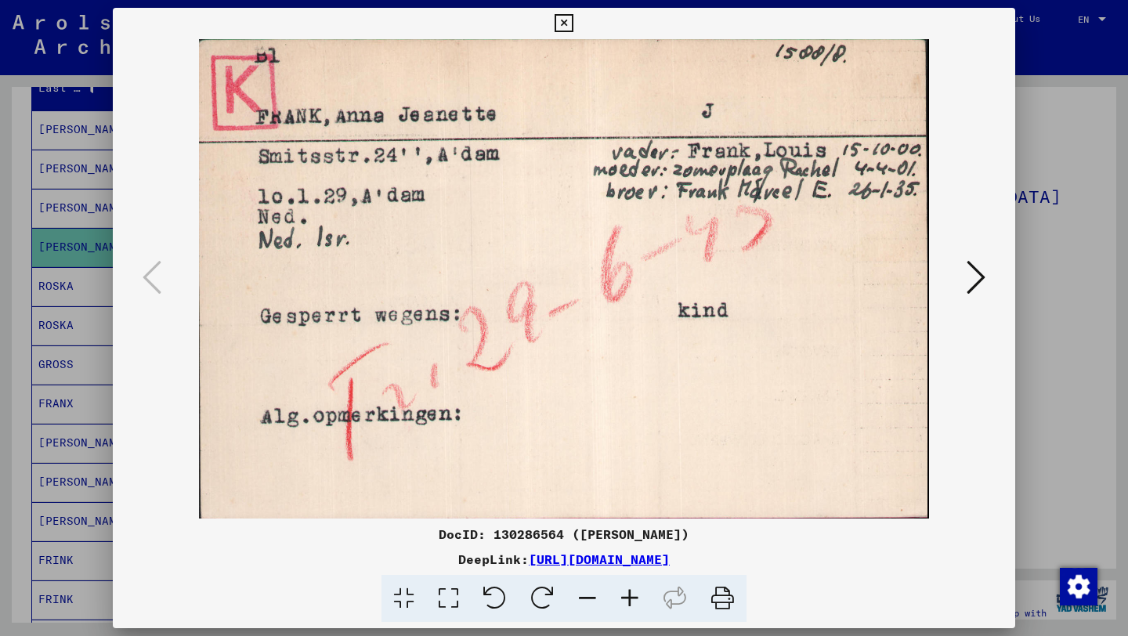
click at [973, 277] on icon at bounding box center [975, 277] width 19 height 38
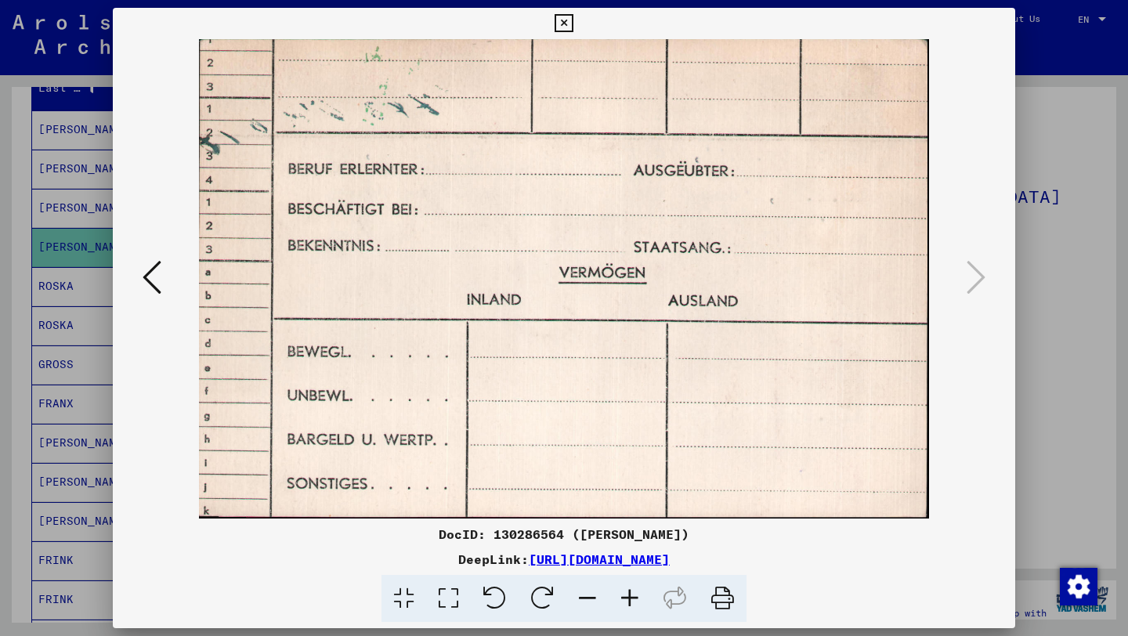
click at [136, 287] on div at bounding box center [564, 278] width 902 height 479
click at [143, 288] on icon at bounding box center [152, 277] width 19 height 38
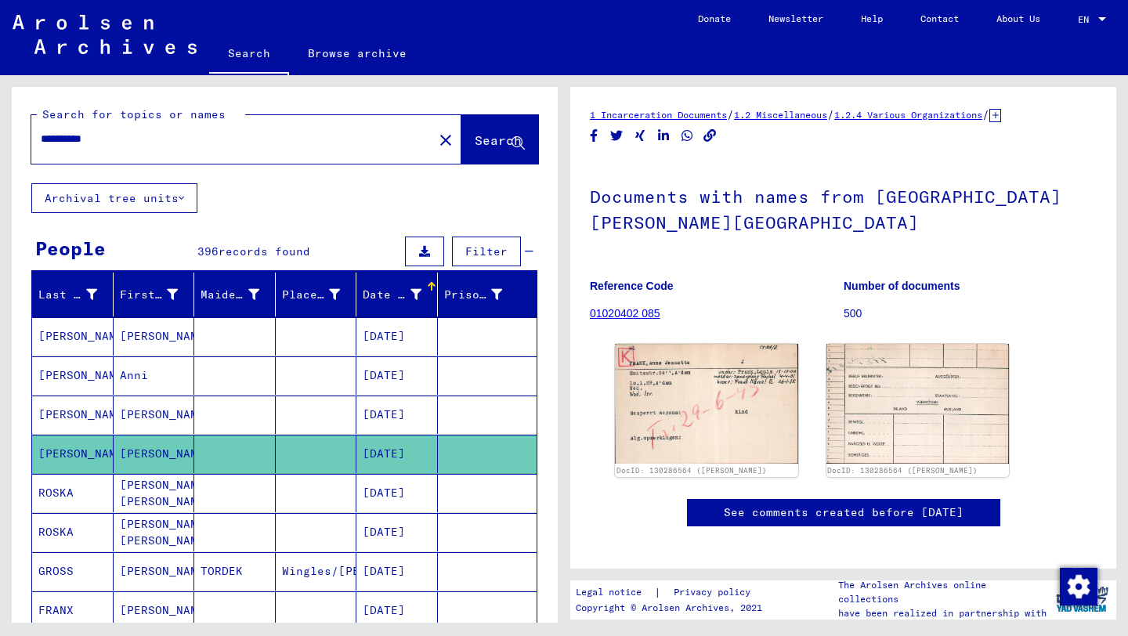
click at [68, 135] on input "**********" at bounding box center [232, 139] width 383 height 16
type input "**********"
click at [461, 141] on button "Search" at bounding box center [499, 139] width 77 height 49
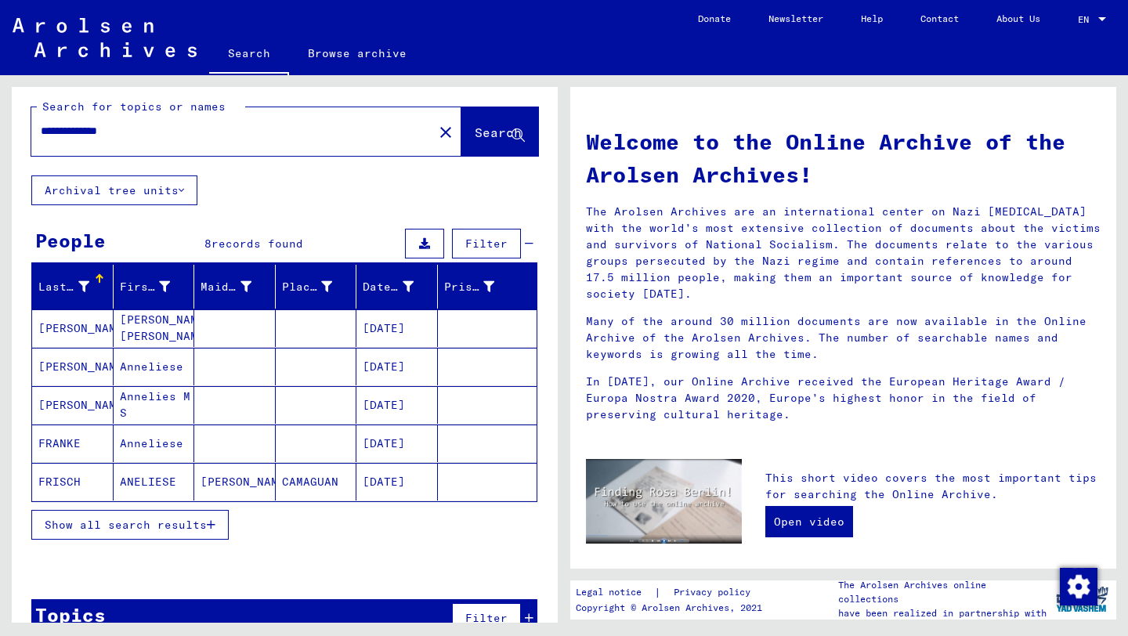
scroll to position [9, 0]
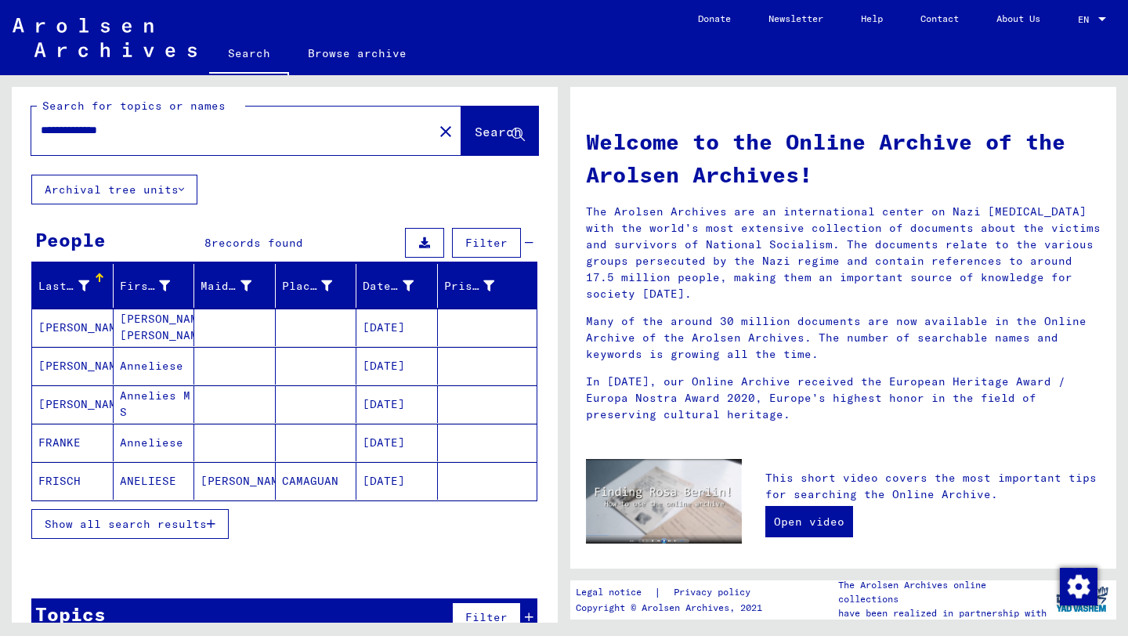
click at [318, 338] on mat-cell at bounding box center [316, 328] width 81 height 38
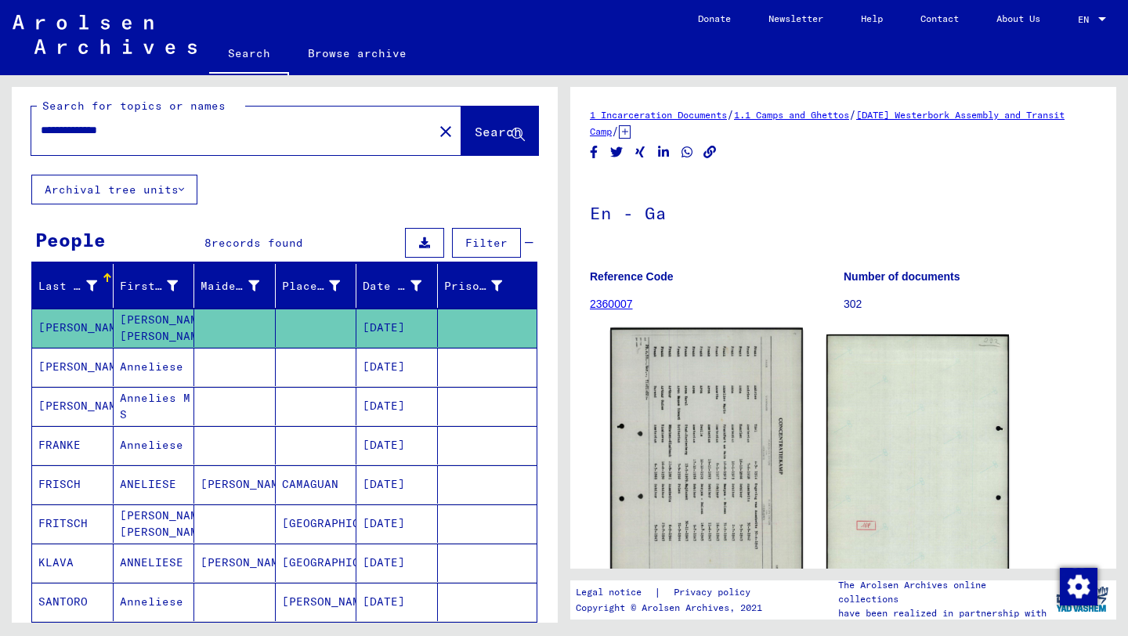
click at [701, 428] on img at bounding box center [706, 463] width 192 height 270
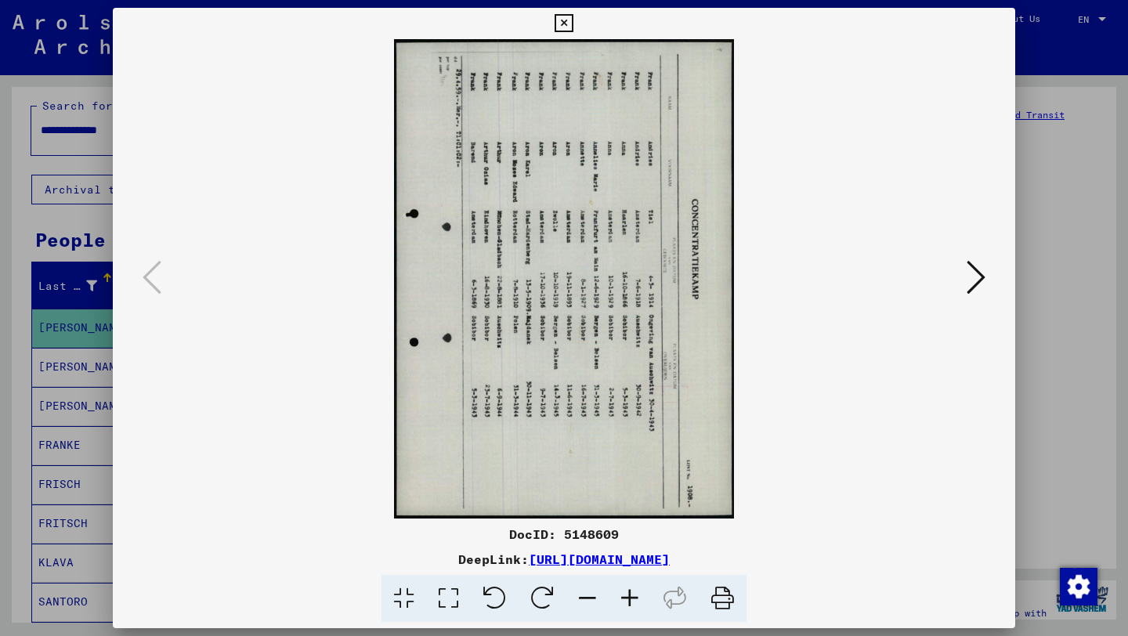
click at [974, 301] on div at bounding box center [564, 278] width 902 height 479
click at [958, 293] on img at bounding box center [564, 278] width 796 height 479
click at [958, 285] on img at bounding box center [564, 278] width 796 height 479
click at [975, 268] on icon at bounding box center [975, 277] width 19 height 38
